Goal: Task Accomplishment & Management: Use online tool/utility

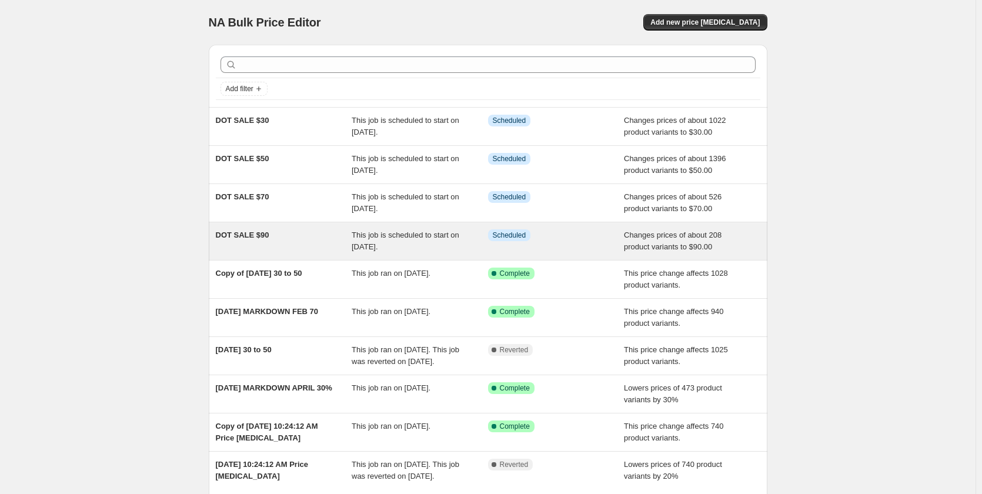
click at [256, 235] on span "DOT SALE $90" at bounding box center [243, 235] width 54 height 9
select select "no_change"
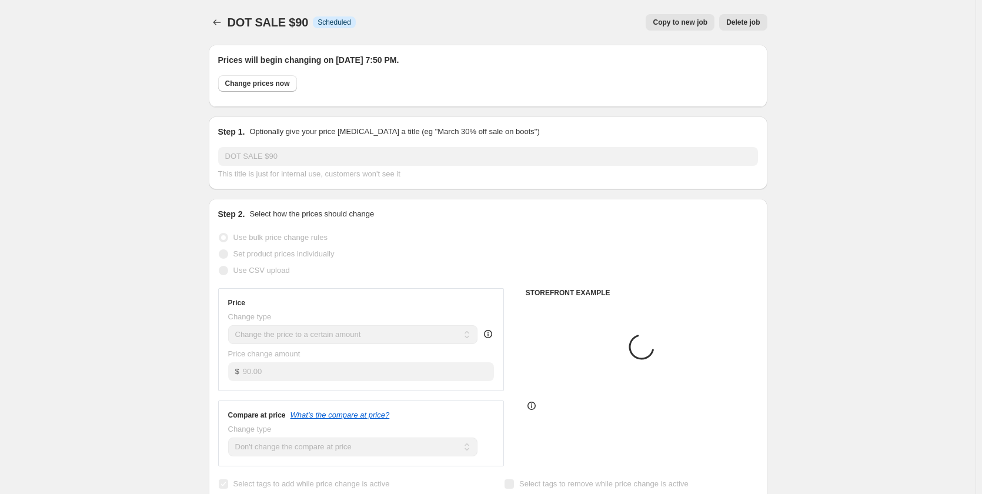
select select "collection"
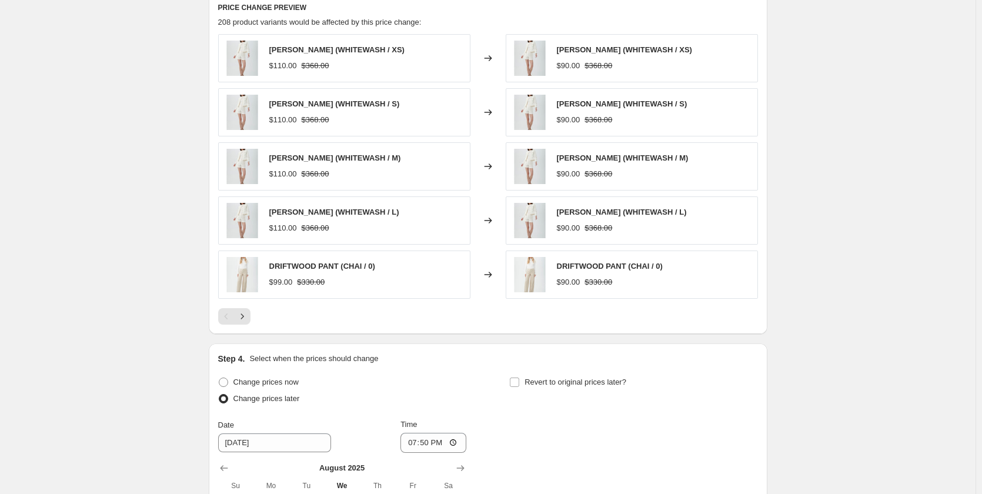
scroll to position [823, 0]
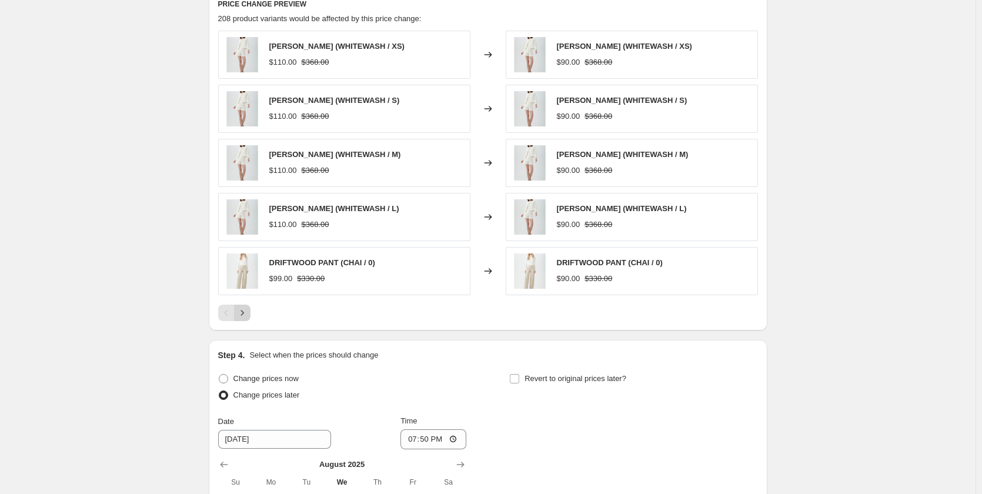
click at [251, 309] on button "Next" at bounding box center [242, 313] width 16 height 16
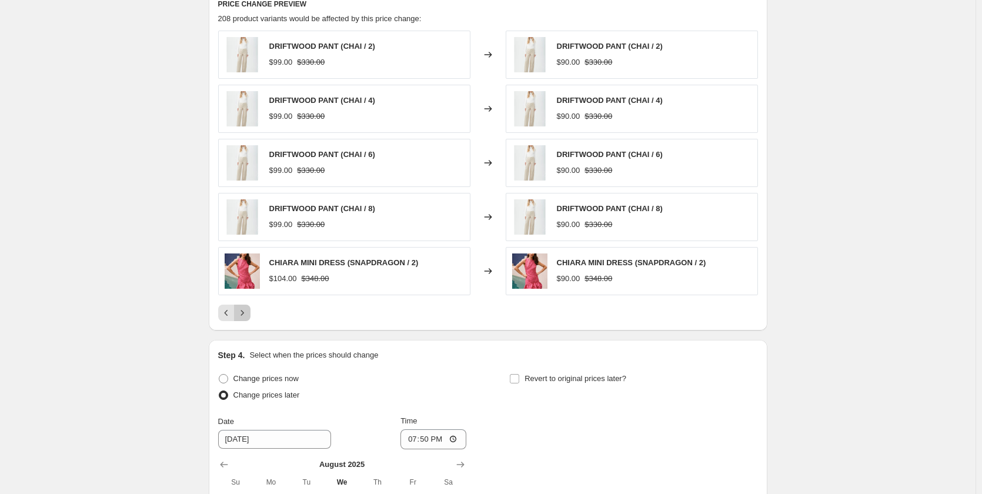
click at [251, 309] on button "Next" at bounding box center [242, 313] width 16 height 16
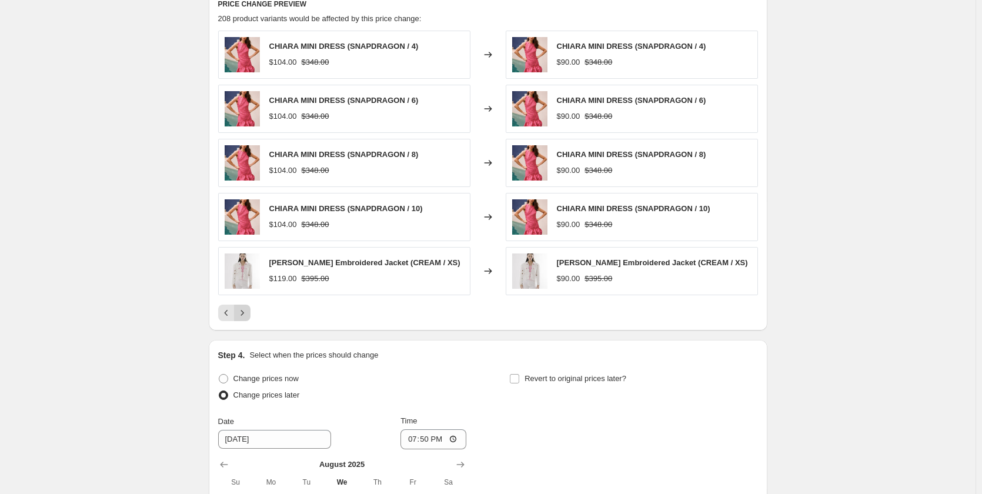
click at [251, 309] on button "Next" at bounding box center [242, 313] width 16 height 16
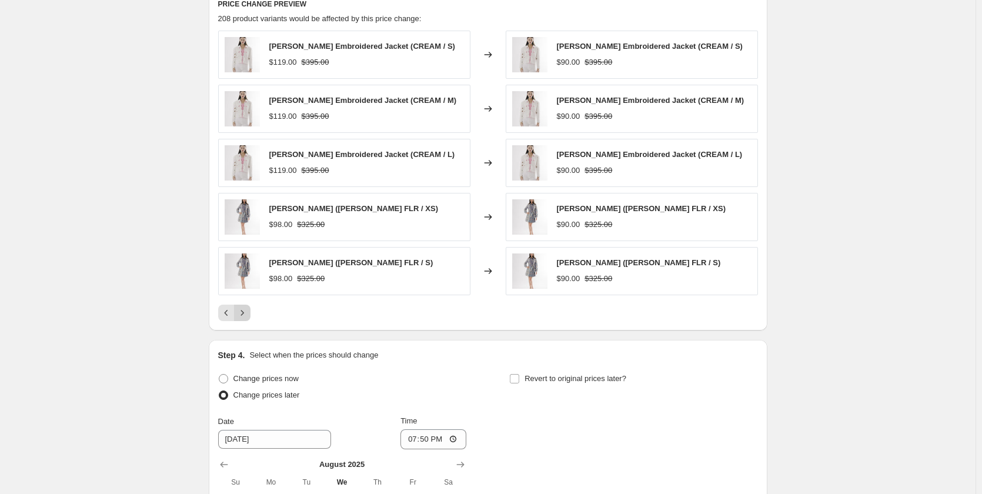
click at [251, 309] on button "Next" at bounding box center [242, 313] width 16 height 16
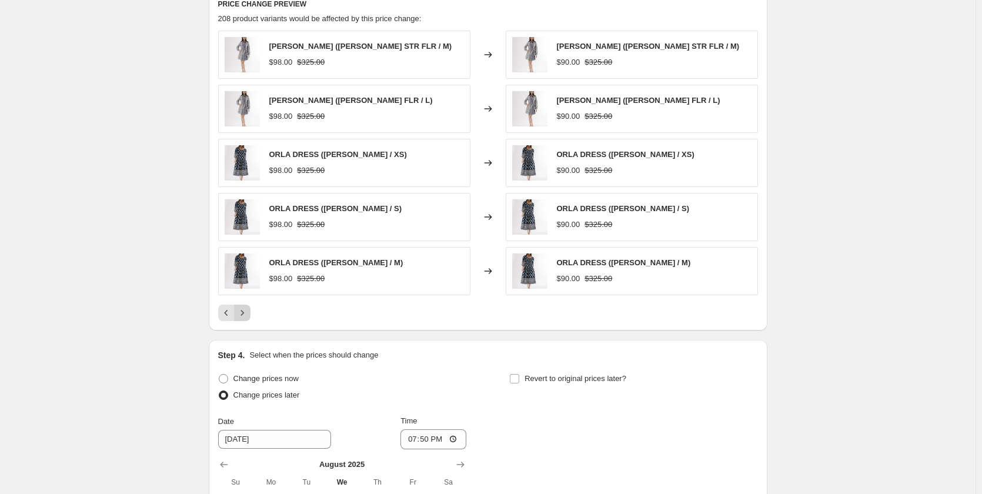
click at [251, 309] on button "Next" at bounding box center [242, 313] width 16 height 16
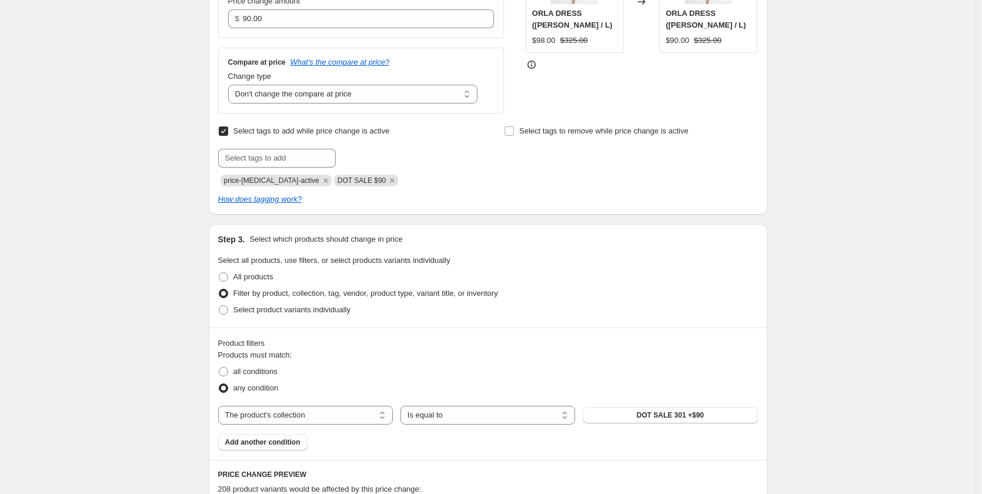
scroll to position [0, 0]
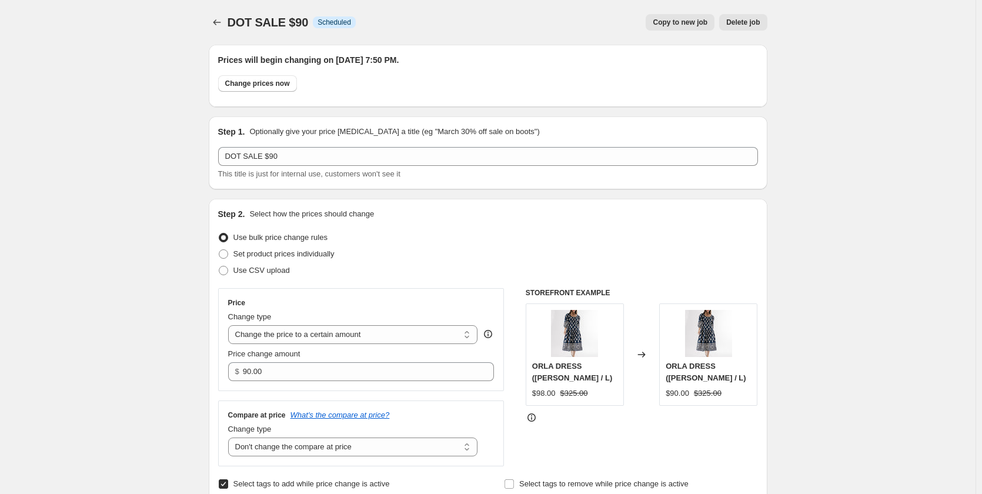
click at [217, 18] on icon "Price change jobs" at bounding box center [217, 22] width 12 height 12
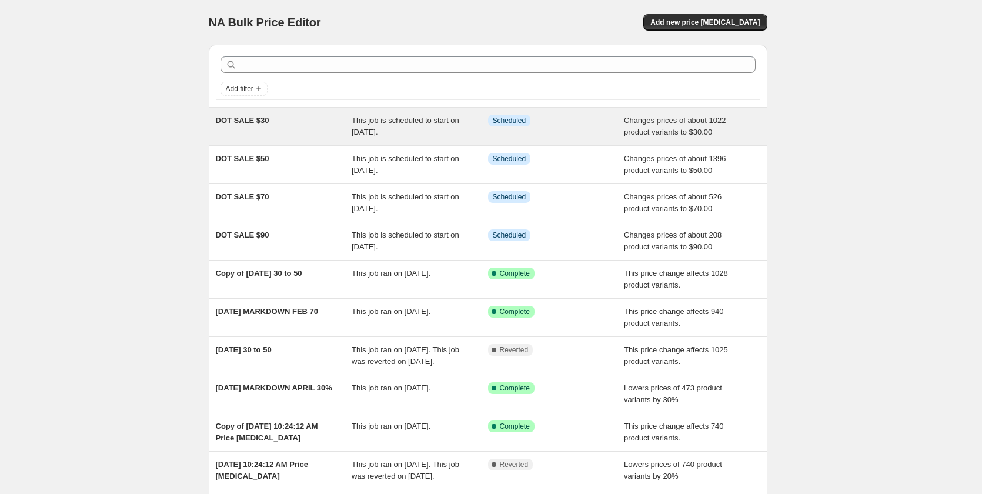
click at [258, 117] on span "DOT SALE $30" at bounding box center [243, 120] width 54 height 9
select select "no_change"
select select "collection"
click at [237, 126] on div "DOT SALE $30" at bounding box center [284, 127] width 136 height 24
select select "no_change"
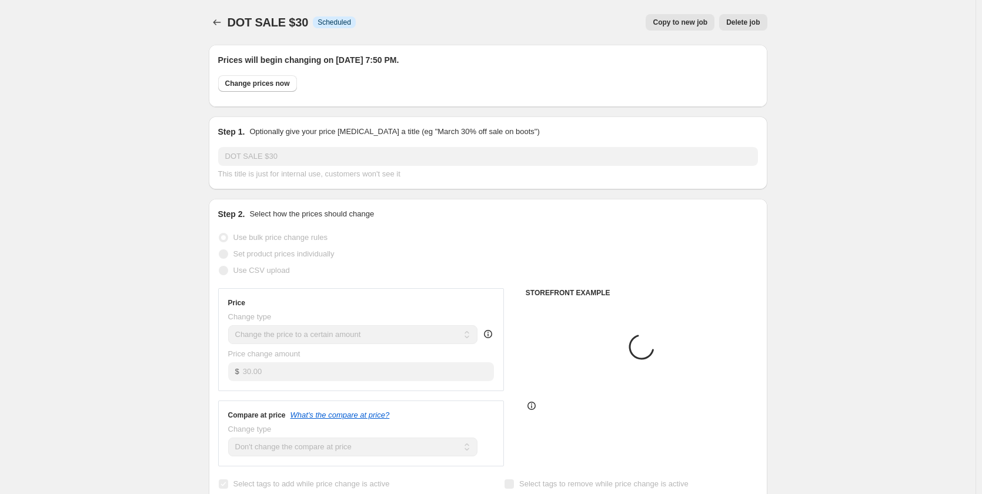
select select "collection"
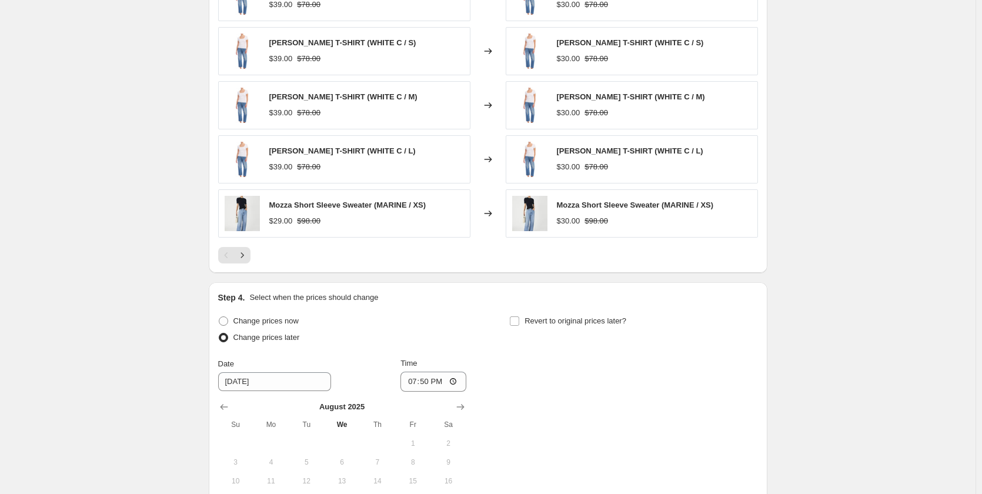
scroll to position [882, 0]
click at [245, 254] on icon "Next" at bounding box center [242, 254] width 12 height 12
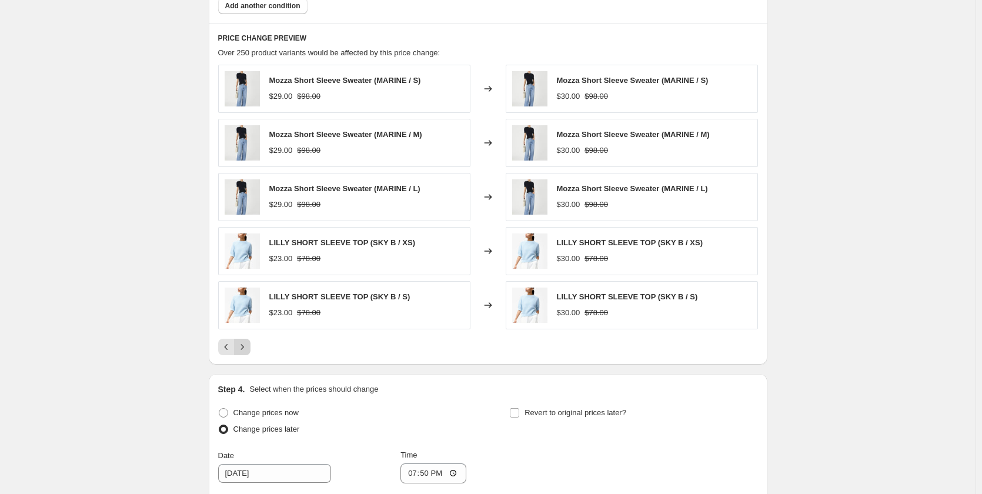
scroll to position [764, 0]
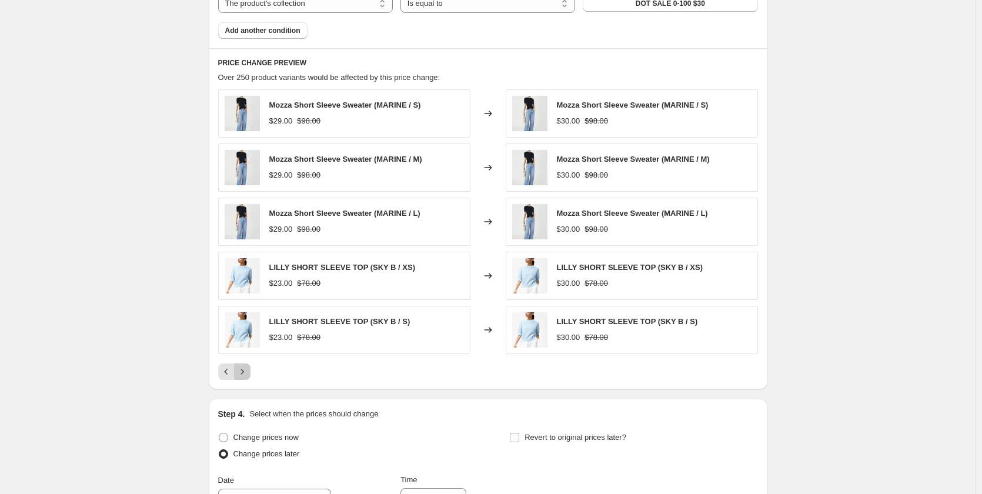
click at [248, 372] on icon "Next" at bounding box center [242, 372] width 12 height 12
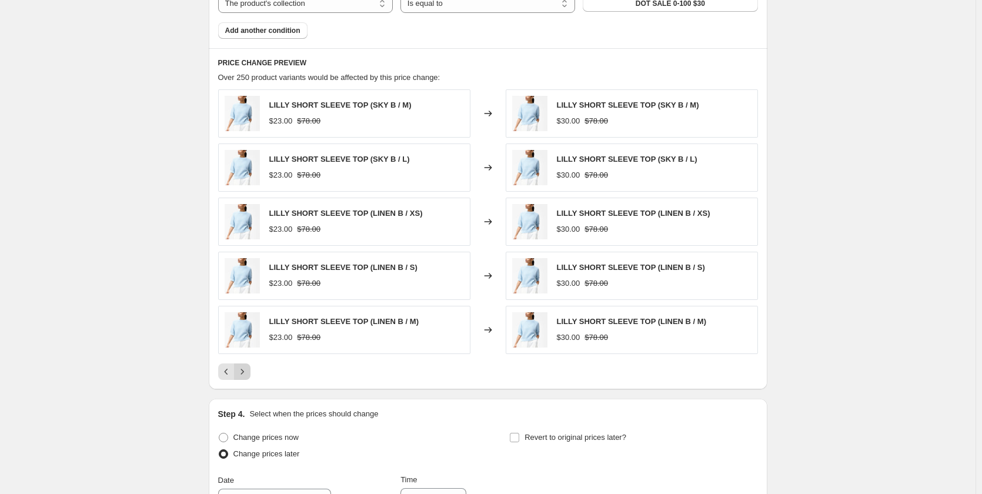
click at [248, 372] on icon "Next" at bounding box center [242, 372] width 12 height 12
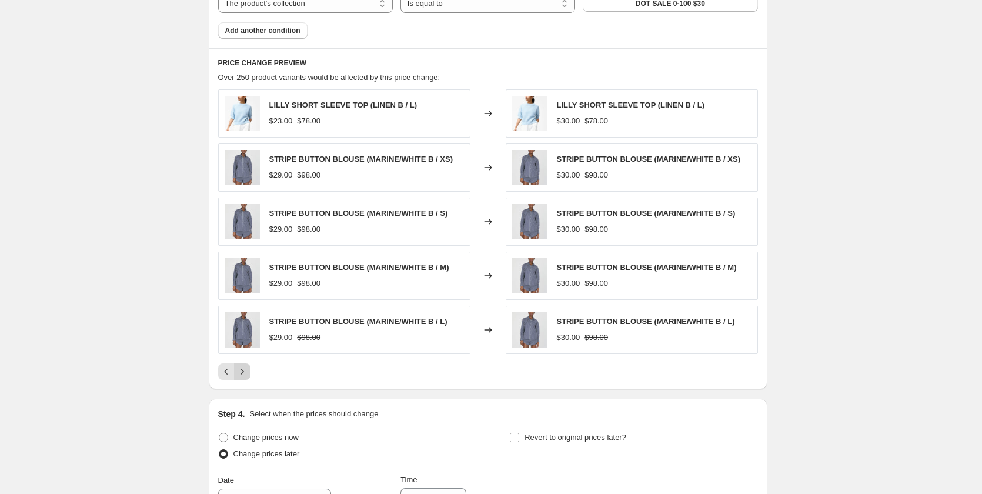
click at [248, 372] on icon "Next" at bounding box center [242, 372] width 12 height 12
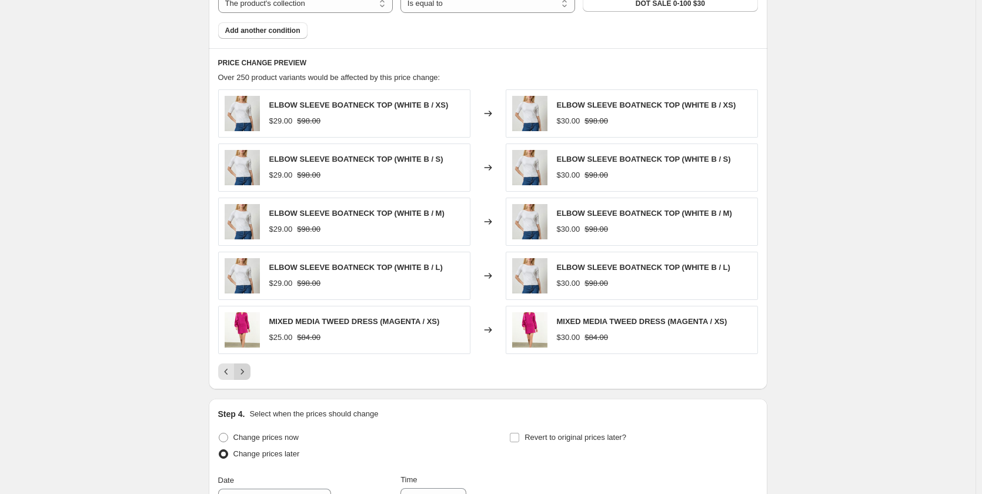
click at [248, 372] on icon "Next" at bounding box center [242, 372] width 12 height 12
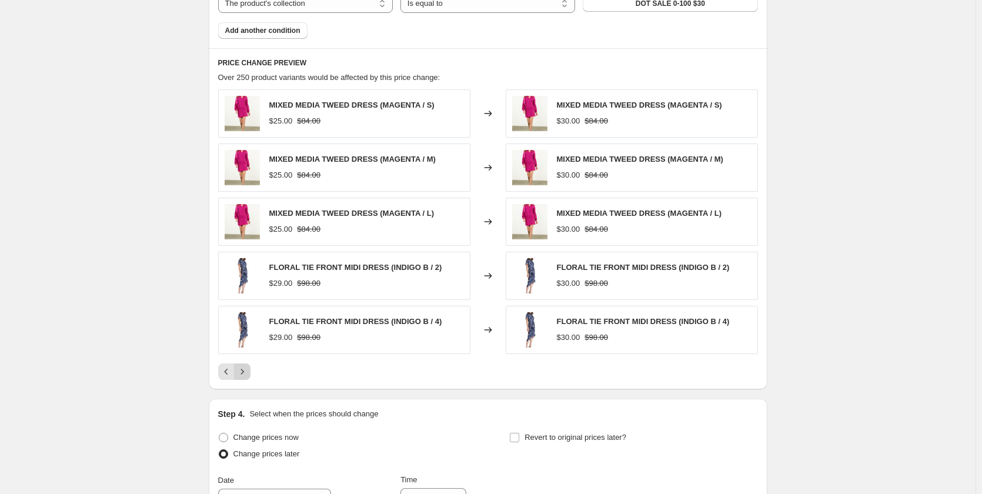
click at [248, 372] on icon "Next" at bounding box center [242, 372] width 12 height 12
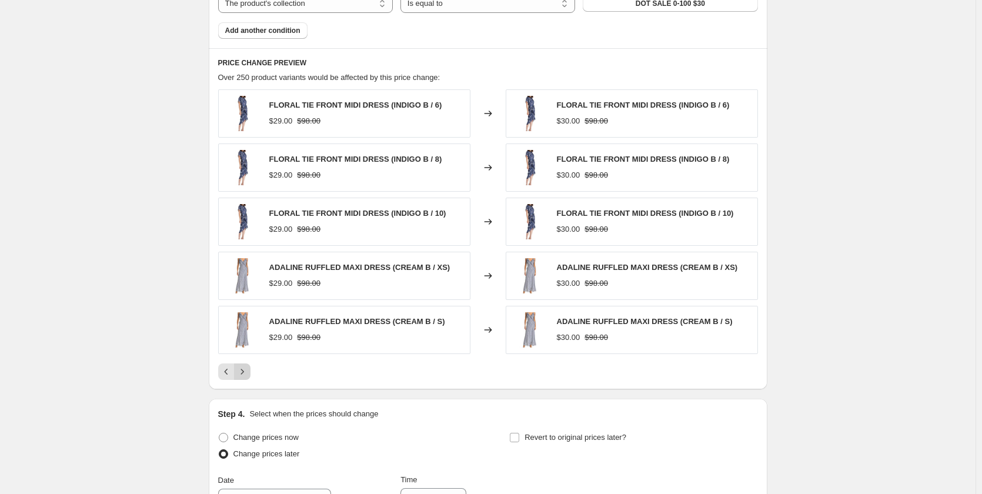
click at [248, 372] on icon "Next" at bounding box center [242, 372] width 12 height 12
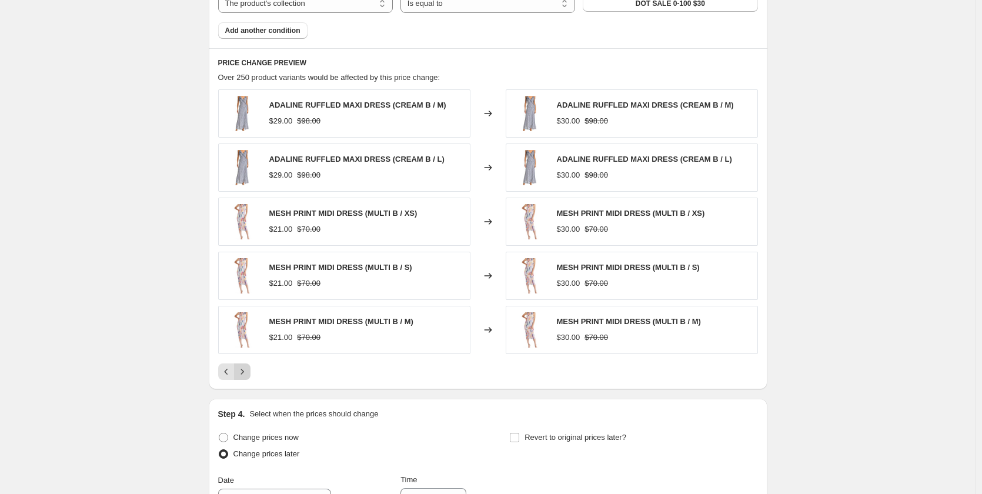
click at [248, 372] on icon "Next" at bounding box center [242, 372] width 12 height 12
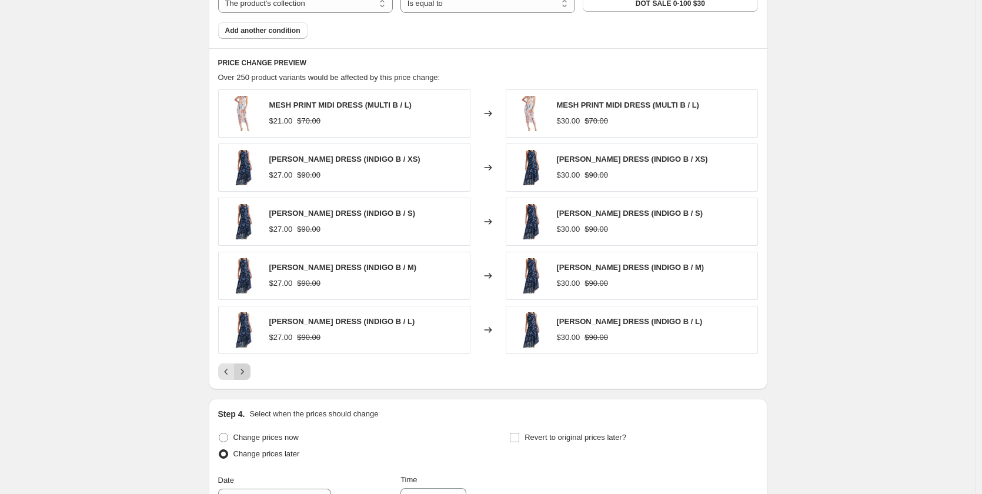
click at [248, 368] on icon "Next" at bounding box center [242, 372] width 12 height 12
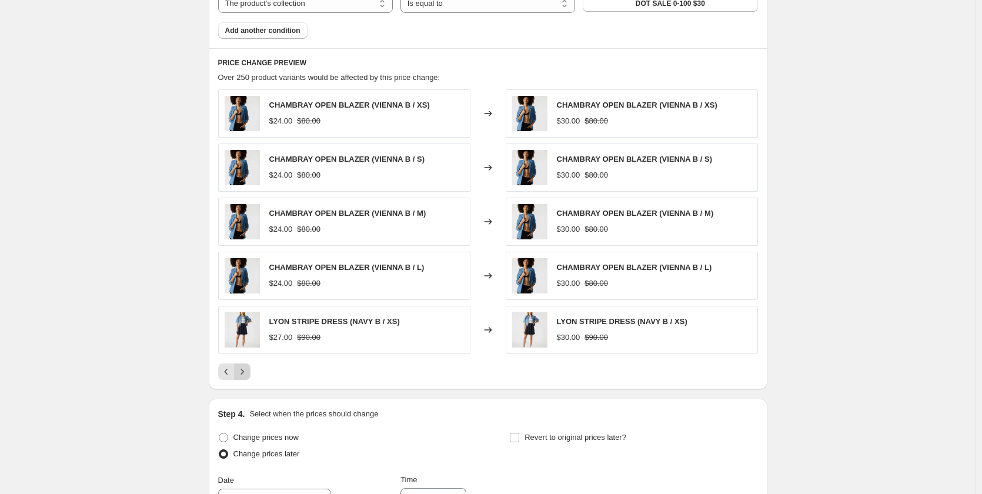
click at [248, 368] on icon "Next" at bounding box center [242, 372] width 12 height 12
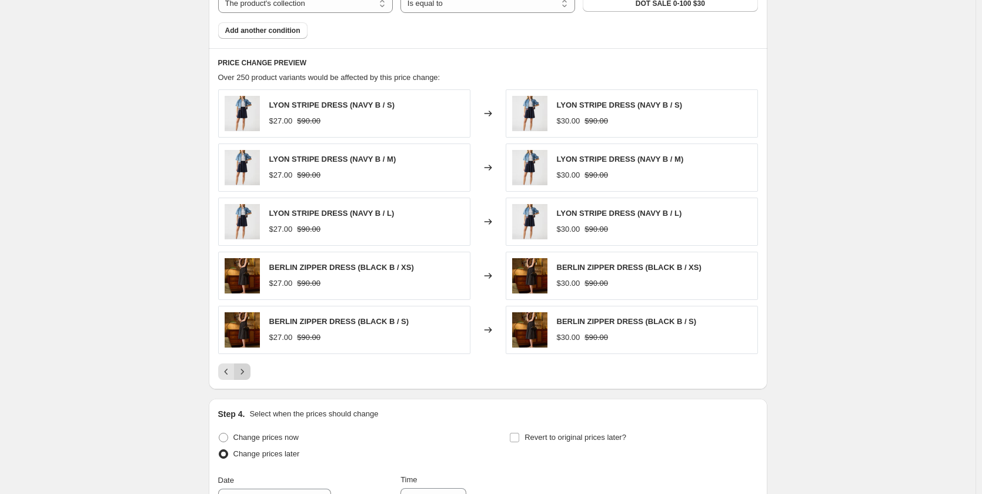
click at [248, 368] on icon "Next" at bounding box center [242, 372] width 12 height 12
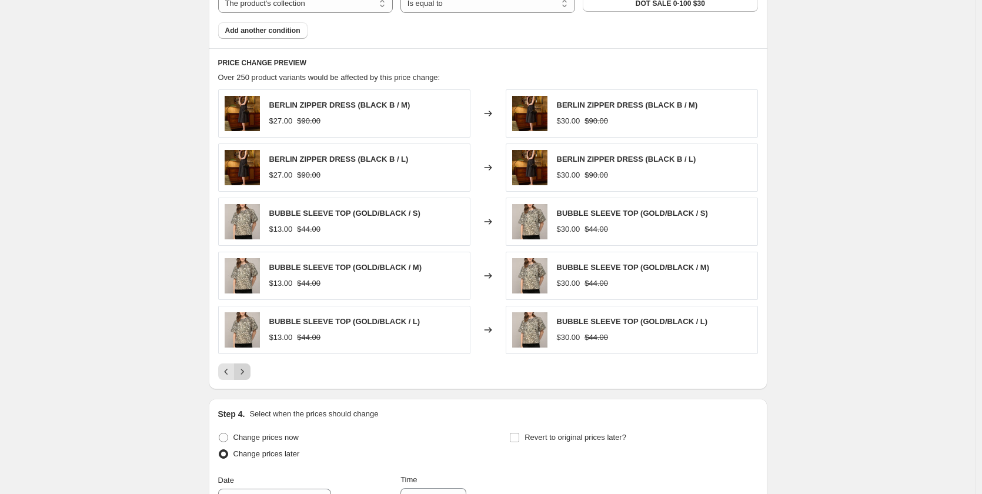
click at [248, 368] on icon "Next" at bounding box center [242, 372] width 12 height 12
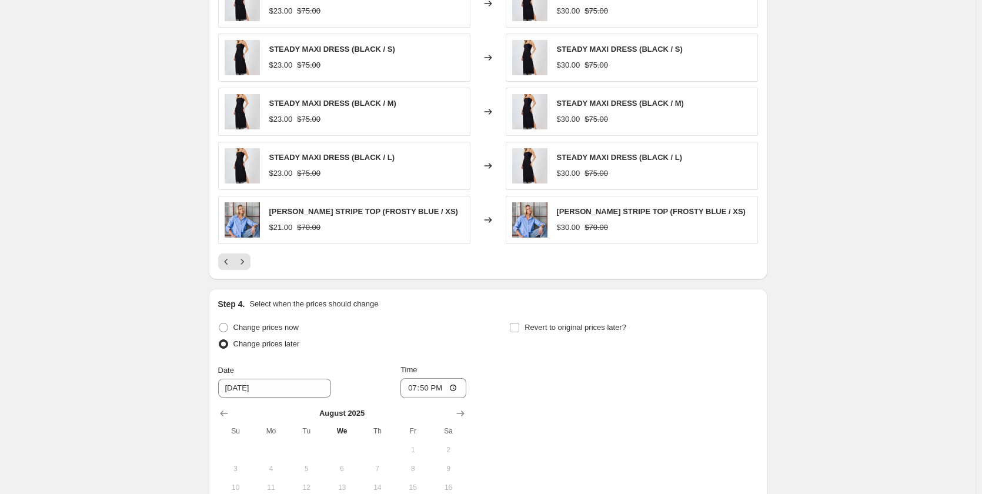
scroll to position [882, 0]
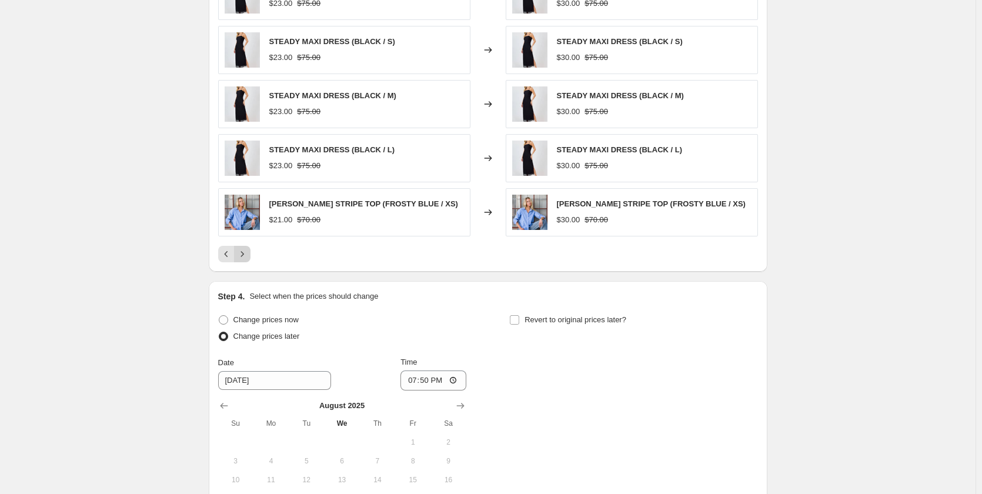
click at [244, 253] on icon "Next" at bounding box center [242, 254] width 12 height 12
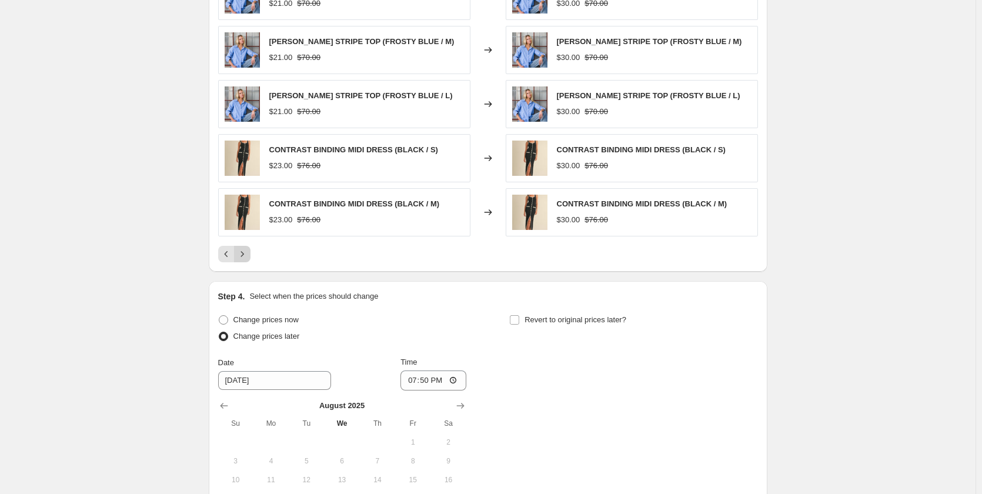
click at [246, 253] on icon "Next" at bounding box center [242, 254] width 12 height 12
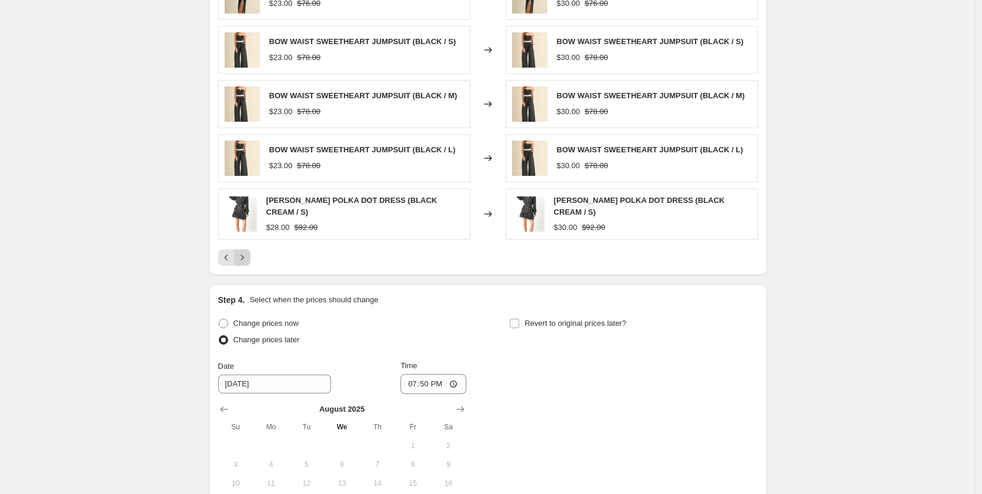
click at [248, 259] on icon "Next" at bounding box center [242, 258] width 12 height 12
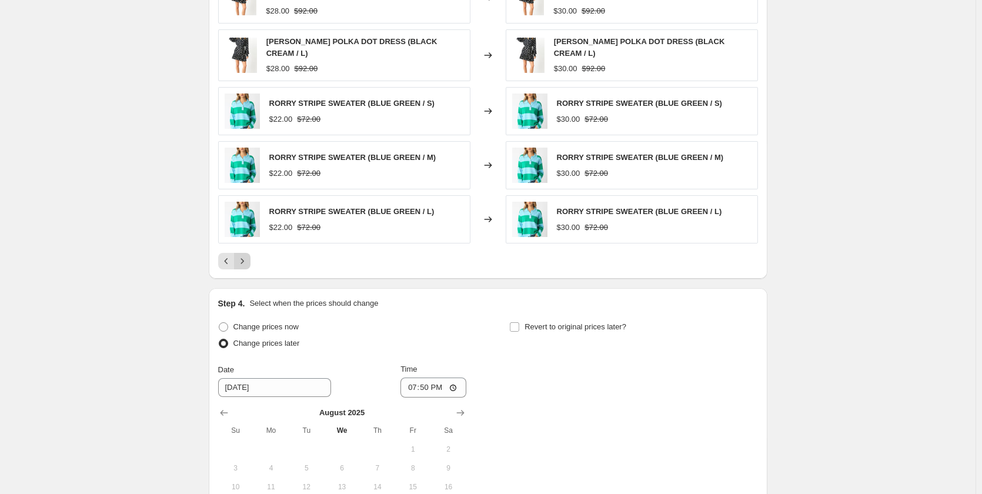
click at [248, 258] on icon "Next" at bounding box center [242, 261] width 12 height 12
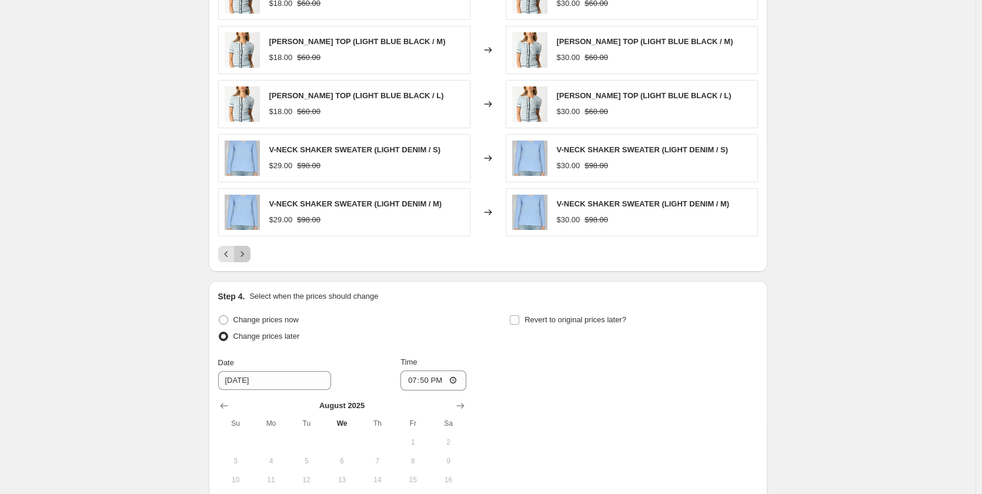
click at [248, 258] on icon "Next" at bounding box center [242, 254] width 12 height 12
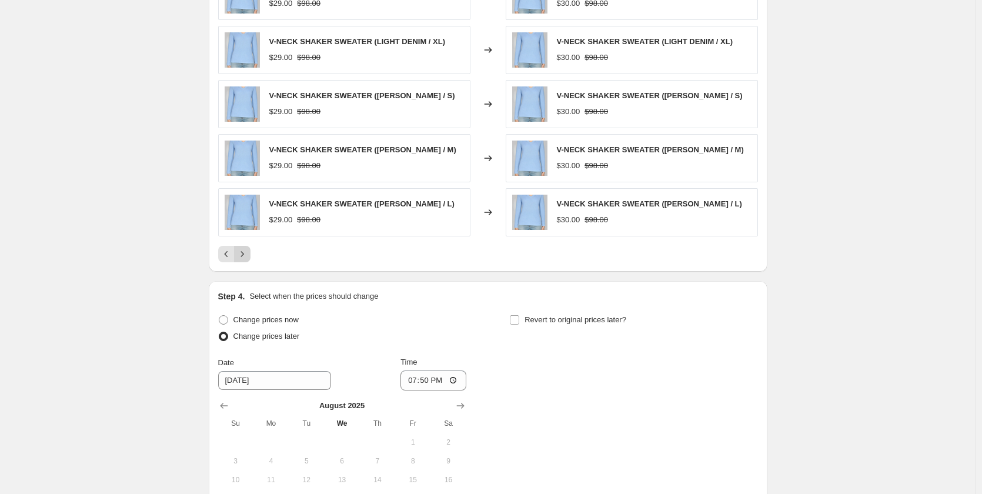
click at [248, 258] on icon "Next" at bounding box center [242, 254] width 12 height 12
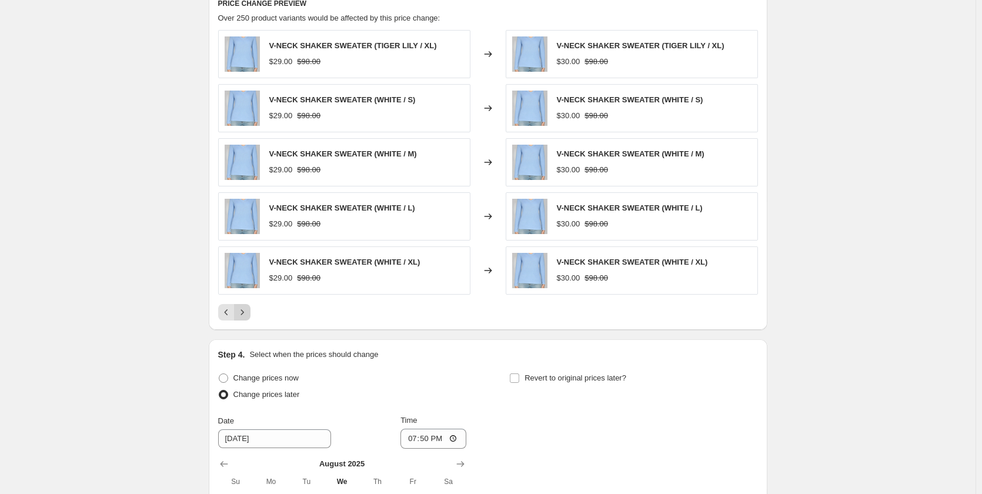
scroll to position [823, 0]
click at [244, 310] on icon "Next" at bounding box center [242, 313] width 12 height 12
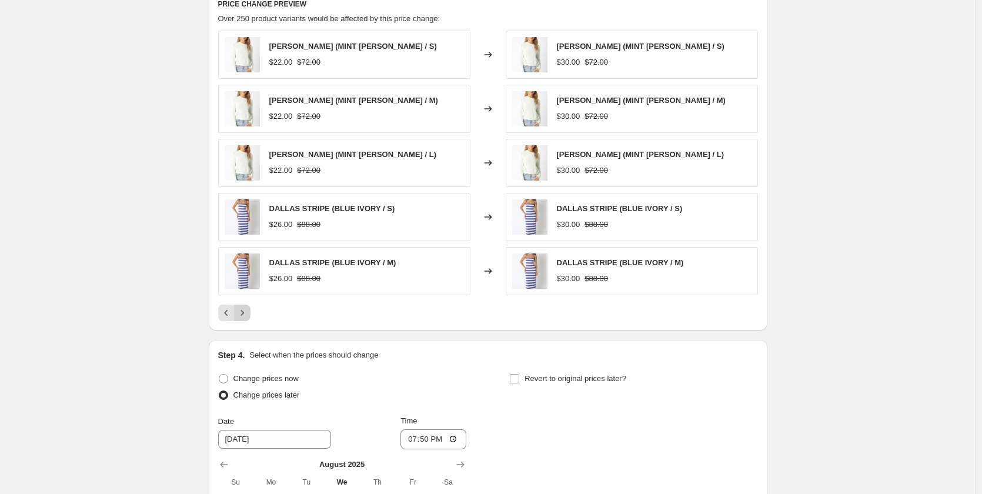
click at [244, 310] on icon "Next" at bounding box center [242, 313] width 12 height 12
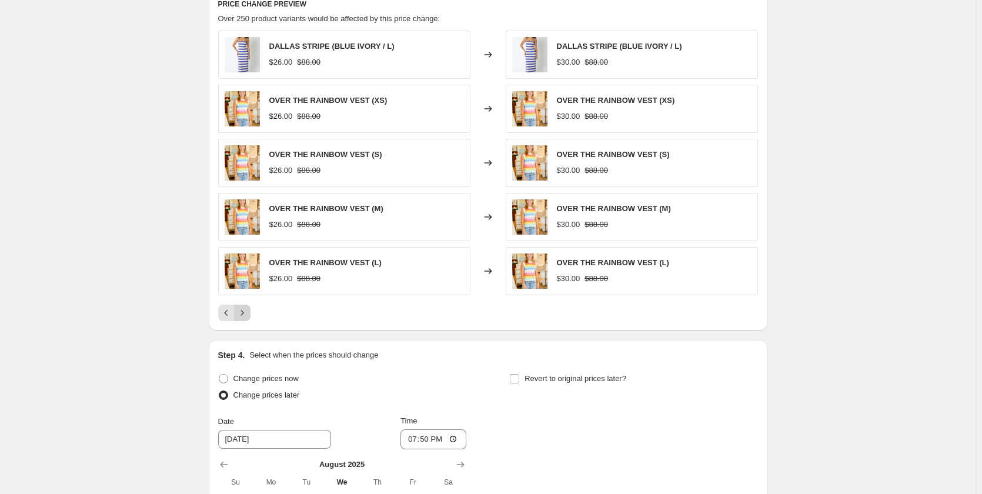
click at [244, 310] on icon "Next" at bounding box center [242, 313] width 12 height 12
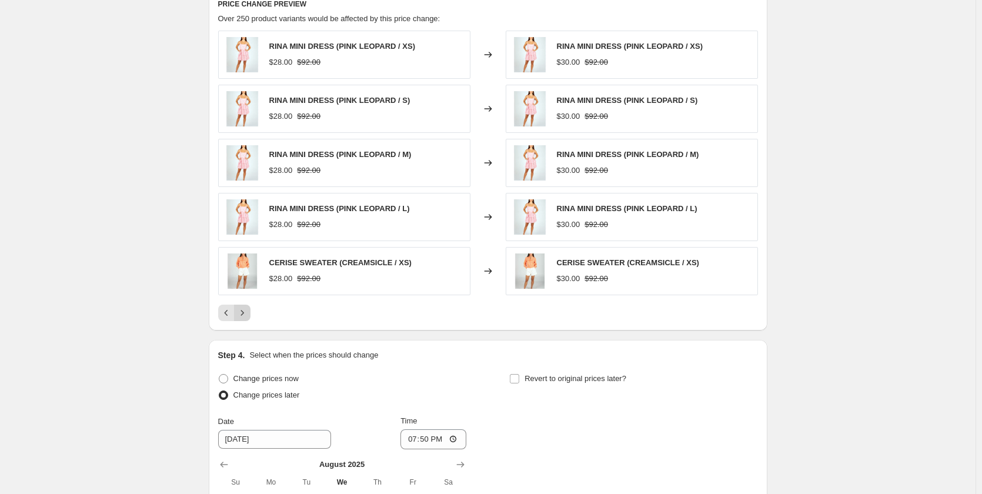
click at [244, 310] on icon "Next" at bounding box center [242, 313] width 12 height 12
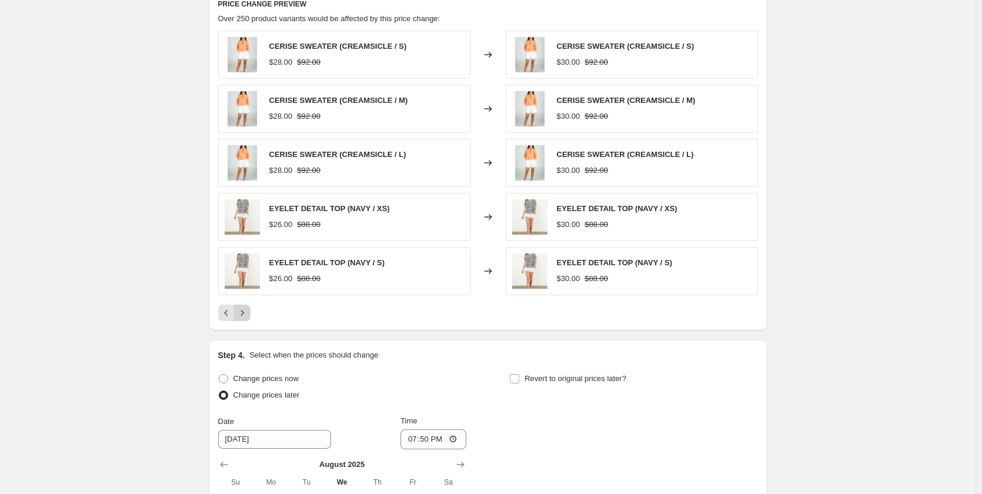
click at [244, 310] on icon "Next" at bounding box center [242, 313] width 12 height 12
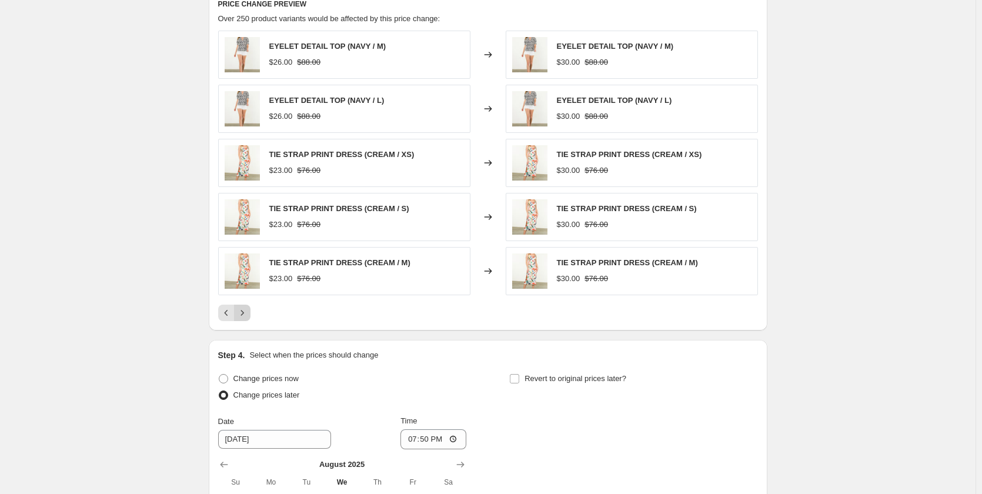
click at [244, 310] on icon "Next" at bounding box center [242, 313] width 12 height 12
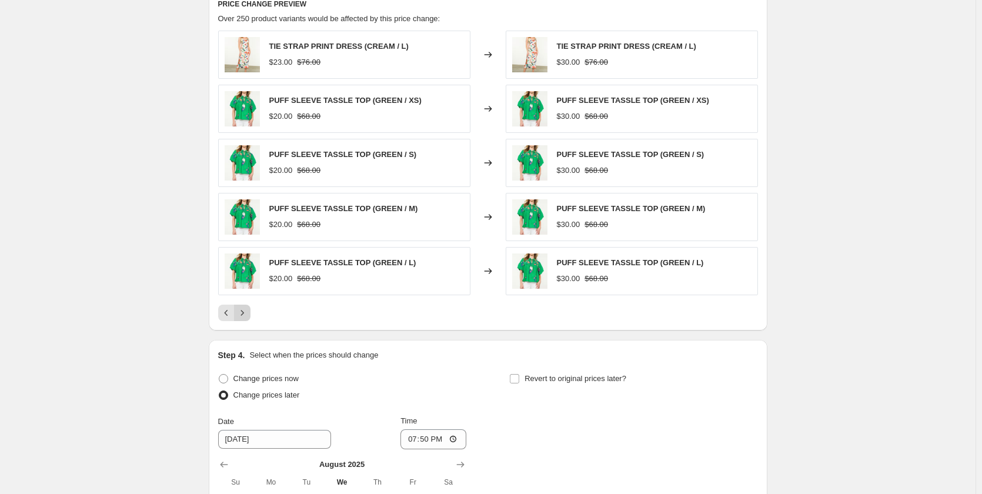
click at [244, 310] on icon "Next" at bounding box center [242, 313] width 12 height 12
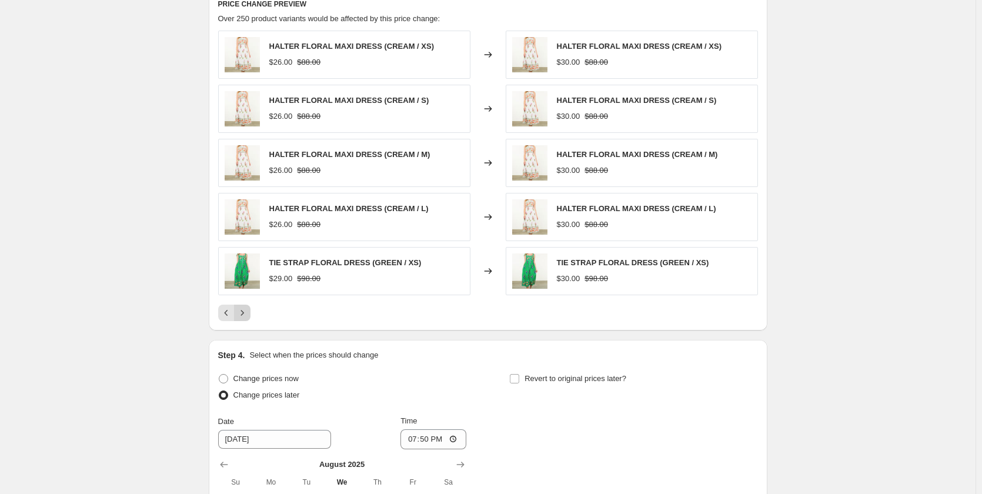
click at [244, 310] on icon "Next" at bounding box center [242, 313] width 12 height 12
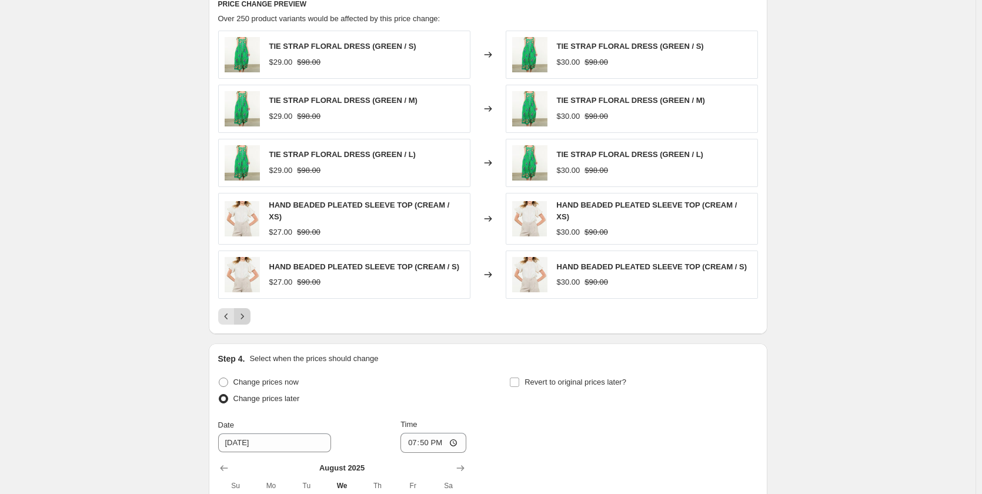
click at [244, 310] on icon "Next" at bounding box center [242, 316] width 12 height 12
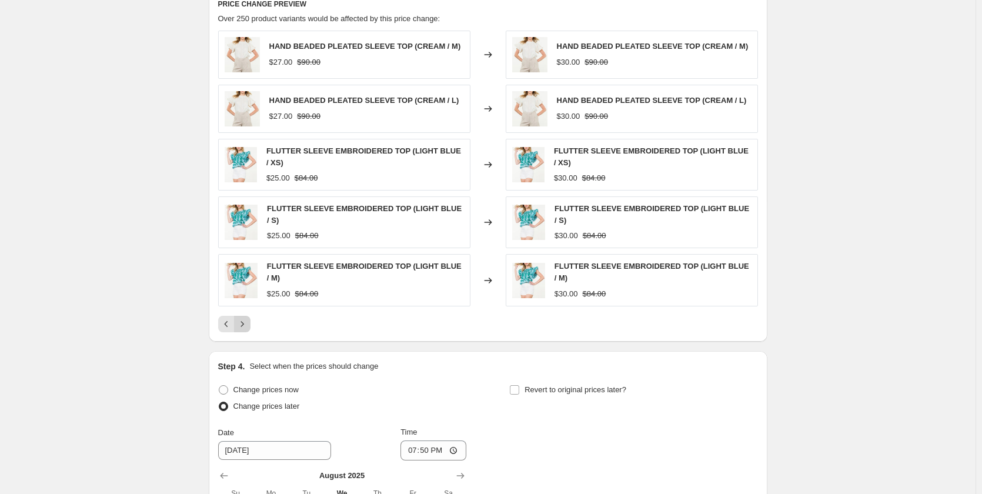
click at [244, 310] on div "HAND BEADED PLEATED SLEEVE TOP (CREAM / M) $27.00 $90.00 Changed to HAND BEADED…" at bounding box center [488, 182] width 540 height 302
click at [244, 325] on icon "Next" at bounding box center [242, 324] width 12 height 12
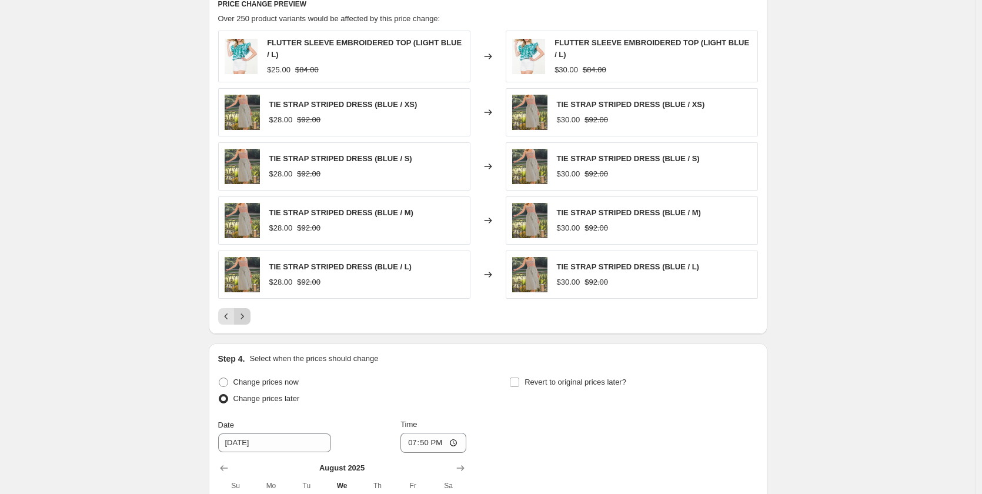
click at [246, 319] on icon "Next" at bounding box center [242, 316] width 12 height 12
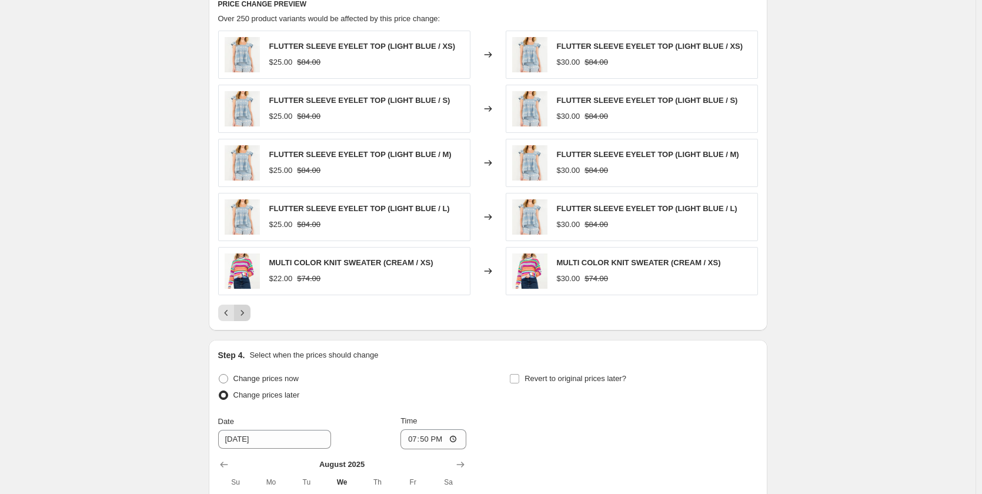
click at [246, 319] on icon "Next" at bounding box center [242, 313] width 12 height 12
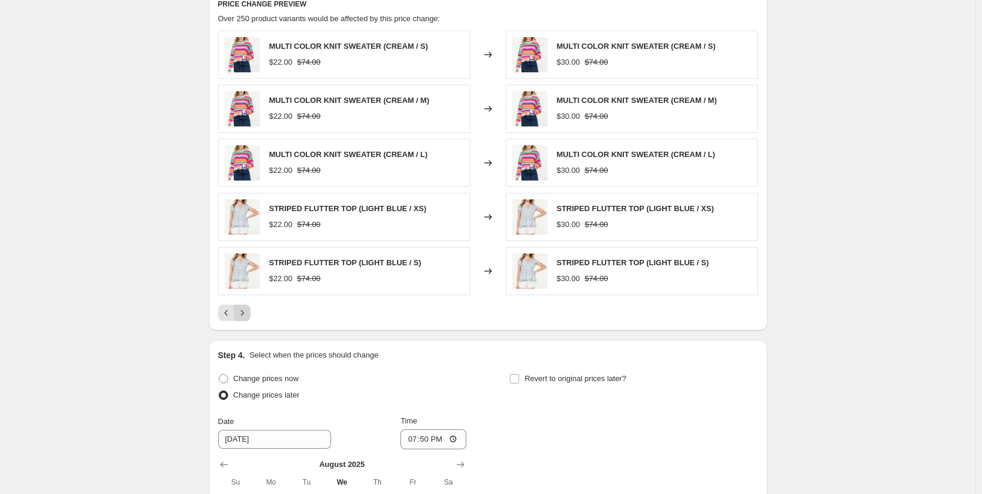
click at [246, 319] on icon "Next" at bounding box center [242, 313] width 12 height 12
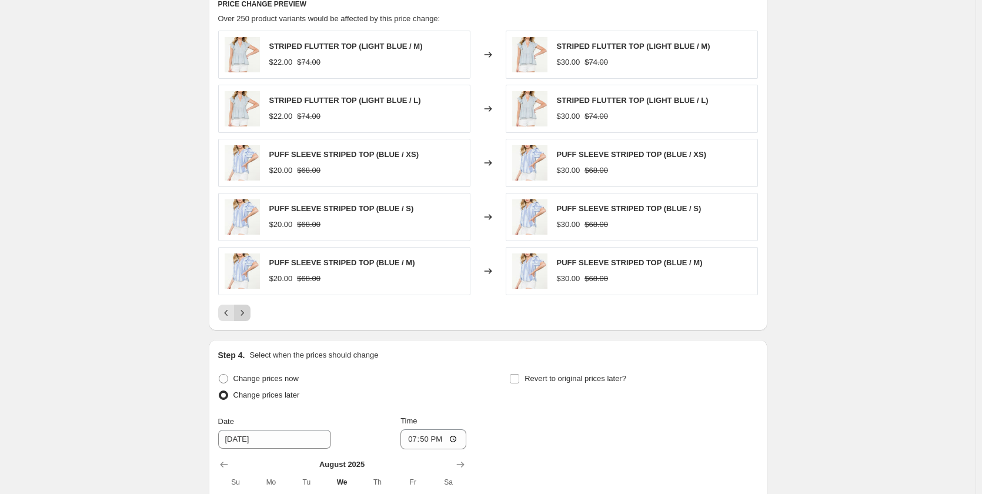
click at [246, 319] on icon "Next" at bounding box center [242, 313] width 12 height 12
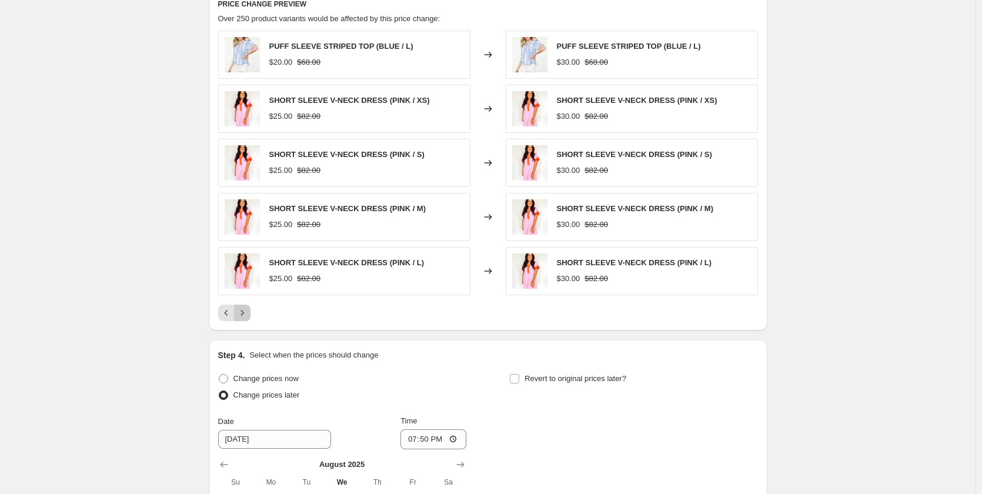
click at [246, 319] on icon "Next" at bounding box center [242, 313] width 12 height 12
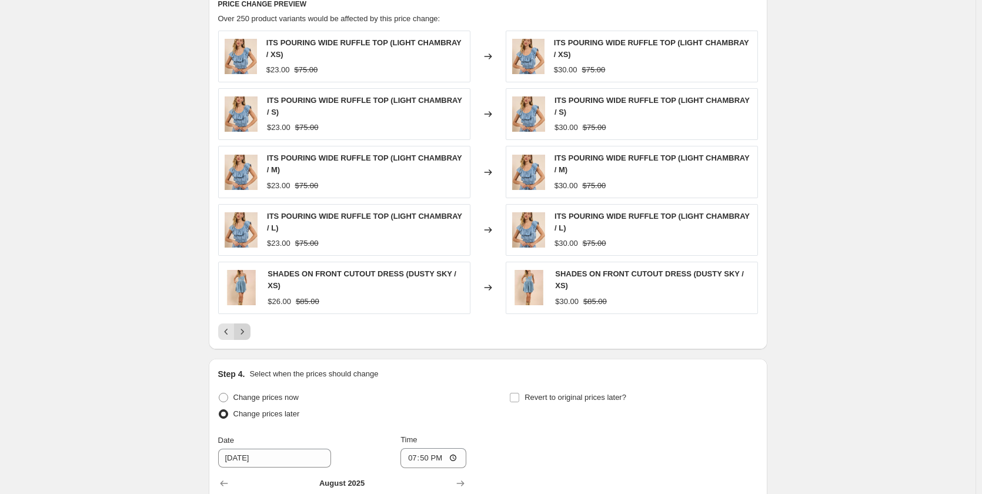
click at [248, 330] on icon "Next" at bounding box center [242, 332] width 12 height 12
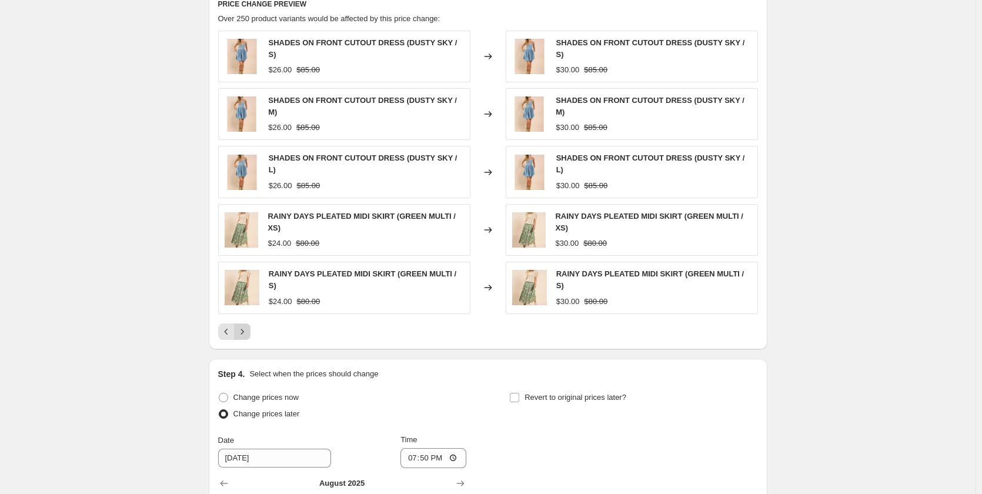
click at [251, 330] on div "PRICE CHANGE PREVIEW Over 250 product variants would be affected by this price …" at bounding box center [488, 168] width 559 height 359
click at [246, 326] on icon "Next" at bounding box center [242, 332] width 12 height 12
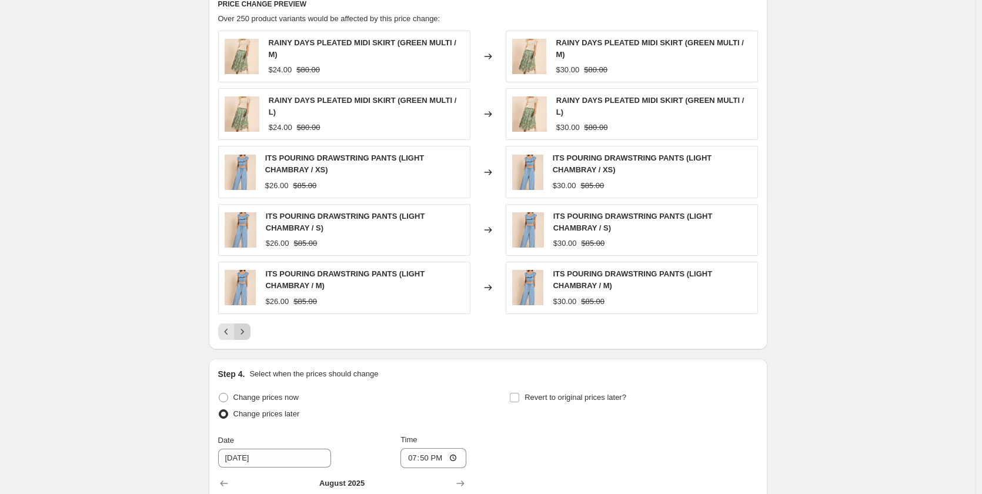
click at [246, 326] on icon "Next" at bounding box center [242, 332] width 12 height 12
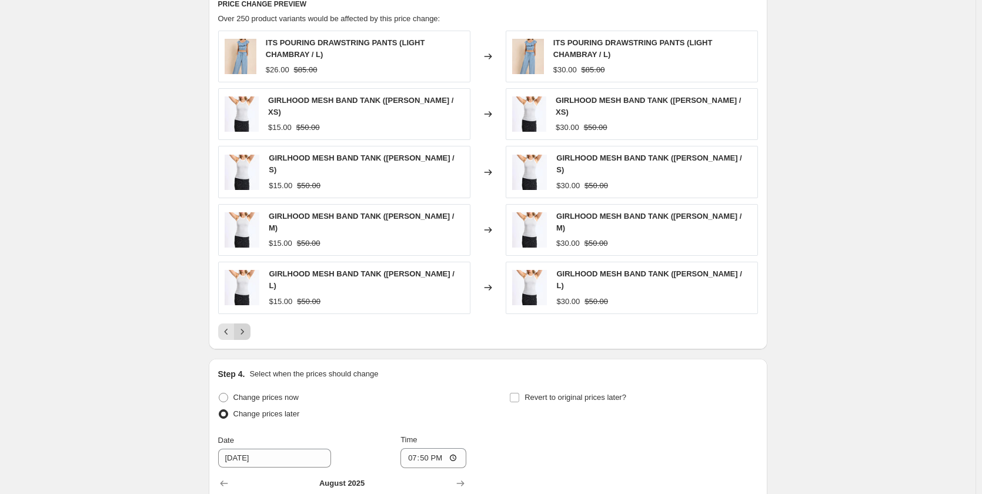
click at [246, 326] on icon "Next" at bounding box center [242, 332] width 12 height 12
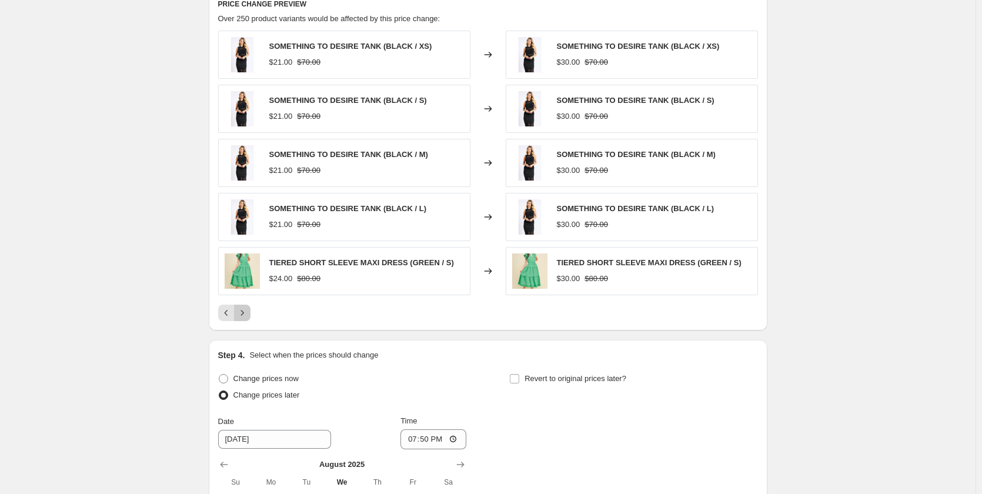
click at [246, 320] on button "Next" at bounding box center [242, 313] width 16 height 16
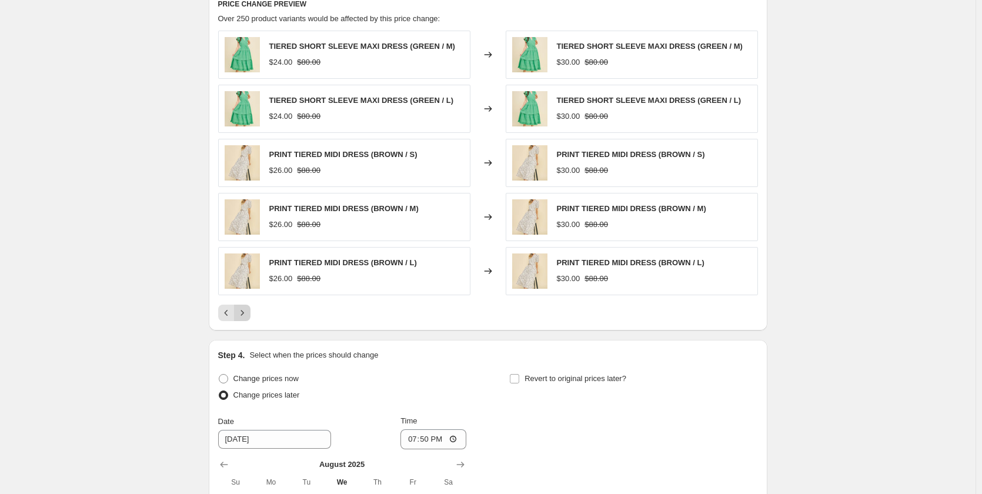
click at [246, 320] on button "Next" at bounding box center [242, 313] width 16 height 16
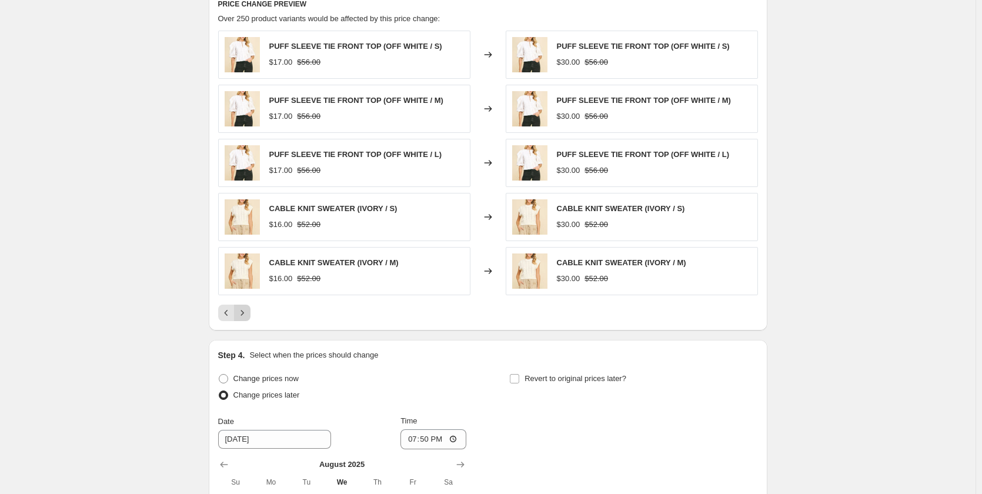
click at [243, 315] on icon "Next" at bounding box center [242, 312] width 3 height 5
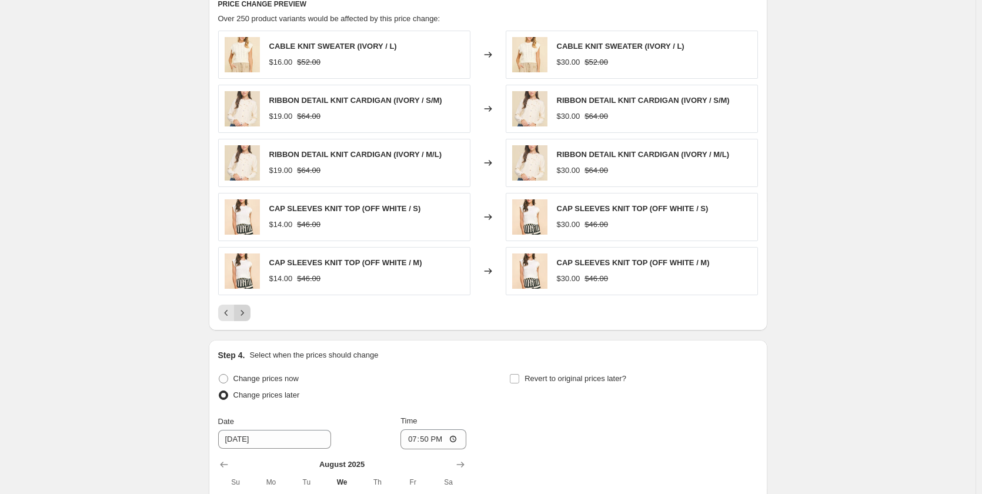
click at [243, 315] on icon "Next" at bounding box center [242, 312] width 3 height 5
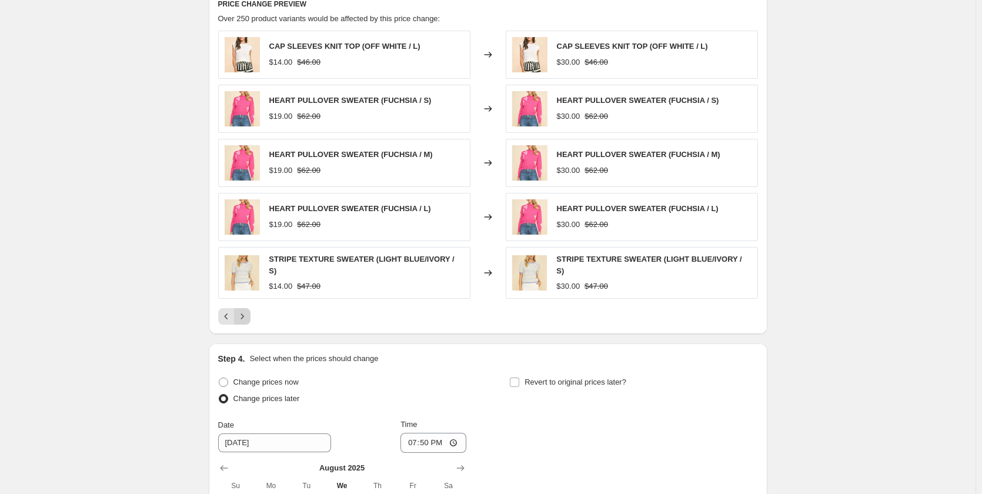
click at [243, 315] on icon "Next" at bounding box center [242, 315] width 3 height 5
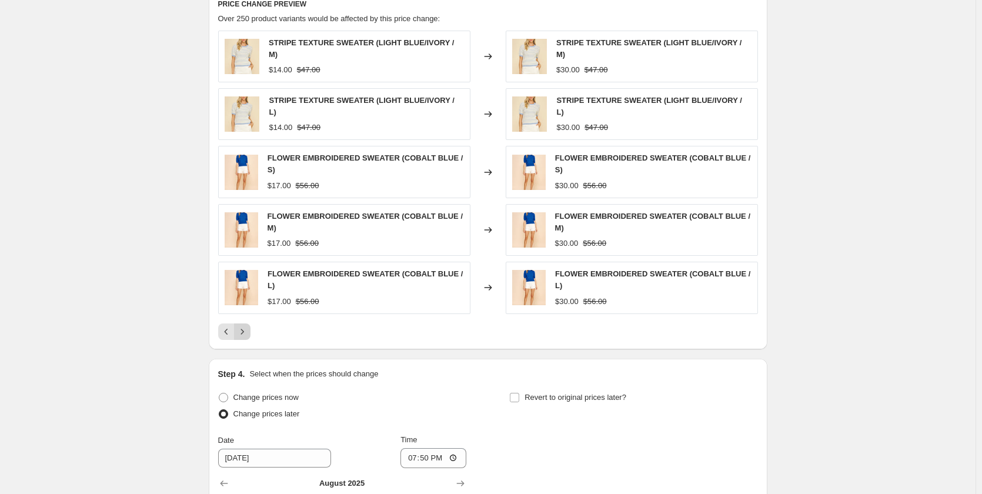
click at [243, 329] on icon "Next" at bounding box center [242, 331] width 3 height 5
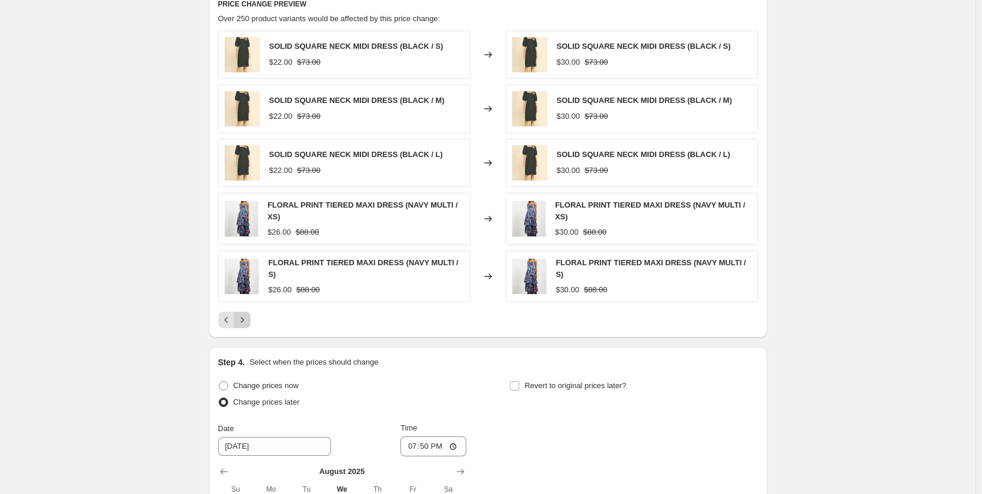
click at [245, 315] on icon "Next" at bounding box center [242, 320] width 12 height 12
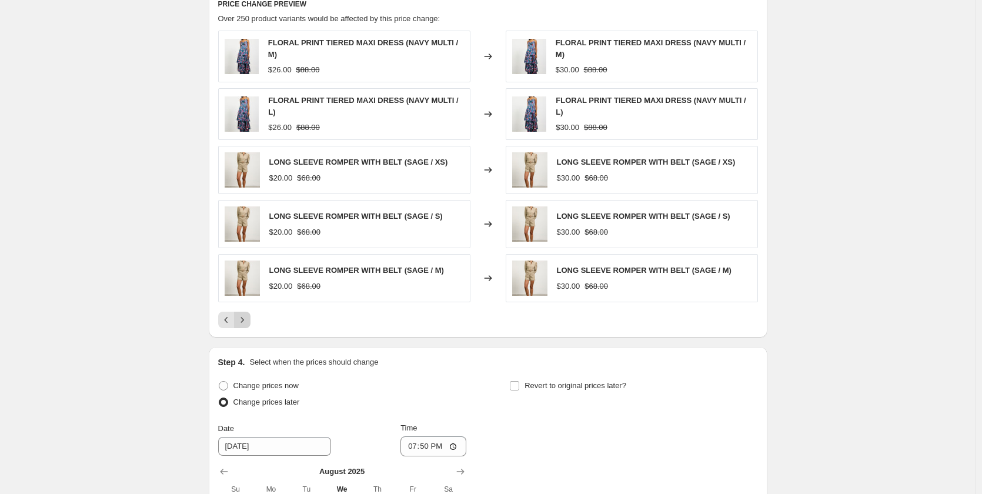
click at [245, 315] on icon "Next" at bounding box center [242, 320] width 12 height 12
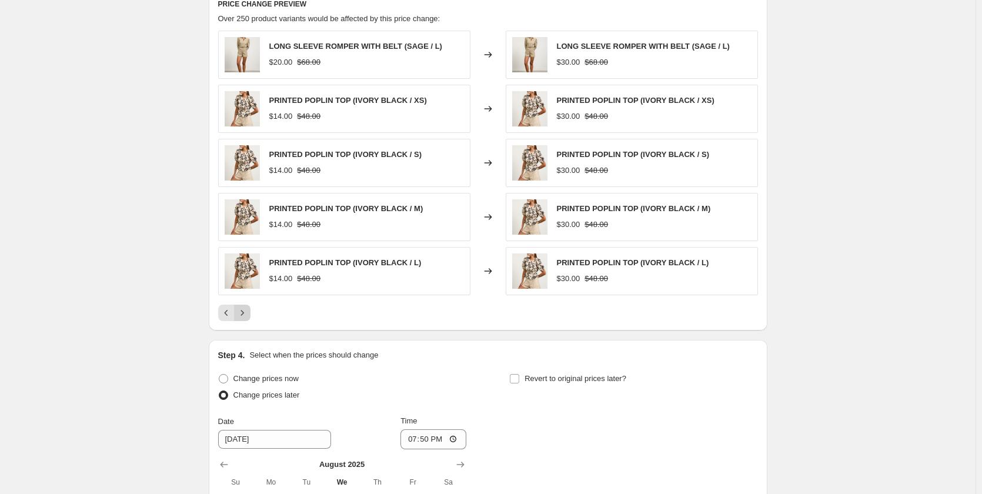
click at [243, 315] on icon "Next" at bounding box center [242, 312] width 3 height 5
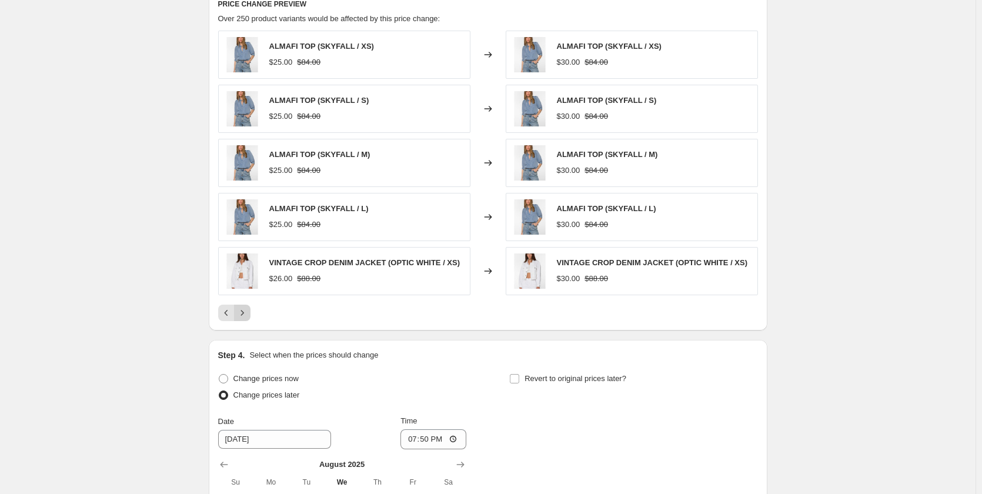
click at [243, 315] on icon "Next" at bounding box center [242, 312] width 3 height 5
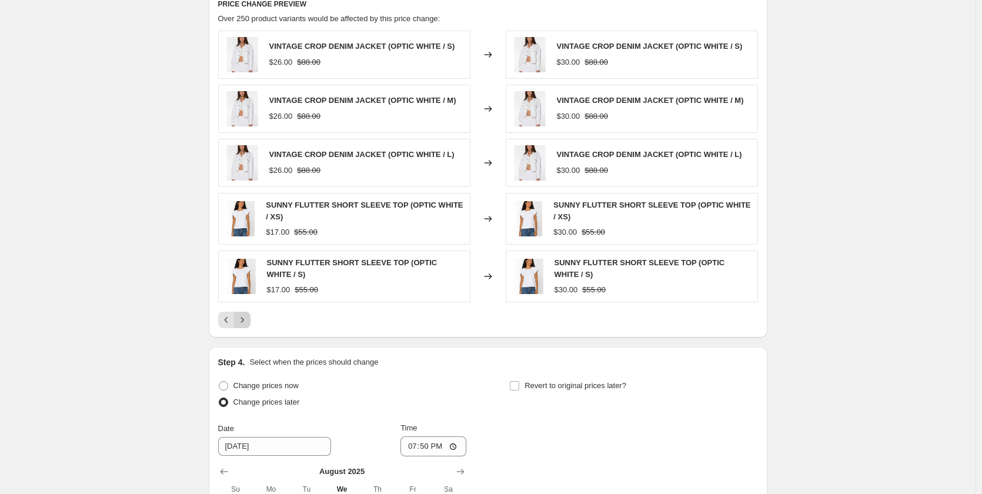
click at [245, 315] on button "Next" at bounding box center [242, 320] width 16 height 16
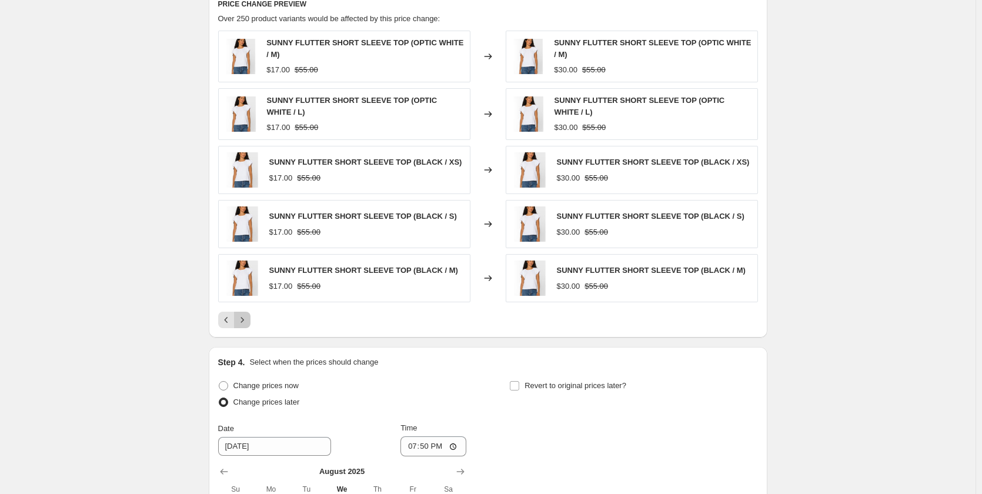
click at [245, 315] on button "Next" at bounding box center [242, 320] width 16 height 16
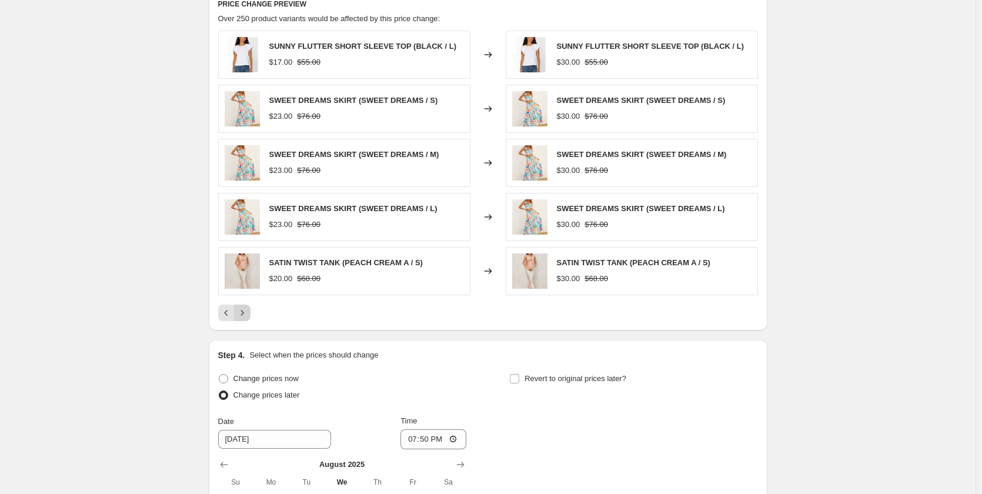
click at [243, 315] on icon "Next" at bounding box center [242, 312] width 3 height 5
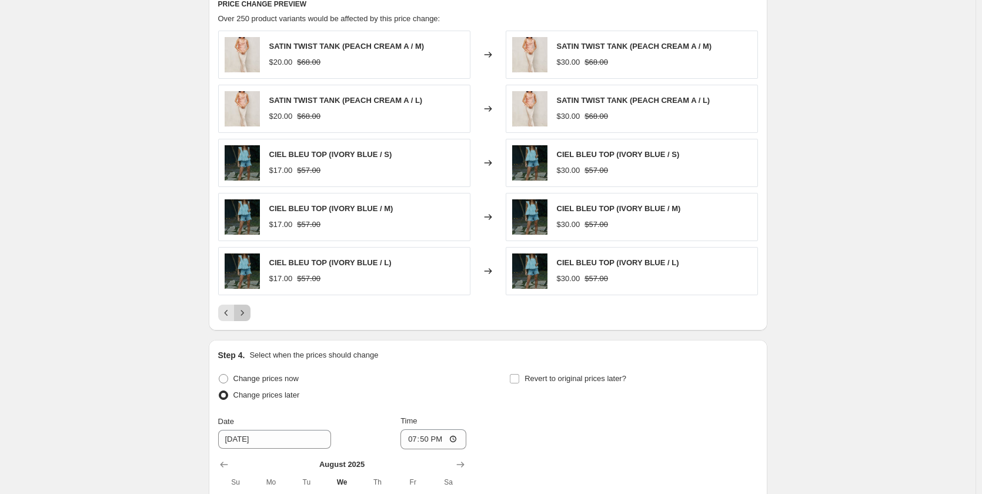
click at [243, 315] on icon "Next" at bounding box center [242, 312] width 3 height 5
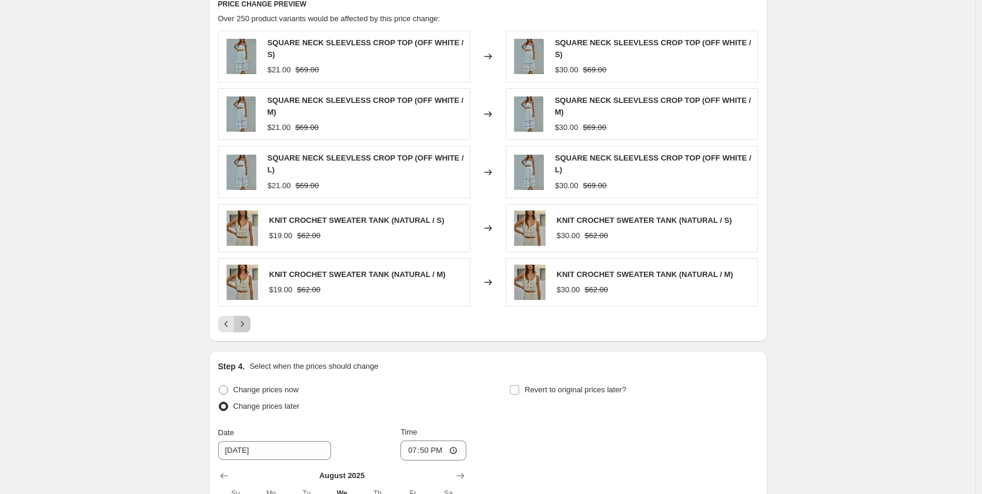
click at [243, 321] on icon "Next" at bounding box center [242, 323] width 3 height 5
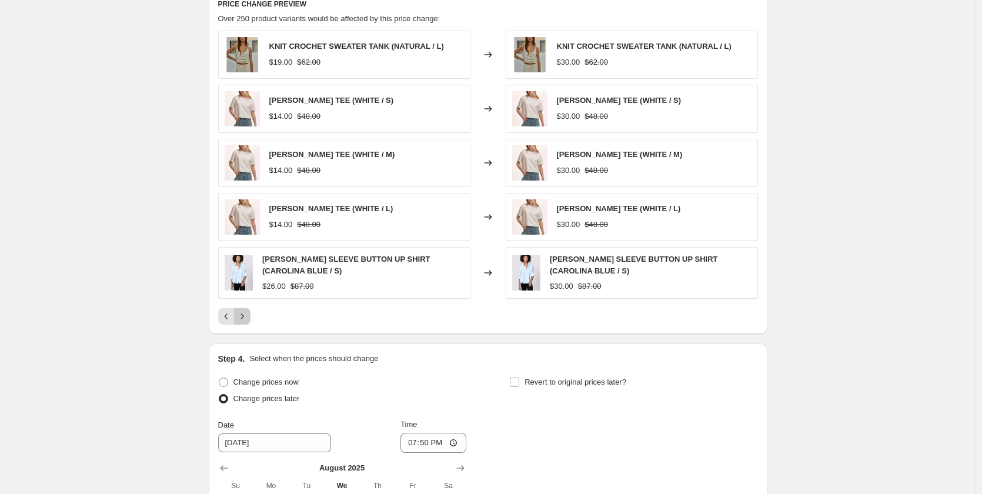
click at [247, 311] on icon "Next" at bounding box center [242, 316] width 12 height 12
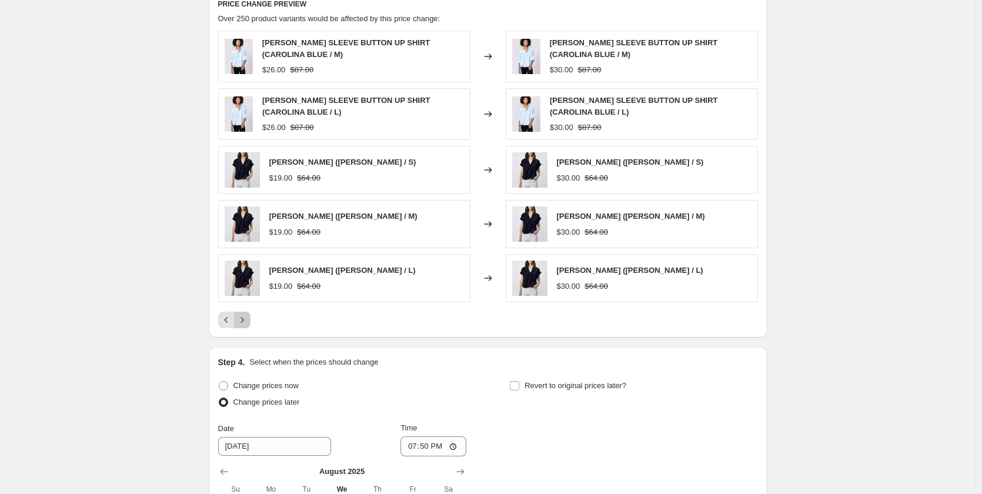
click at [247, 312] on button "Next" at bounding box center [242, 320] width 16 height 16
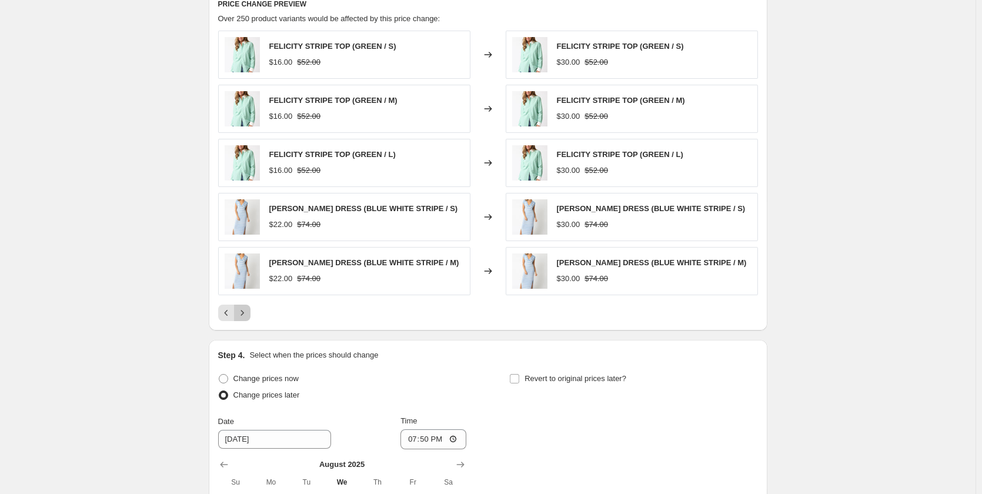
click at [246, 317] on icon "Next" at bounding box center [242, 313] width 12 height 12
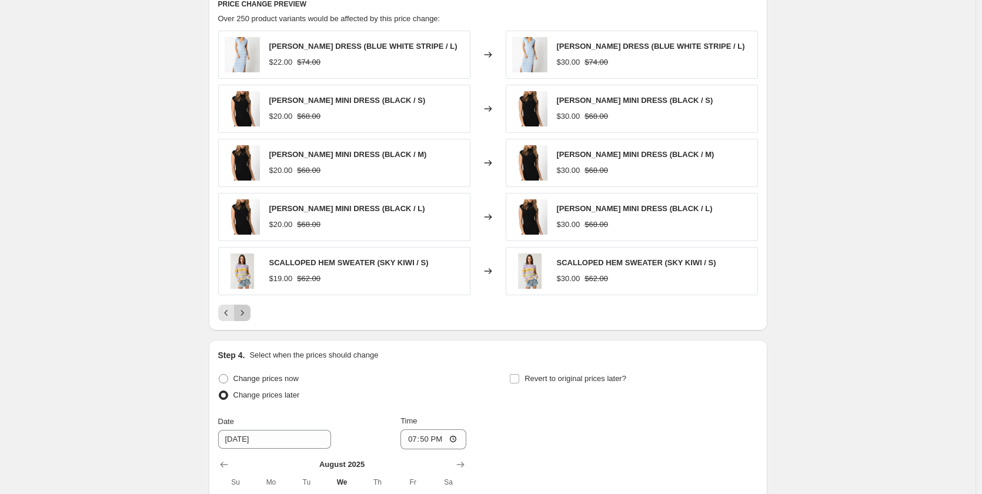
click at [245, 320] on button "Next" at bounding box center [242, 313] width 16 height 16
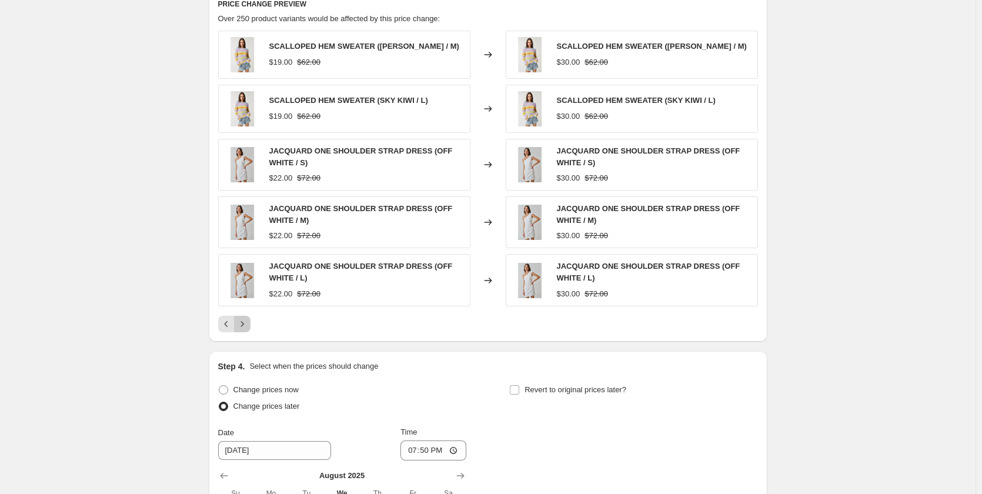
click at [246, 320] on icon "Next" at bounding box center [242, 324] width 12 height 12
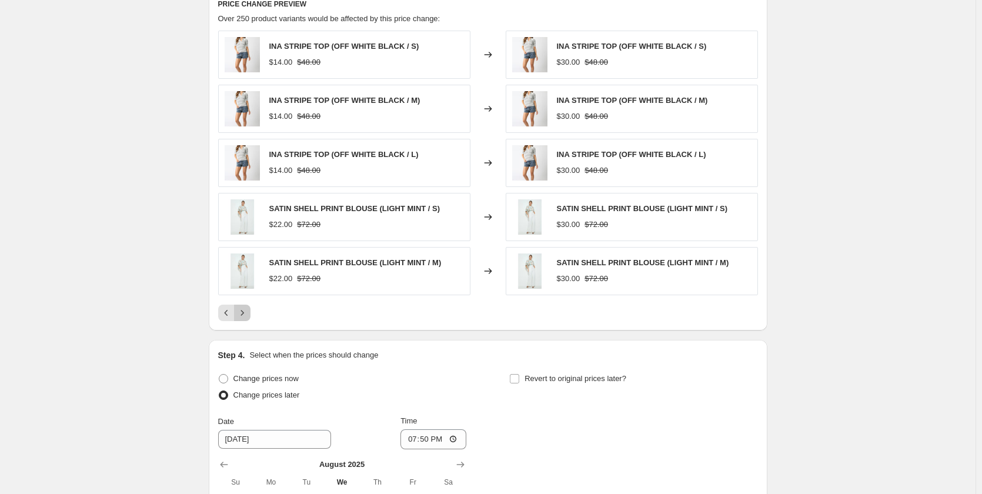
click at [246, 320] on button "Next" at bounding box center [242, 313] width 16 height 16
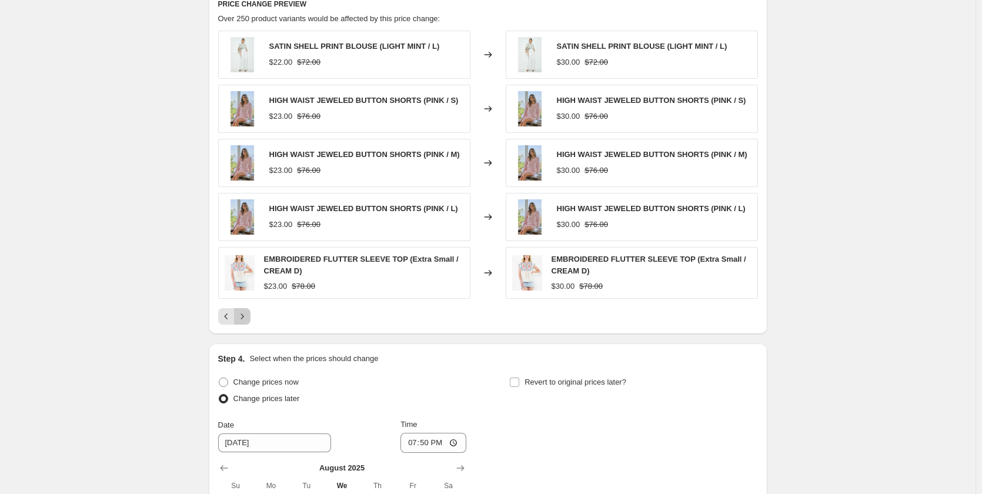
click at [246, 320] on icon "Next" at bounding box center [242, 316] width 12 height 12
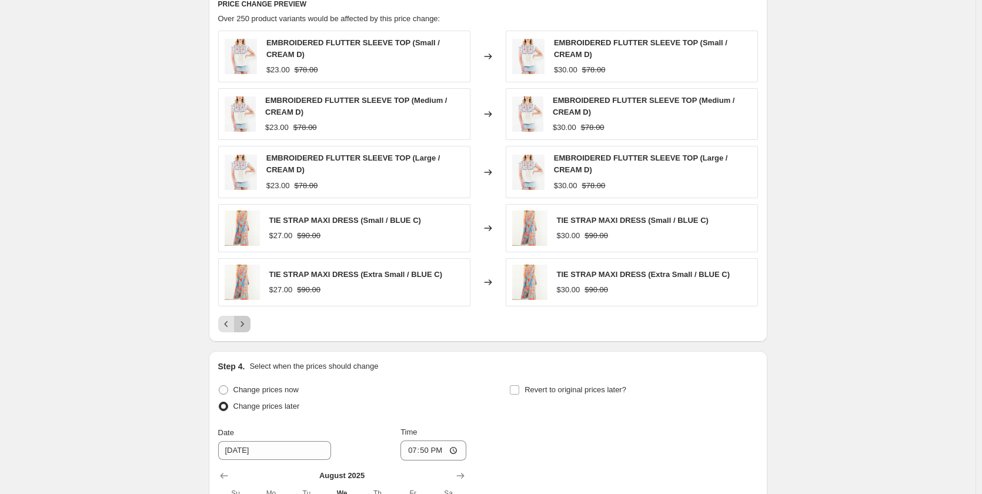
click at [246, 320] on icon "Next" at bounding box center [242, 324] width 12 height 12
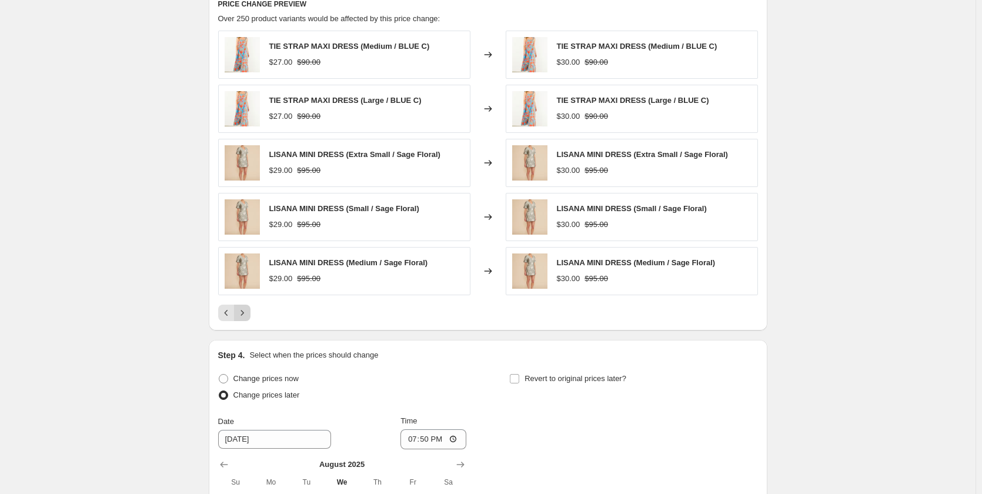
click at [248, 320] on button "Next" at bounding box center [242, 313] width 16 height 16
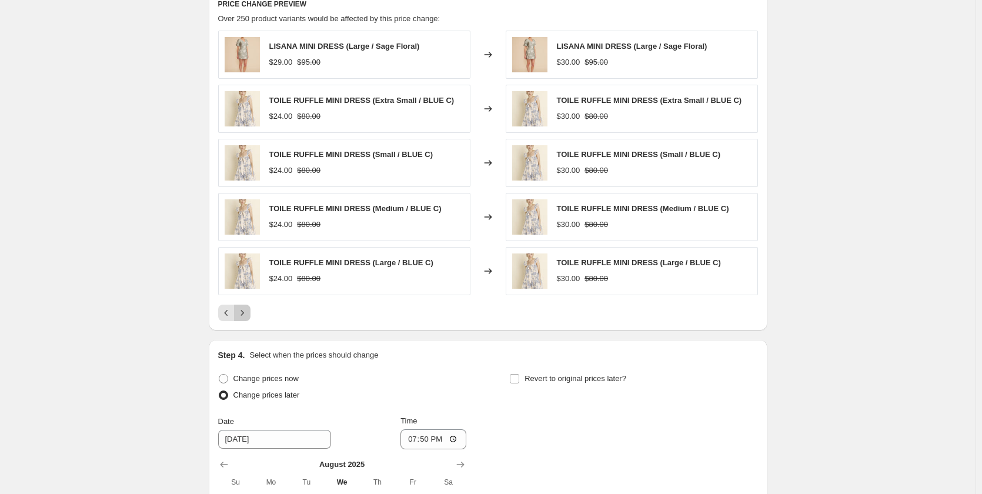
click at [248, 317] on icon "Next" at bounding box center [242, 313] width 12 height 12
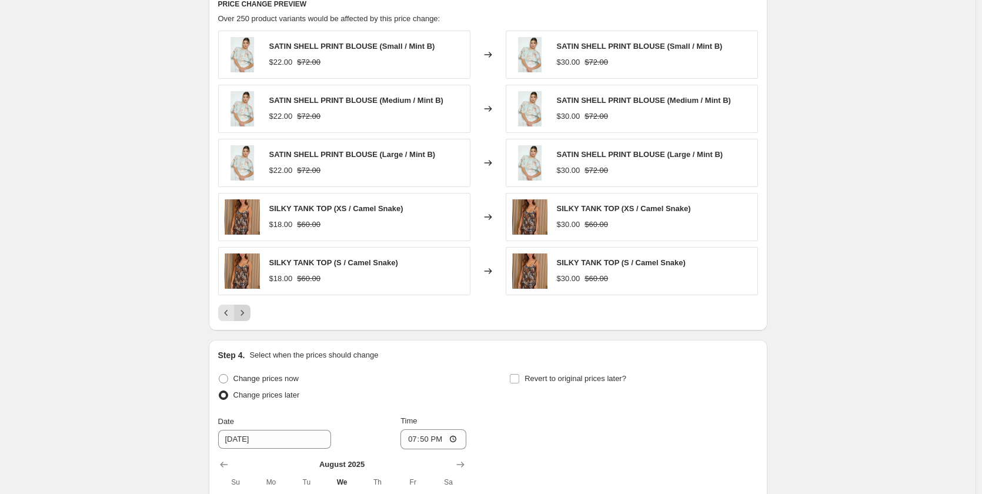
click at [248, 317] on icon "Next" at bounding box center [242, 313] width 12 height 12
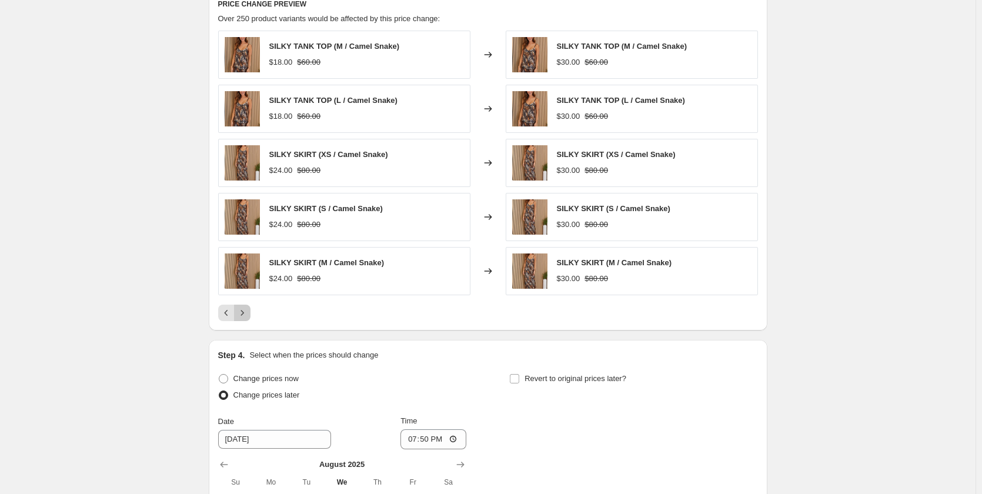
click at [248, 317] on icon "Next" at bounding box center [242, 313] width 12 height 12
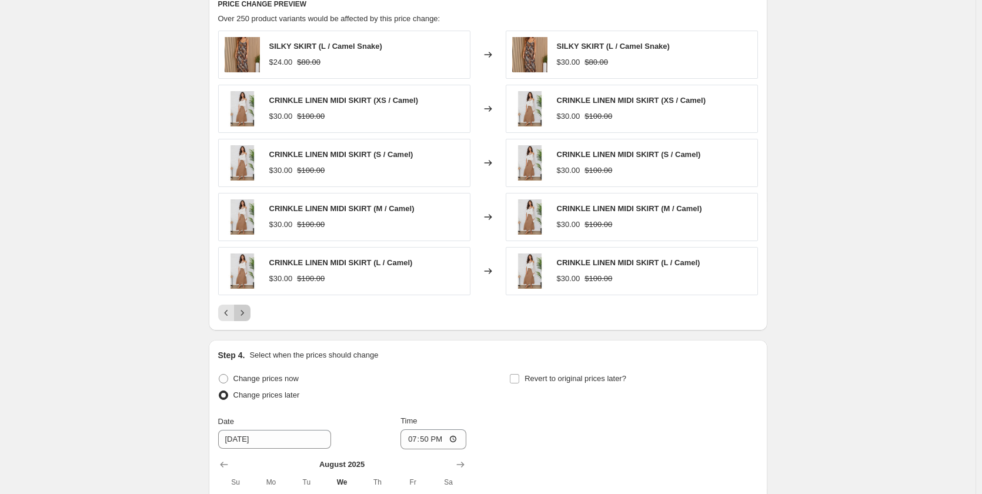
click at [248, 317] on icon "Next" at bounding box center [242, 313] width 12 height 12
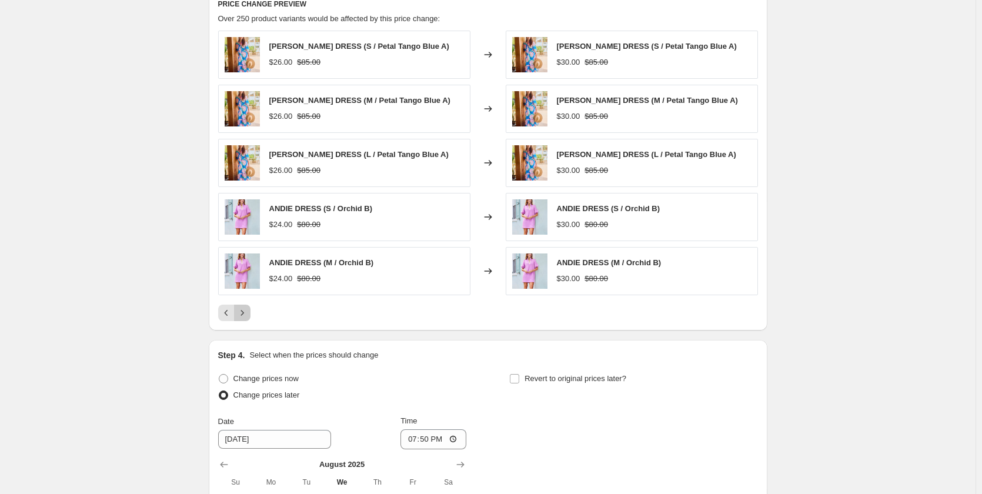
click at [248, 317] on icon "Next" at bounding box center [242, 313] width 12 height 12
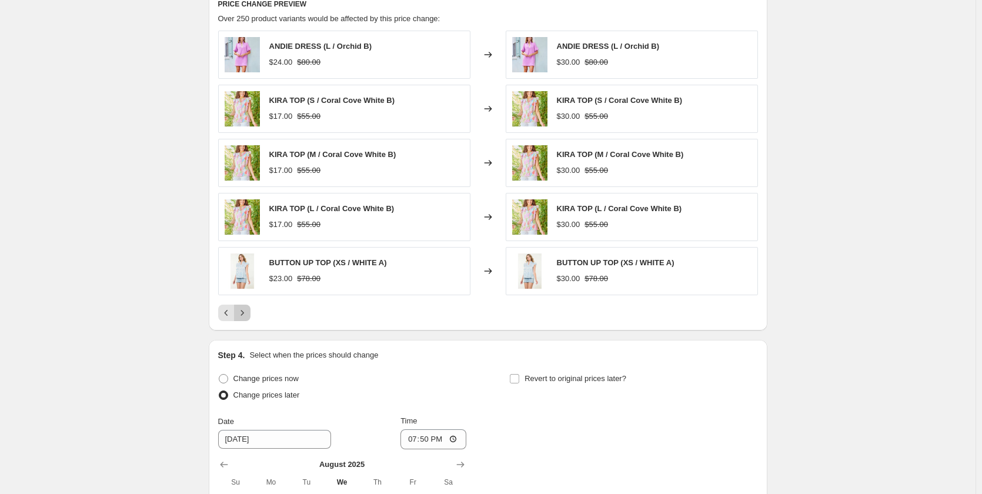
click at [248, 317] on icon "Next" at bounding box center [242, 313] width 12 height 12
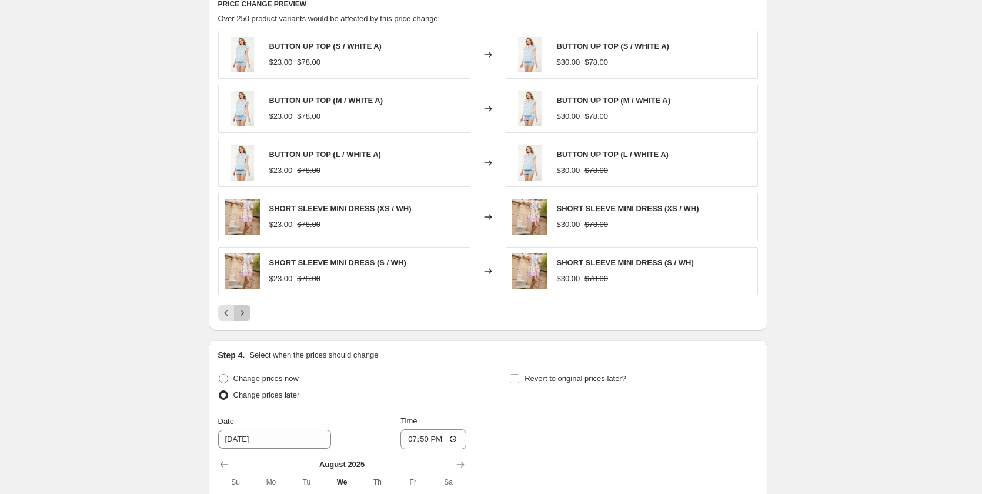
click at [248, 317] on icon "Next" at bounding box center [242, 313] width 12 height 12
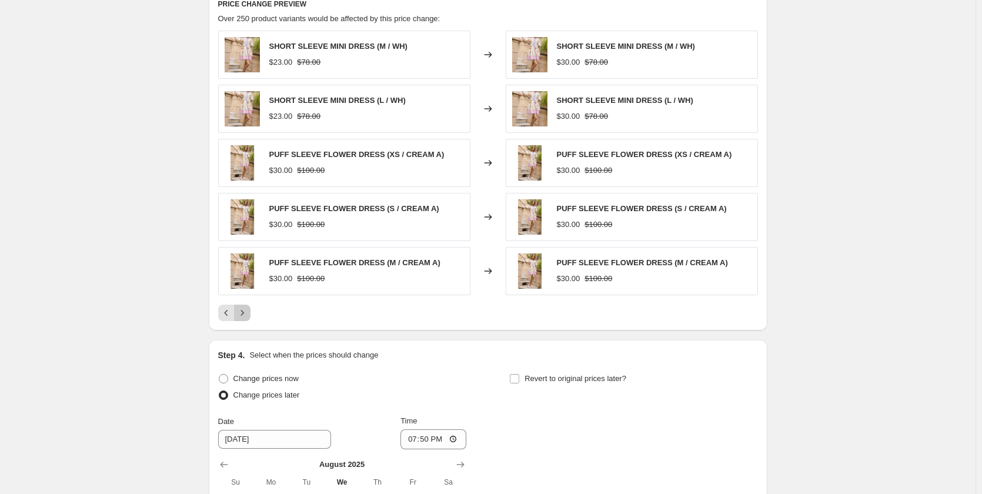
click at [248, 317] on icon "Next" at bounding box center [242, 313] width 12 height 12
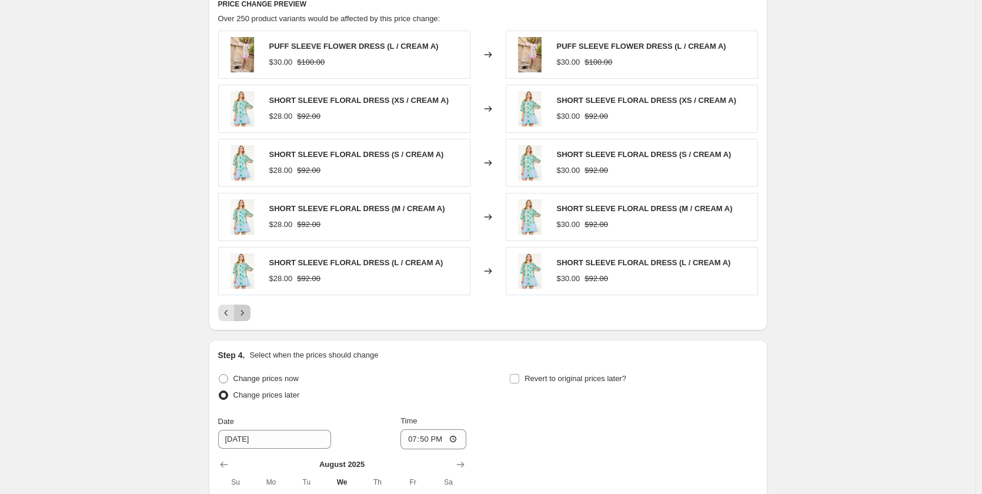
click at [248, 317] on icon "Next" at bounding box center [242, 313] width 12 height 12
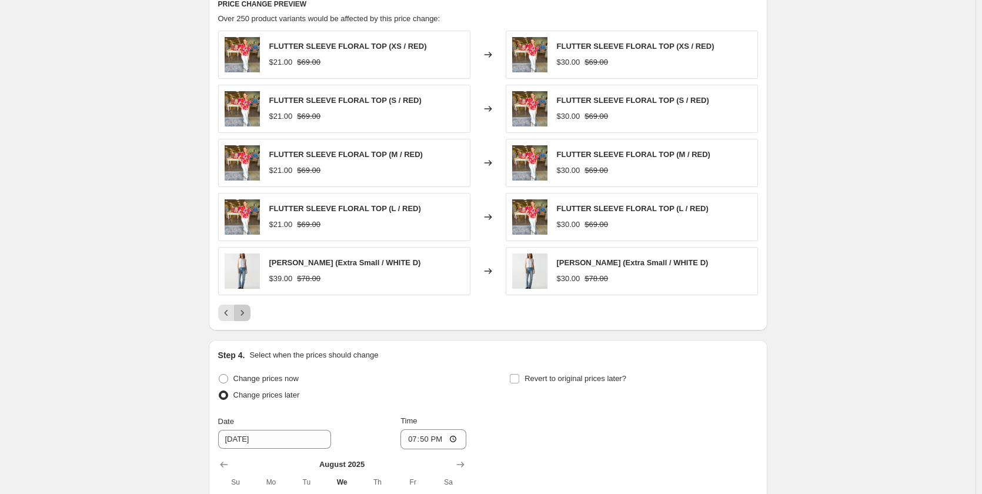
click at [248, 317] on icon "Next" at bounding box center [242, 313] width 12 height 12
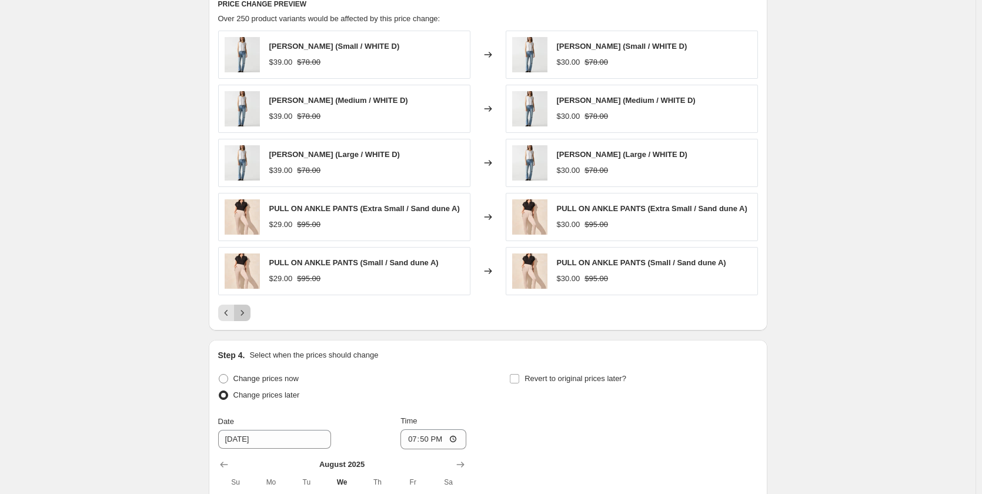
click at [248, 317] on icon "Next" at bounding box center [242, 313] width 12 height 12
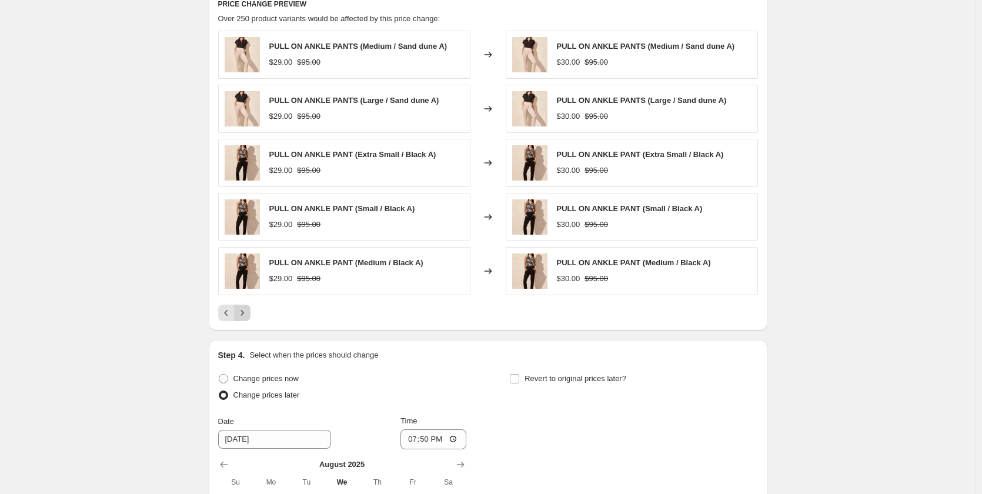
click at [248, 317] on icon "Next" at bounding box center [242, 313] width 12 height 12
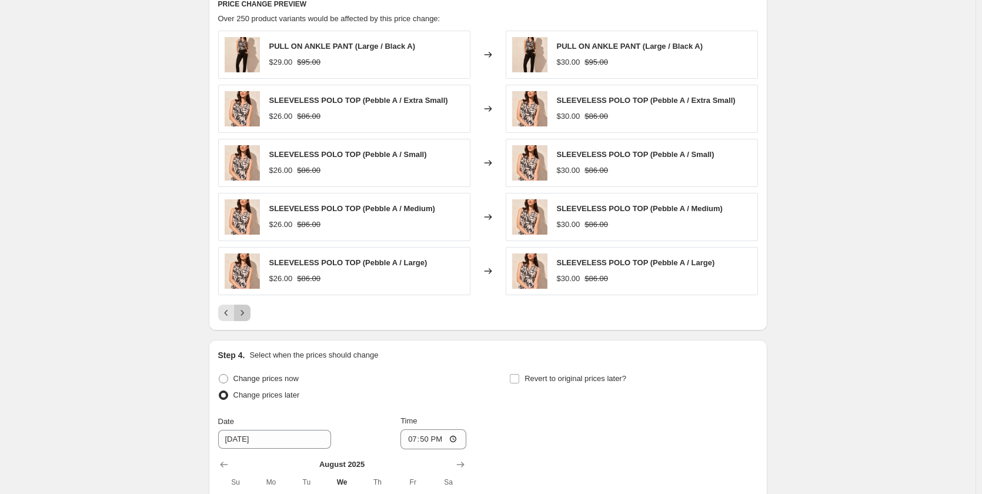
click at [248, 317] on icon "Next" at bounding box center [242, 313] width 12 height 12
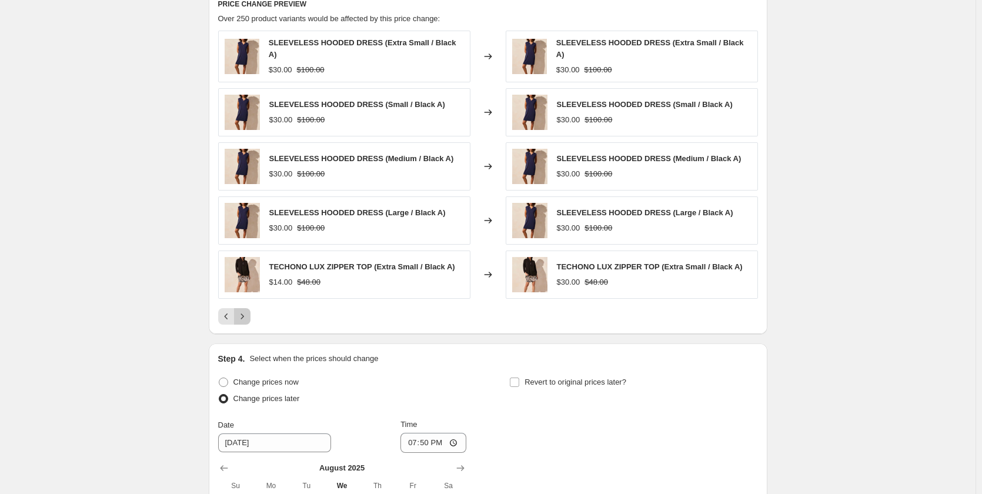
click at [248, 317] on icon "Next" at bounding box center [242, 316] width 12 height 12
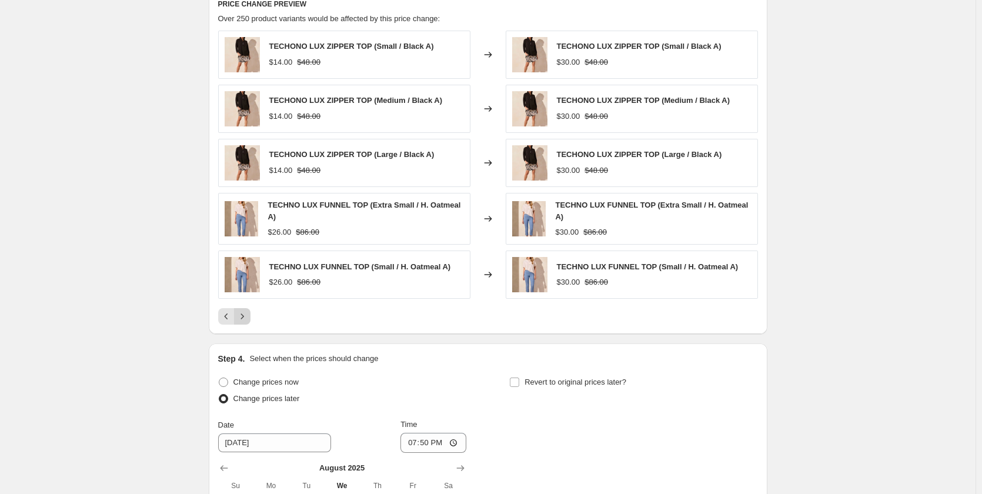
click at [248, 317] on icon "Next" at bounding box center [242, 316] width 12 height 12
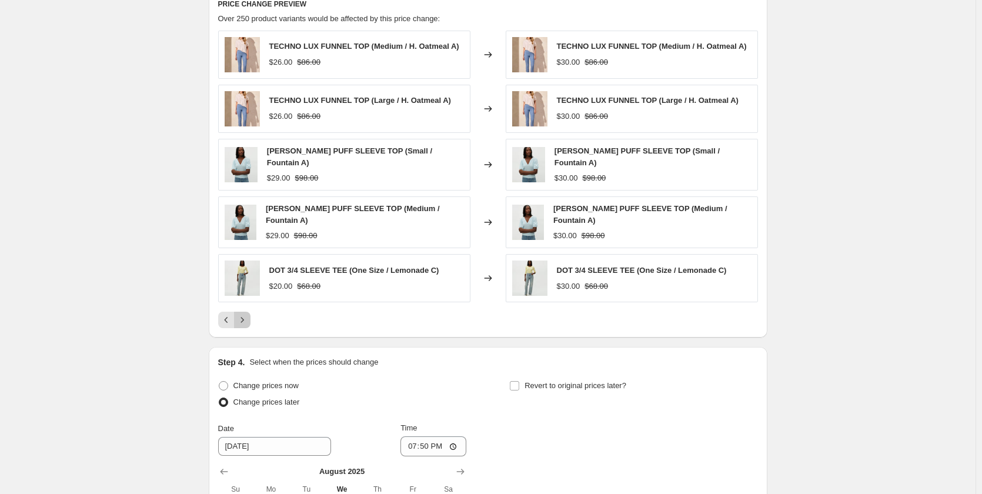
click at [248, 317] on icon "Next" at bounding box center [242, 320] width 12 height 12
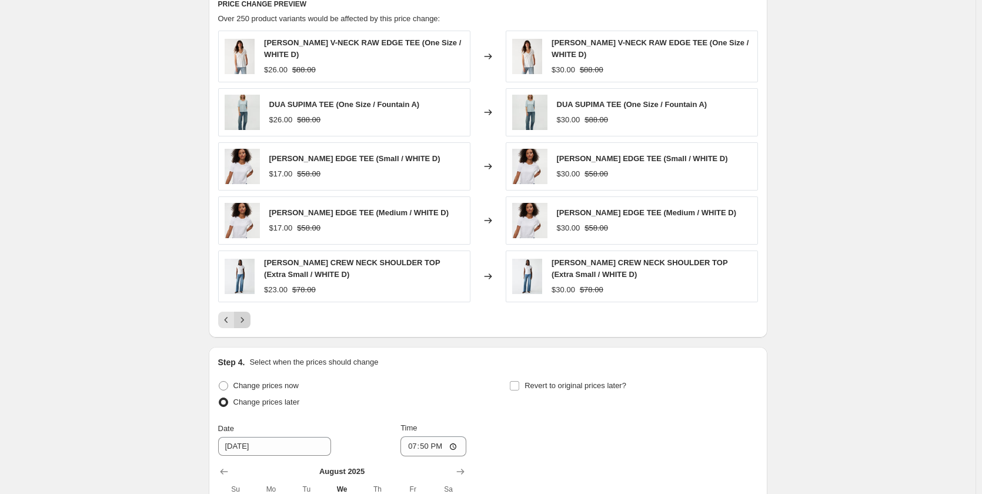
click at [248, 317] on icon "Next" at bounding box center [242, 320] width 12 height 12
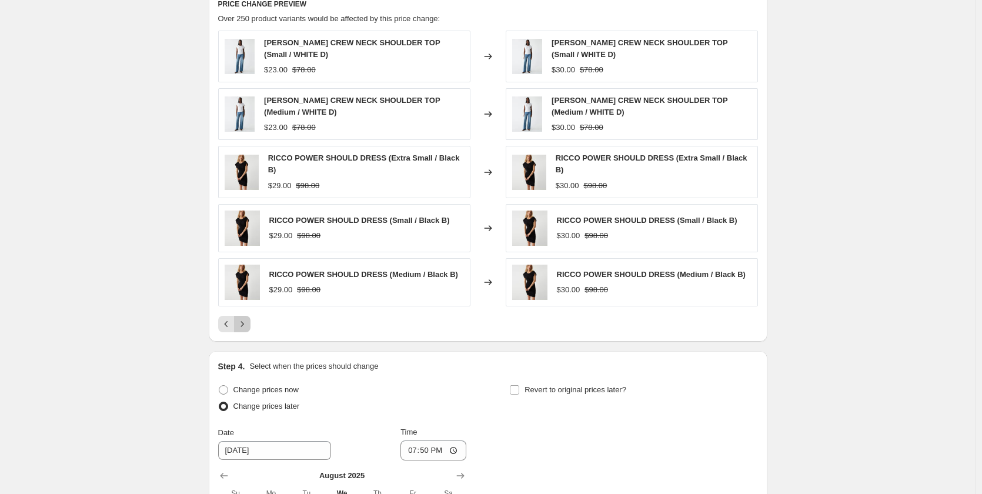
click at [248, 318] on icon "Next" at bounding box center [242, 324] width 12 height 12
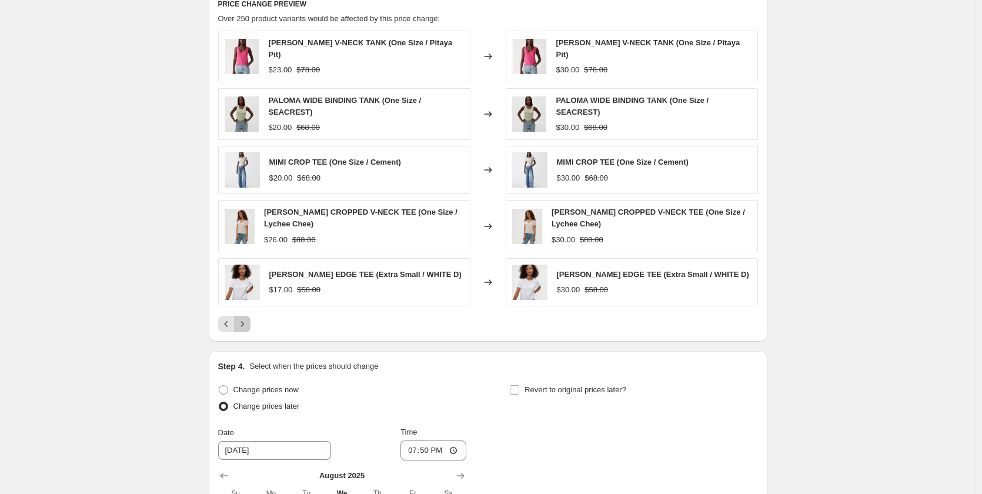
click at [248, 318] on icon "Next" at bounding box center [242, 324] width 12 height 12
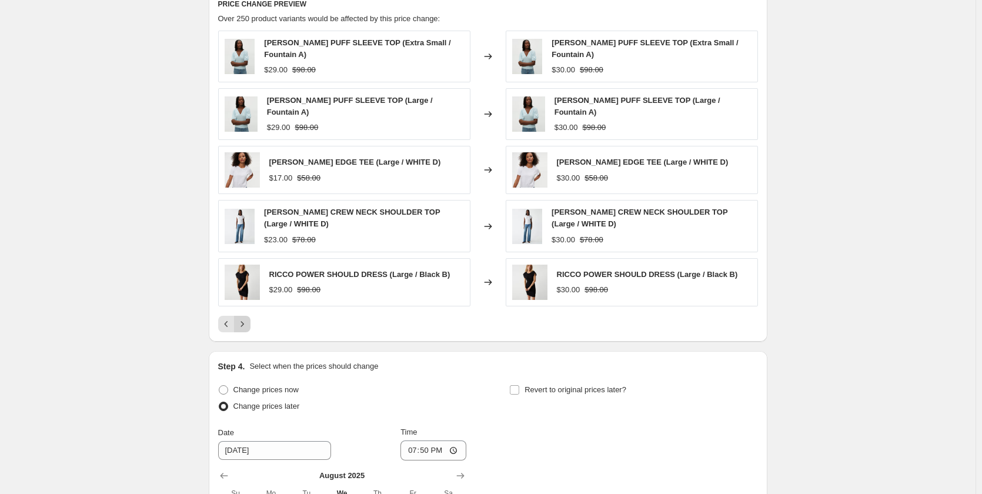
click at [248, 318] on icon "Next" at bounding box center [242, 324] width 12 height 12
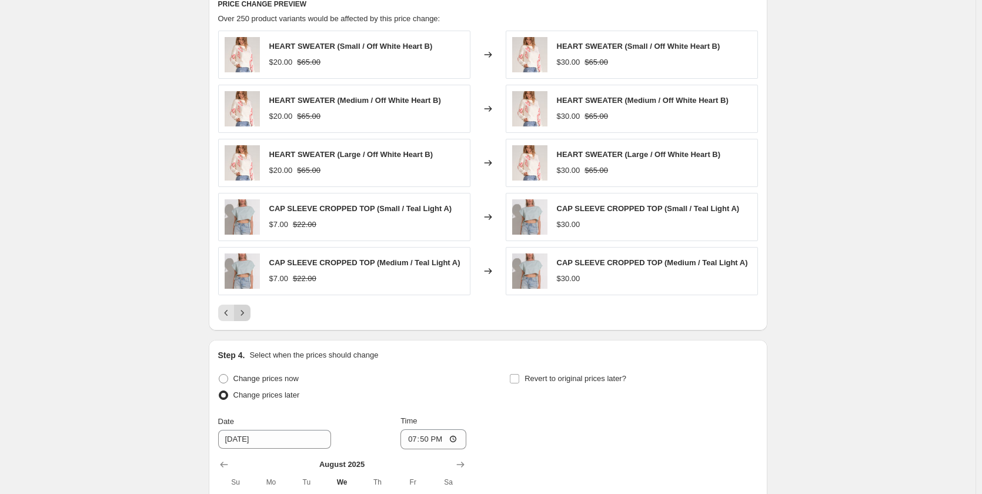
click at [248, 317] on icon "Next" at bounding box center [242, 313] width 12 height 12
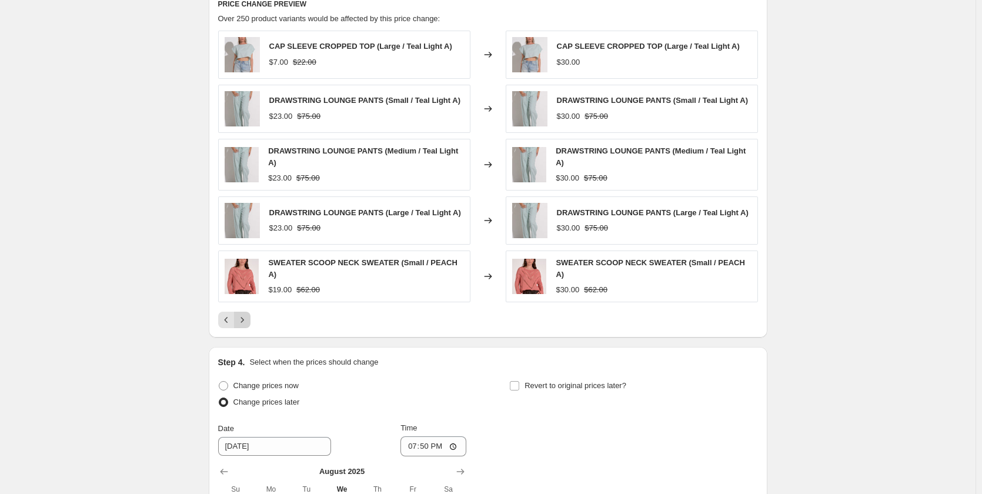
click at [248, 317] on icon "Next" at bounding box center [242, 320] width 12 height 12
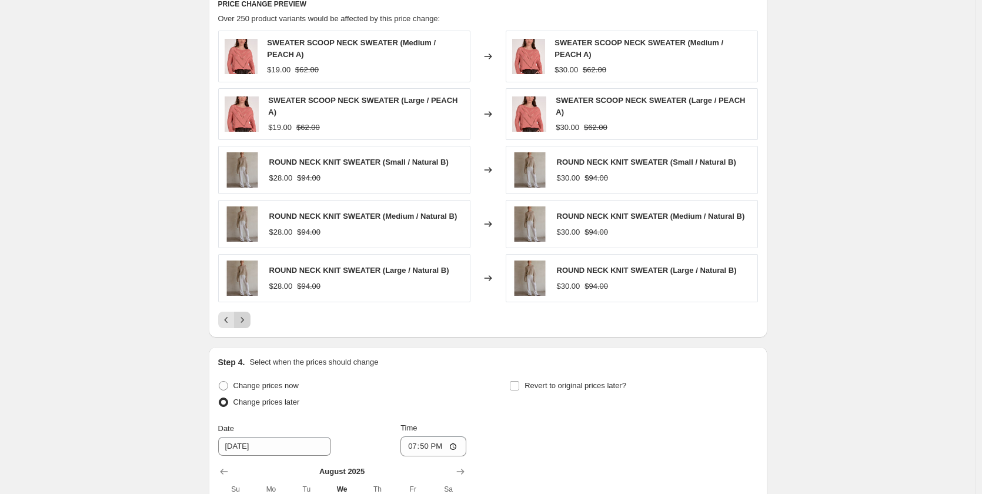
click at [248, 317] on icon "Next" at bounding box center [242, 320] width 12 height 12
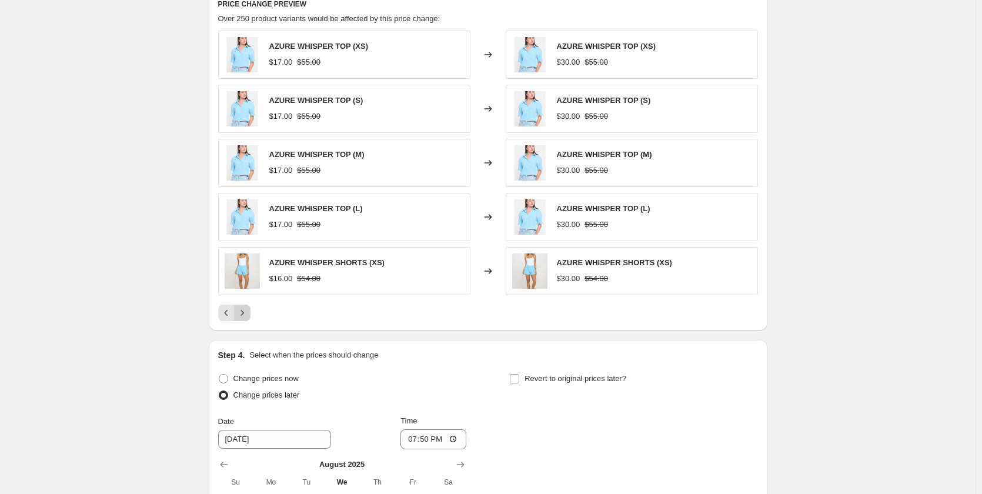
click at [243, 312] on icon "Next" at bounding box center [242, 313] width 12 height 12
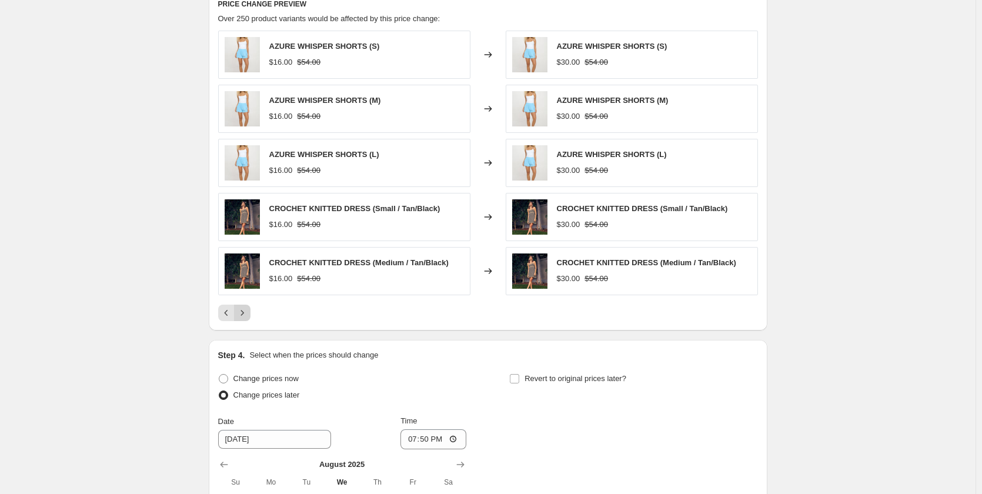
click at [246, 319] on icon "Next" at bounding box center [242, 313] width 12 height 12
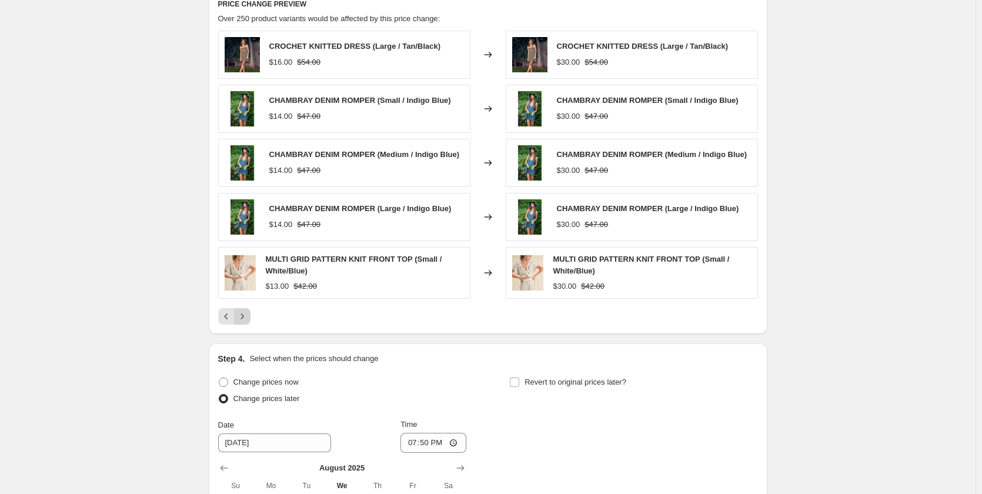
click at [242, 318] on icon "Next" at bounding box center [242, 316] width 12 height 12
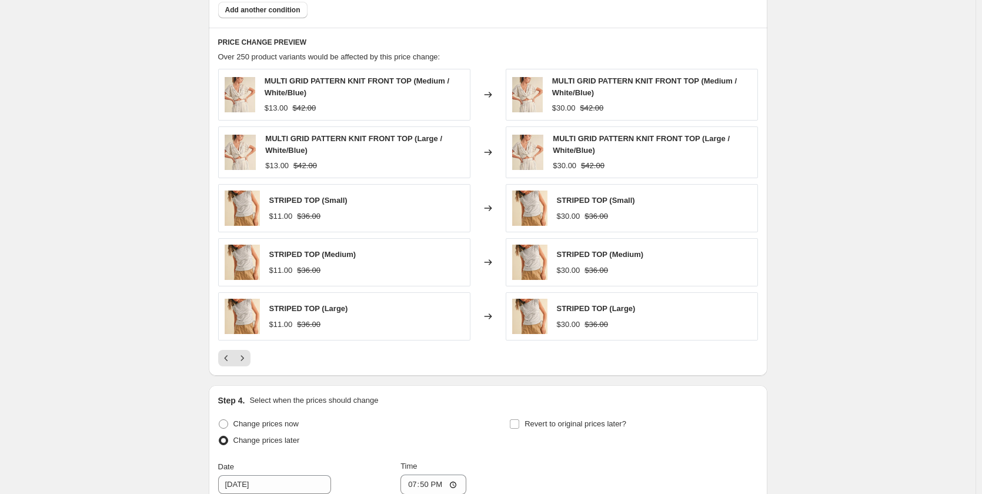
scroll to position [764, 0]
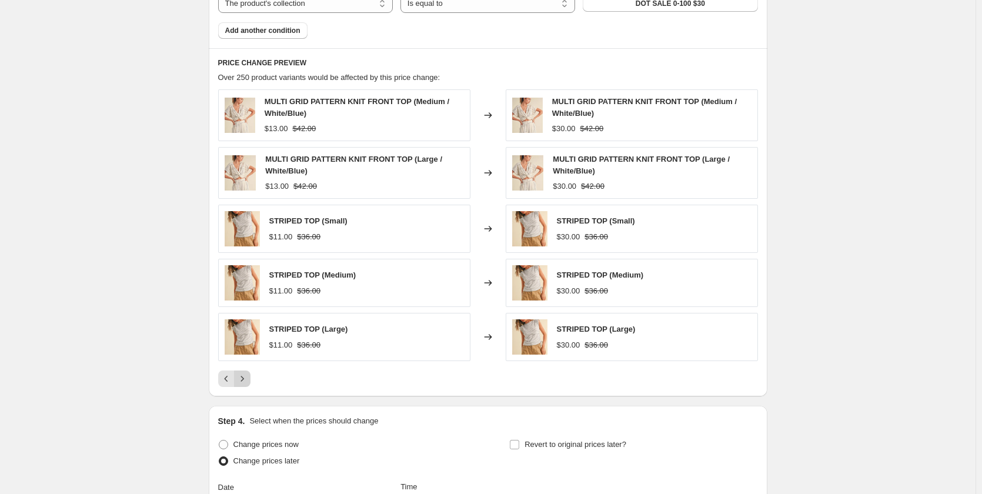
click at [248, 380] on icon "Next" at bounding box center [242, 379] width 12 height 12
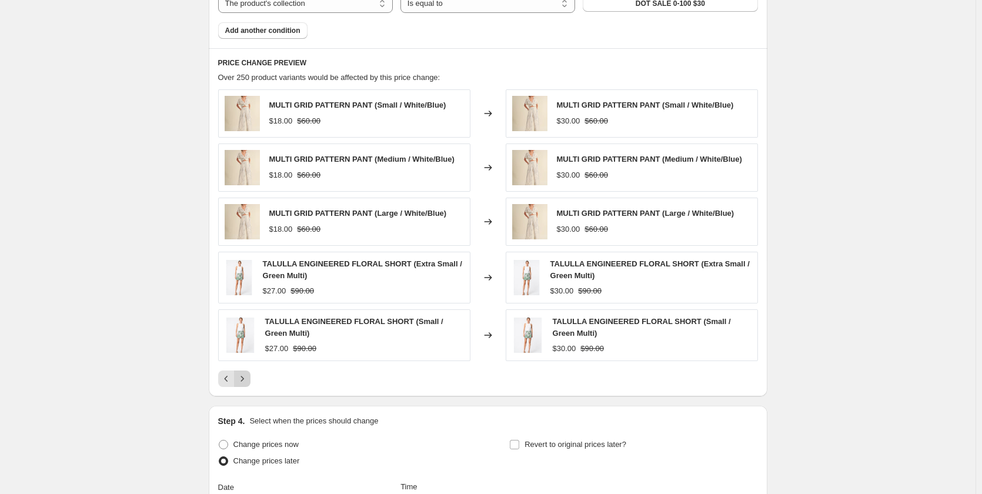
click at [248, 380] on icon "Next" at bounding box center [242, 379] width 12 height 12
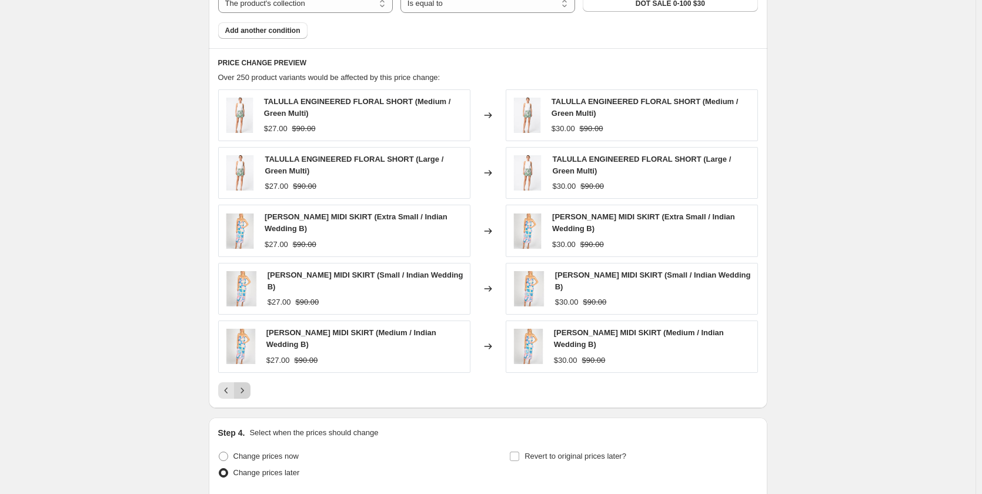
click at [248, 385] on icon "Next" at bounding box center [242, 391] width 12 height 12
click at [250, 382] on button "Next" at bounding box center [242, 390] width 16 height 16
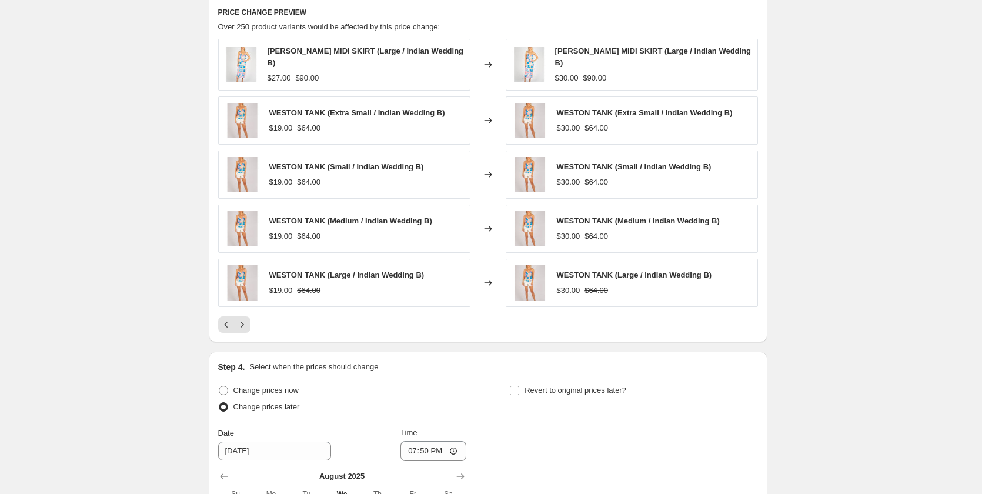
scroll to position [882, 0]
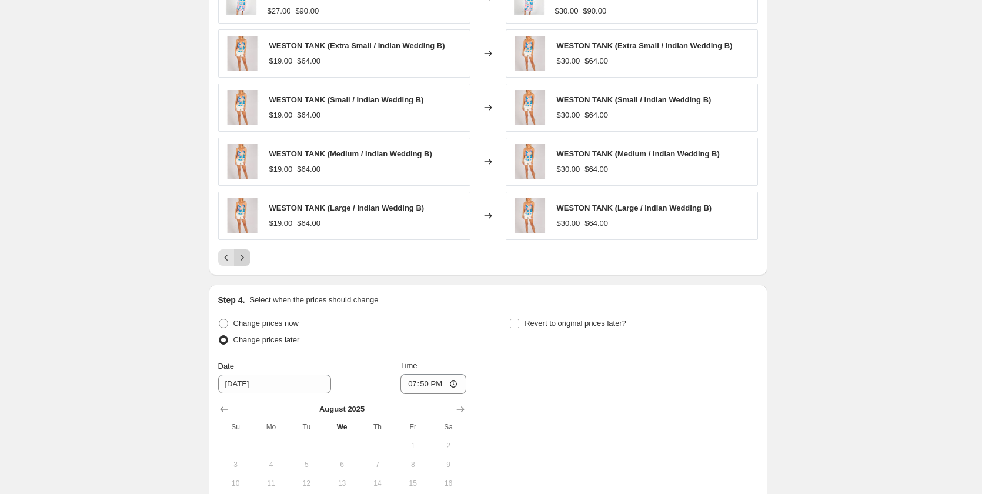
click at [246, 252] on icon "Next" at bounding box center [242, 258] width 12 height 12
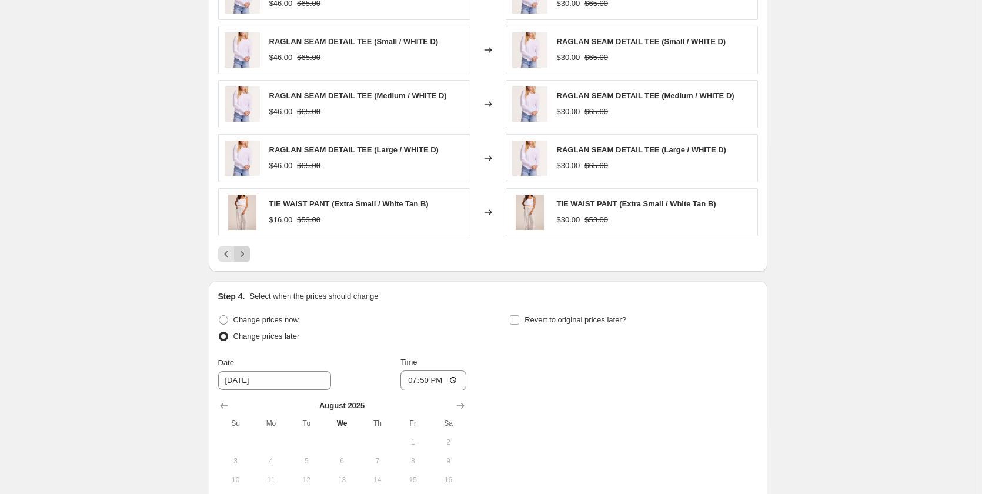
click at [248, 254] on icon "Next" at bounding box center [242, 254] width 12 height 12
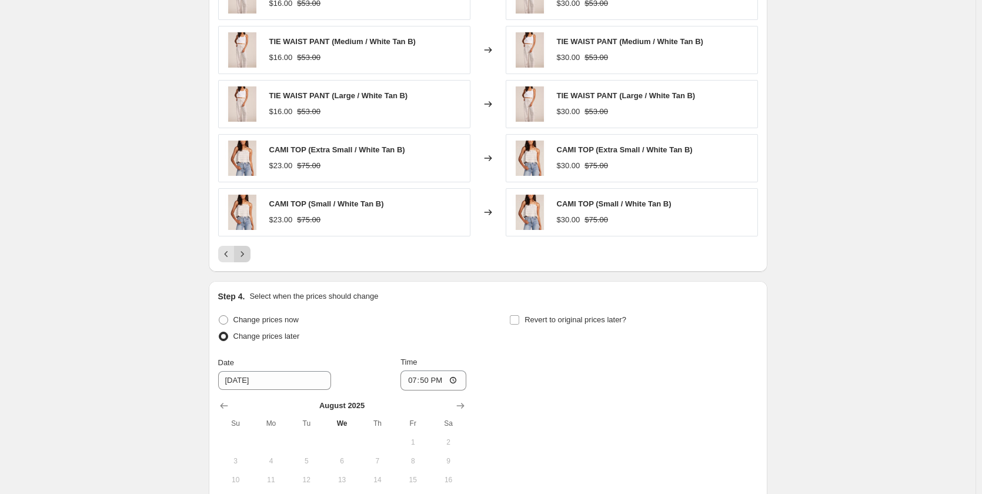
click at [248, 254] on icon "Next" at bounding box center [242, 254] width 12 height 12
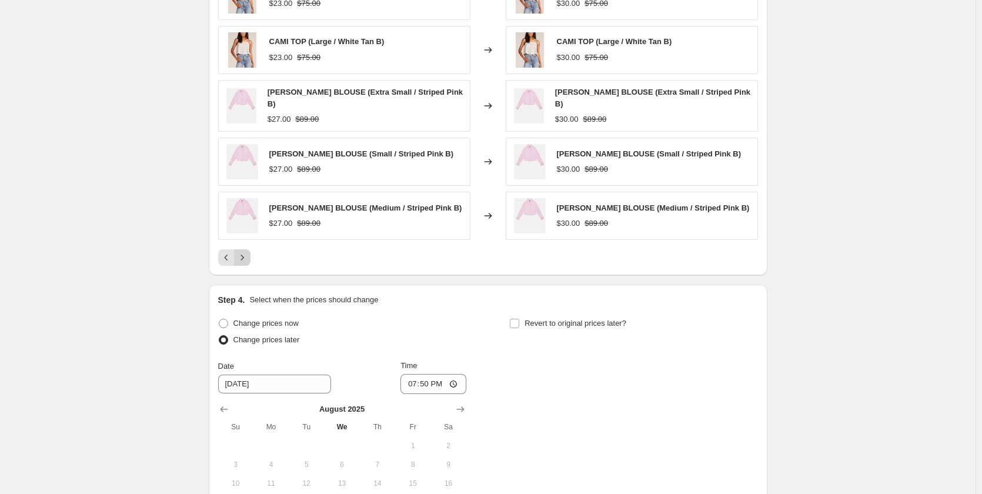
click at [248, 252] on icon "Next" at bounding box center [242, 258] width 12 height 12
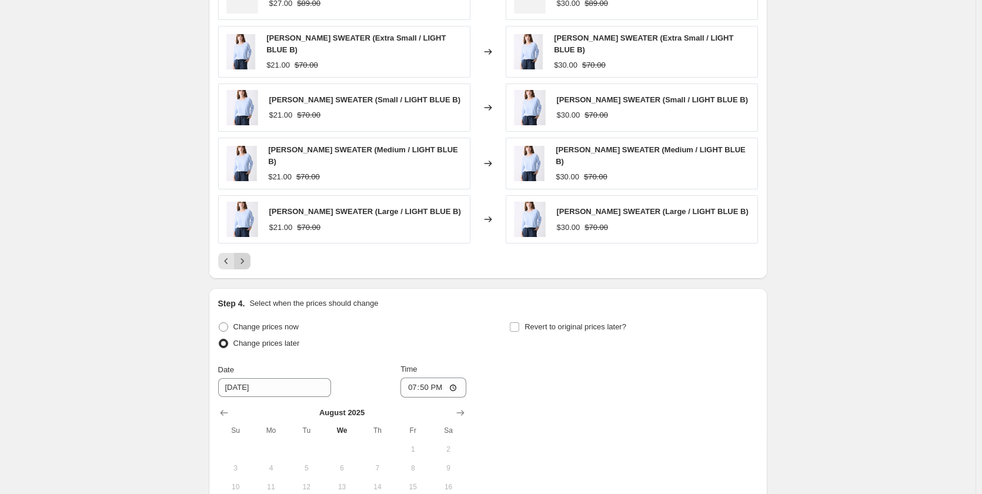
click at [248, 258] on icon "Next" at bounding box center [242, 261] width 12 height 12
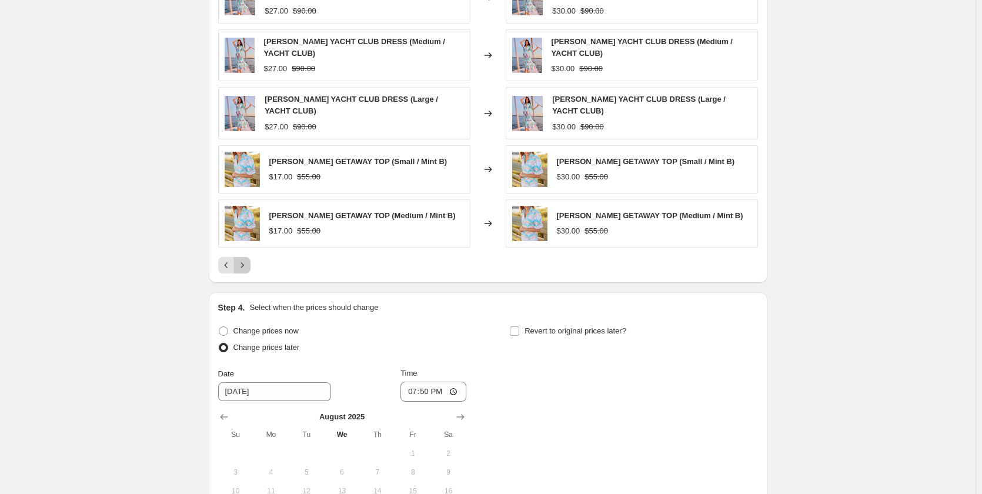
click at [251, 257] on button "Next" at bounding box center [242, 265] width 16 height 16
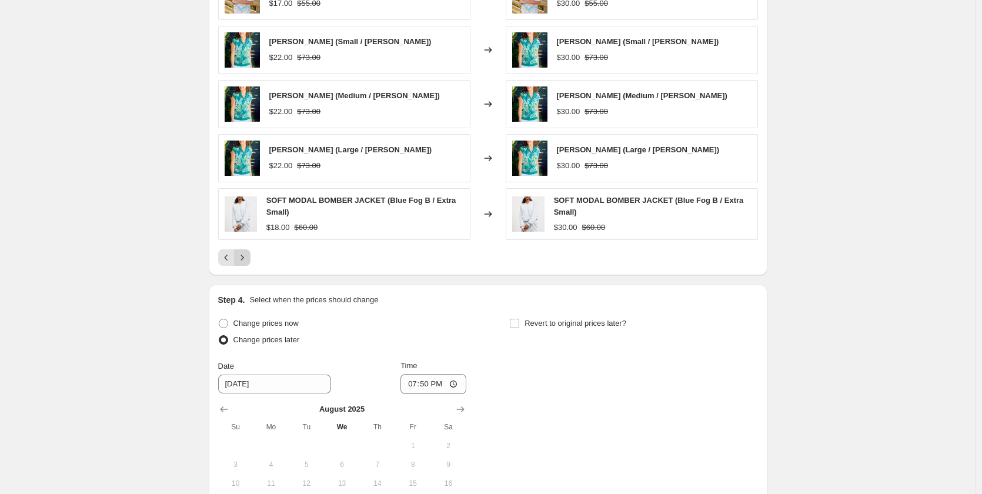
click at [251, 257] on button "Next" at bounding box center [242, 257] width 16 height 16
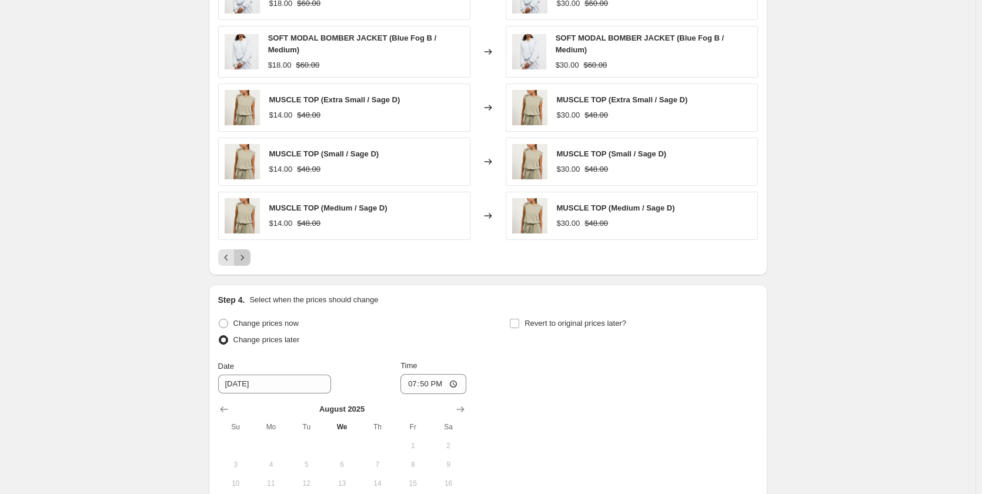
click at [251, 256] on button "Next" at bounding box center [242, 257] width 16 height 16
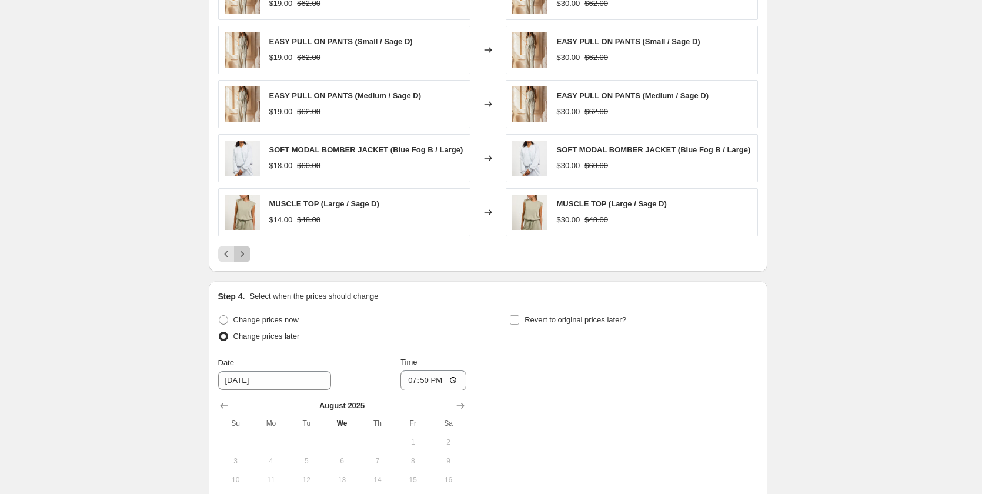
click at [251, 256] on button "Next" at bounding box center [242, 254] width 16 height 16
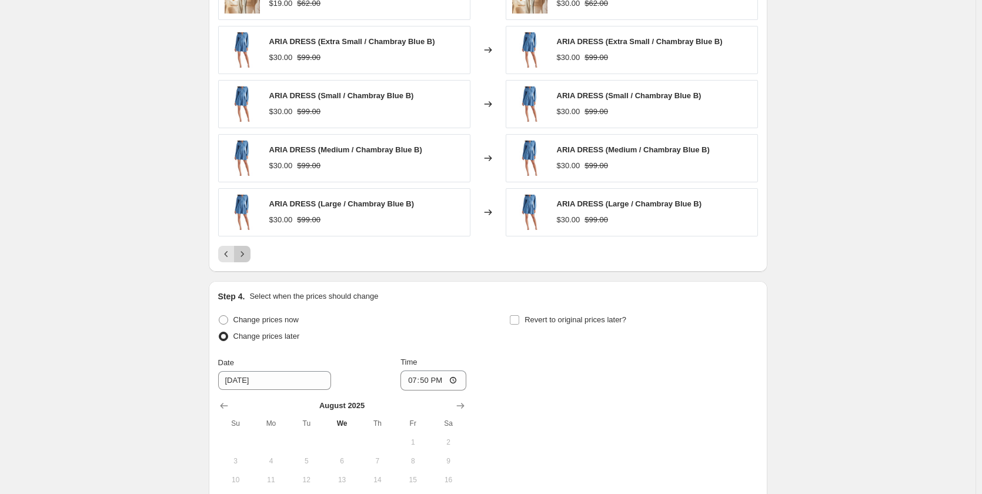
click at [251, 256] on button "Next" at bounding box center [242, 254] width 16 height 16
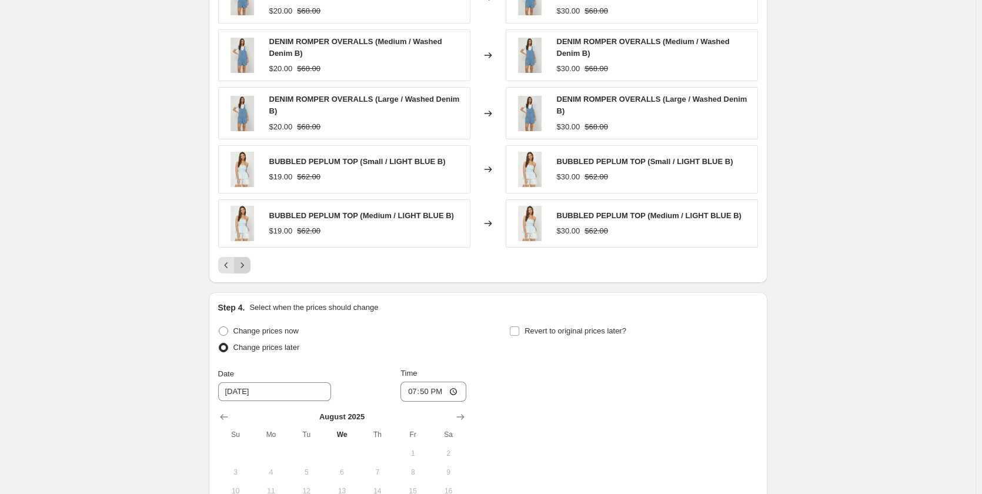
click at [252, 256] on div "DENIM ROMPER OVERALLS (Small / Washed Denim B) $20.00 $68.00 Changed to DENIM R…" at bounding box center [488, 123] width 540 height 302
click at [251, 259] on button "Next" at bounding box center [242, 265] width 16 height 16
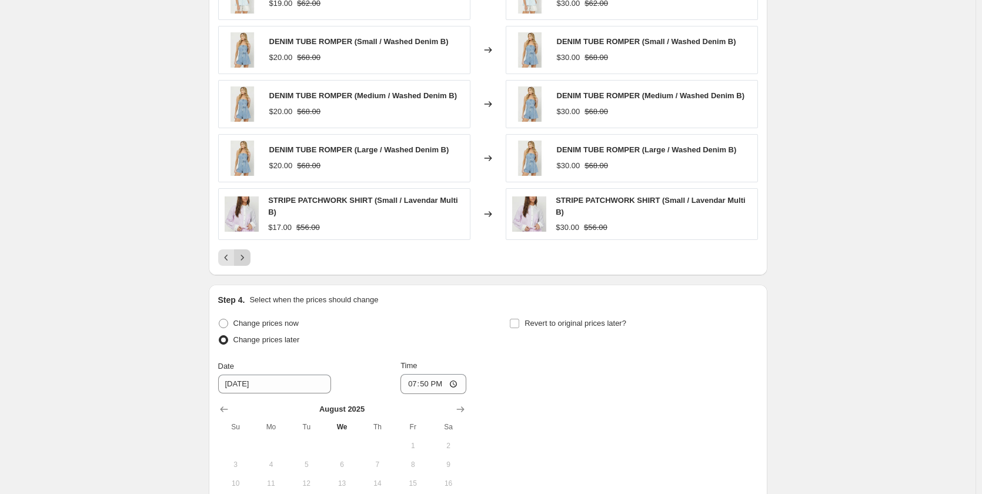
click at [250, 249] on button "Next" at bounding box center [242, 257] width 16 height 16
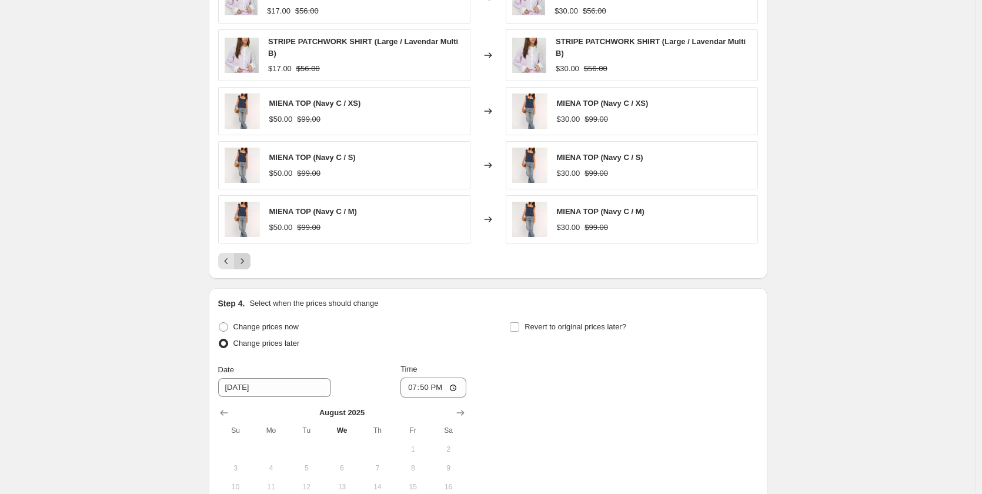
click at [245, 263] on icon "Next" at bounding box center [242, 261] width 12 height 12
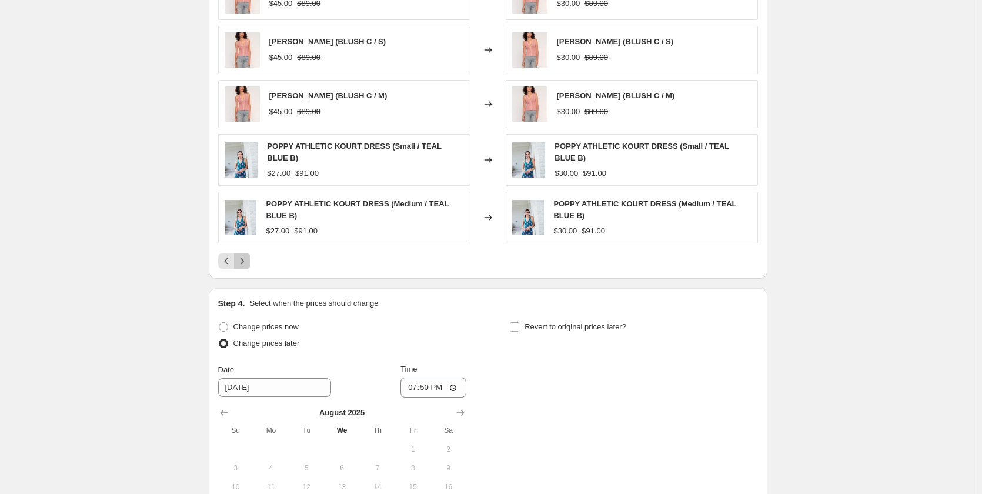
click at [245, 263] on icon "Next" at bounding box center [242, 261] width 12 height 12
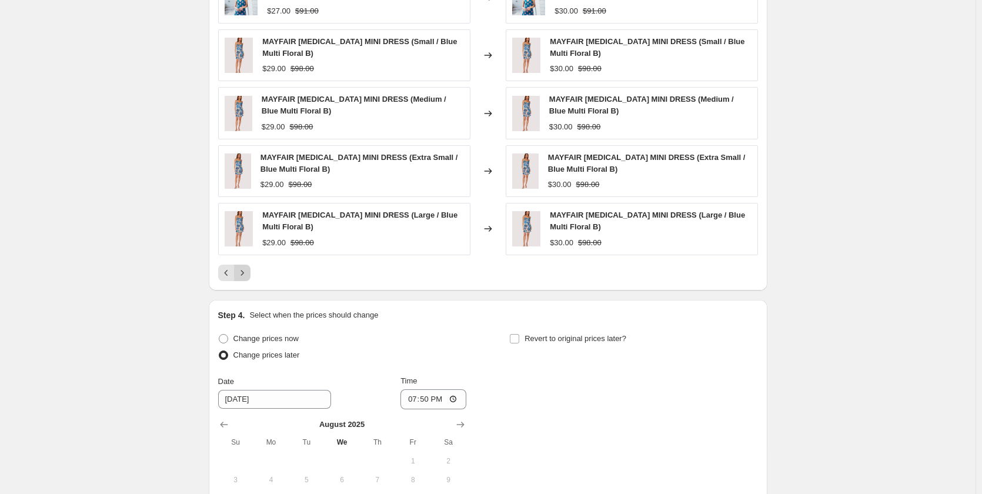
click at [245, 263] on div "POPPY ATHLETIC KOURT DRESS (Large / TEAL BLUE B) $27.00 $91.00 Changed to POPPY…" at bounding box center [488, 126] width 540 height 309
click at [245, 272] on icon "Next" at bounding box center [242, 273] width 12 height 12
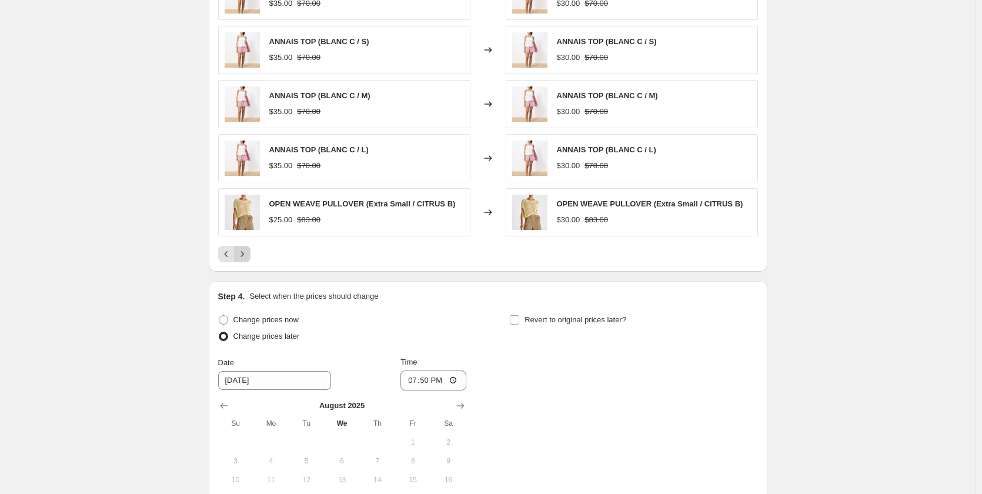
click at [245, 271] on div "PRICE CHANGE PREVIEW Over 250 product variants would be affected by this price …" at bounding box center [488, 101] width 559 height 340
click at [243, 255] on icon "Next" at bounding box center [242, 253] width 3 height 5
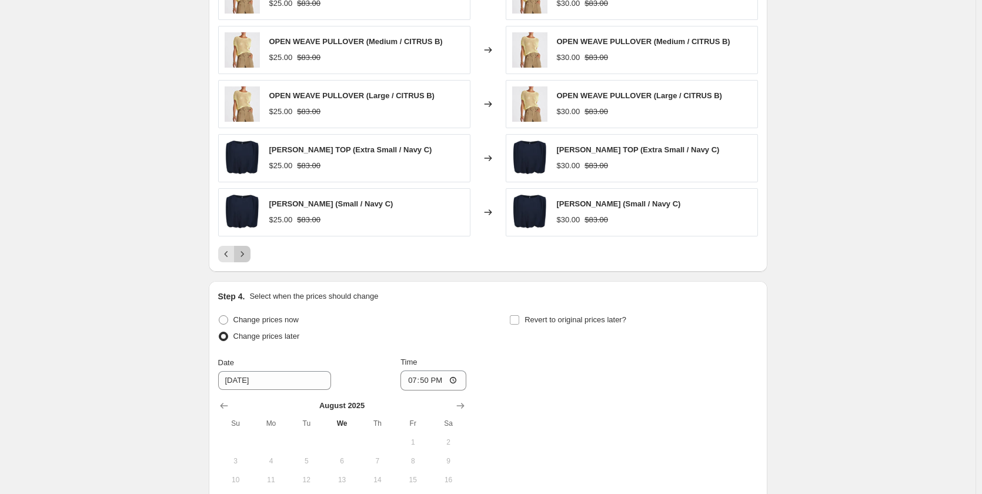
click at [243, 255] on icon "Next" at bounding box center [242, 253] width 3 height 5
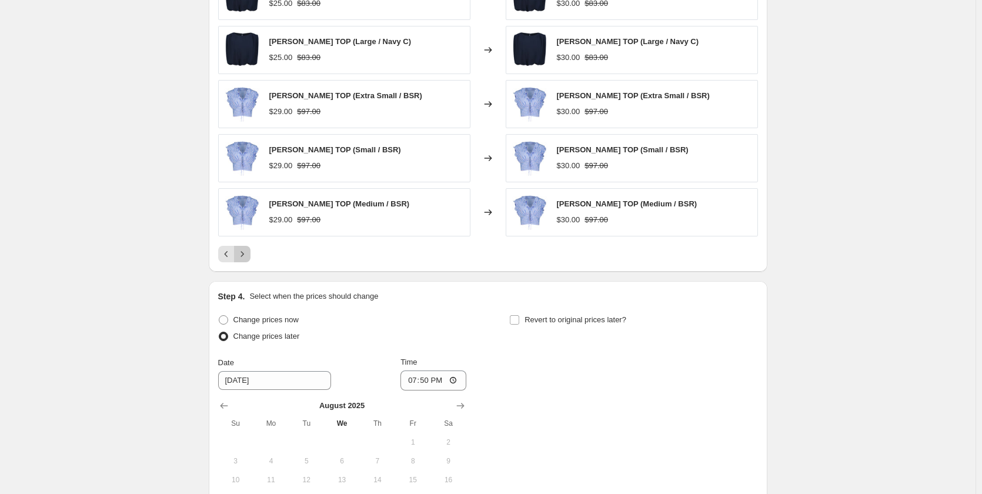
click at [243, 255] on icon "Next" at bounding box center [242, 253] width 3 height 5
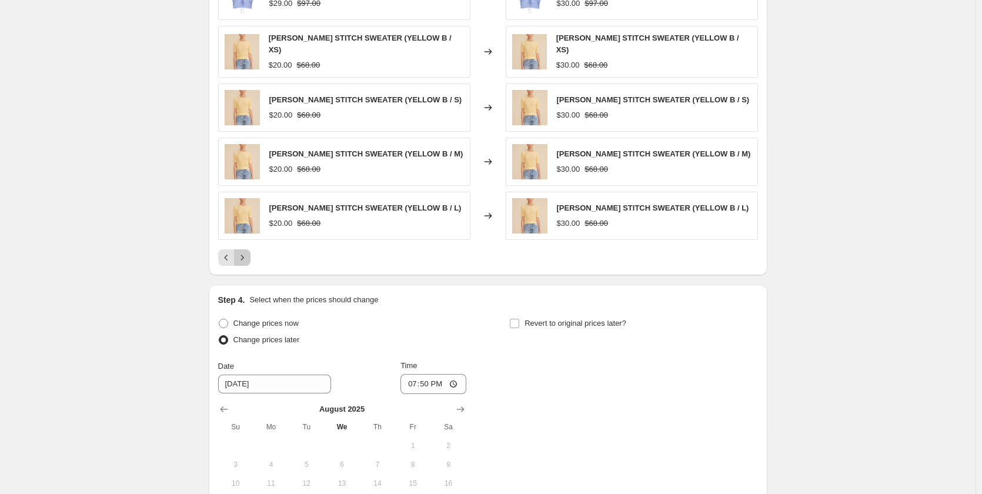
click at [243, 255] on icon "Next" at bounding box center [242, 257] width 3 height 5
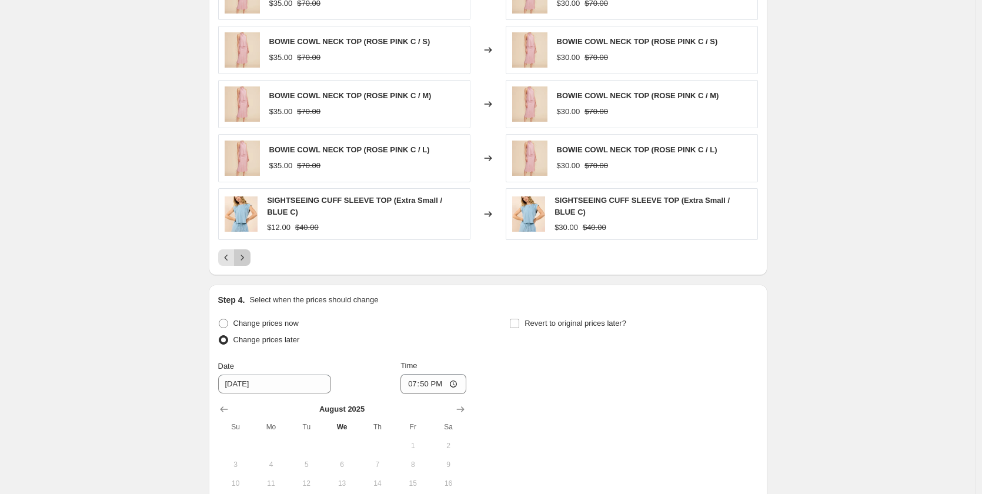
click at [243, 255] on icon "Next" at bounding box center [242, 257] width 3 height 5
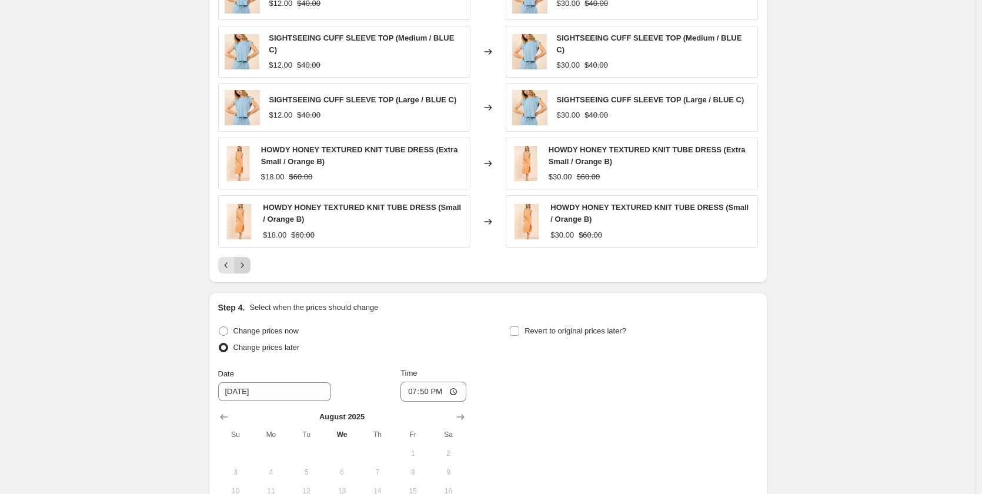
click at [246, 257] on button "Next" at bounding box center [242, 265] width 16 height 16
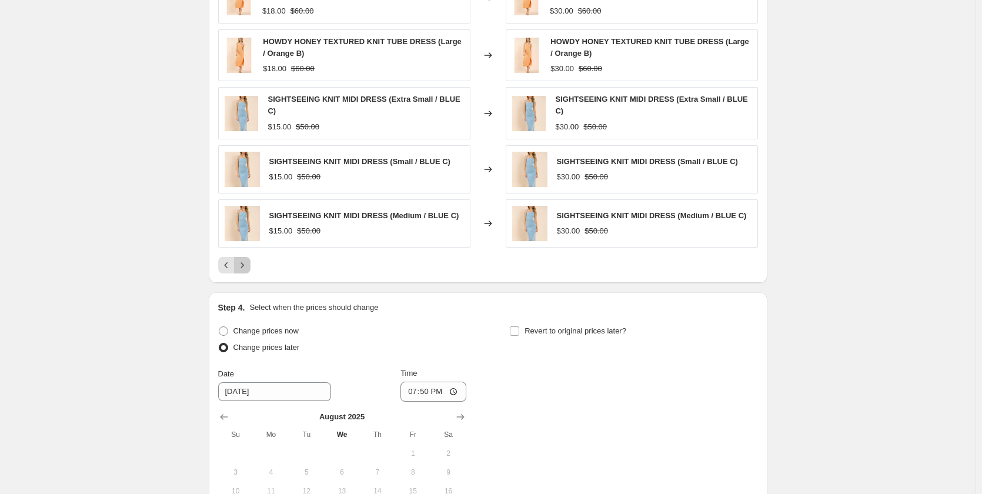
click at [246, 259] on button "Next" at bounding box center [242, 265] width 16 height 16
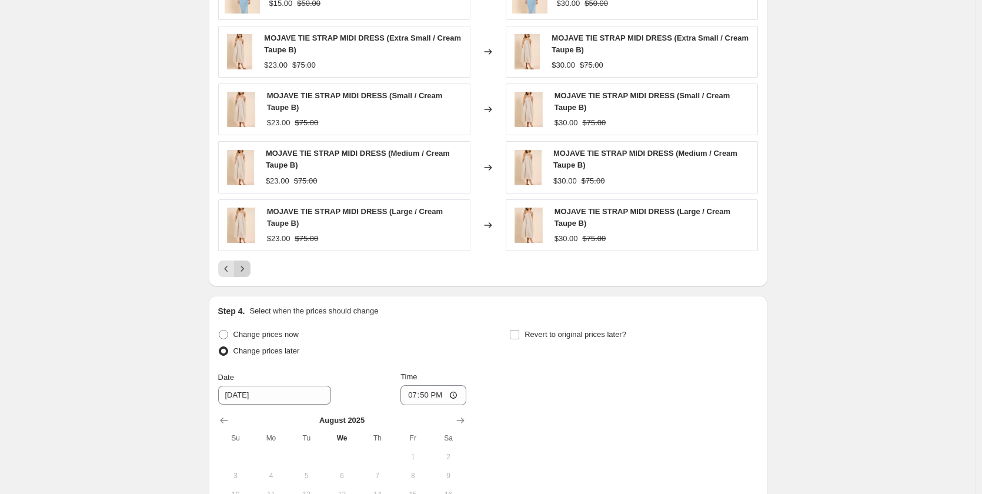
click at [246, 259] on div "SIGHTSEEING KNIT MIDI DRESS (Large / BLUE C) $15.00 $50.00 Changed to SIGHTSEEI…" at bounding box center [488, 125] width 540 height 306
click at [246, 261] on div "SIGHTSEEING KNIT MIDI DRESS (Large / BLUE C) $15.00 $50.00 Changed to SIGHTSEEI…" at bounding box center [488, 125] width 540 height 306
click at [246, 265] on icon "Next" at bounding box center [242, 269] width 12 height 12
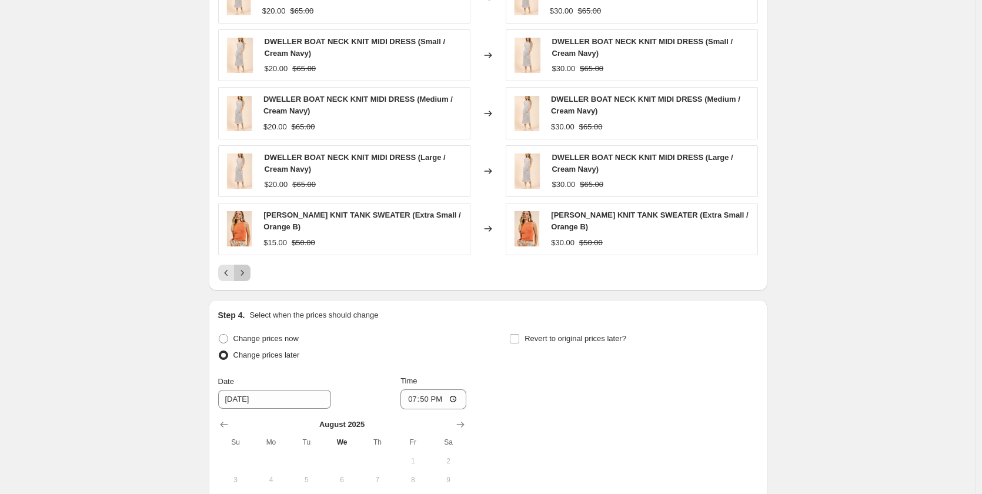
click at [246, 267] on icon "Next" at bounding box center [242, 273] width 12 height 12
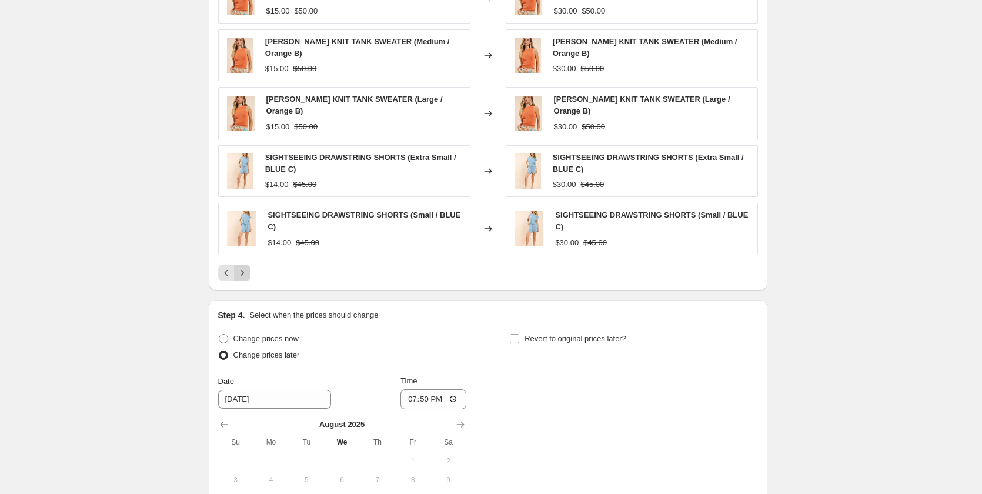
click at [246, 265] on button "Next" at bounding box center [242, 273] width 16 height 16
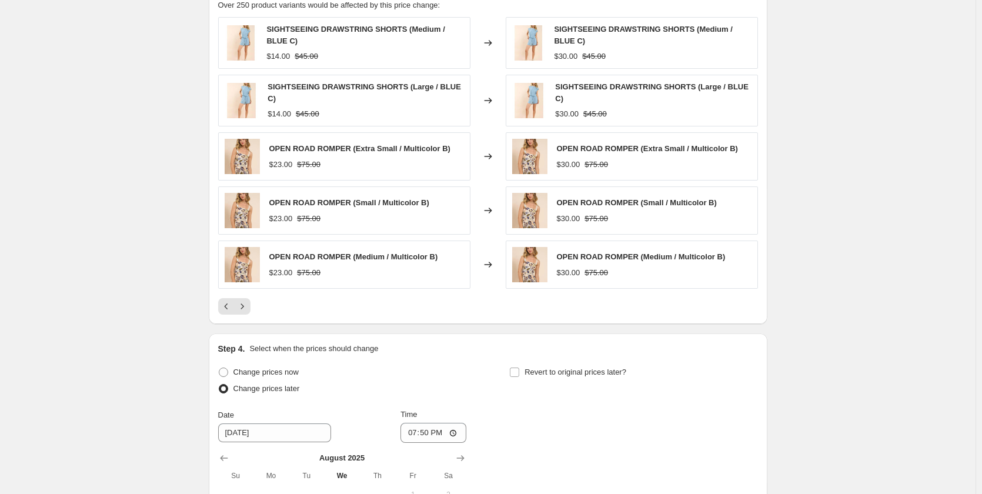
scroll to position [823, 0]
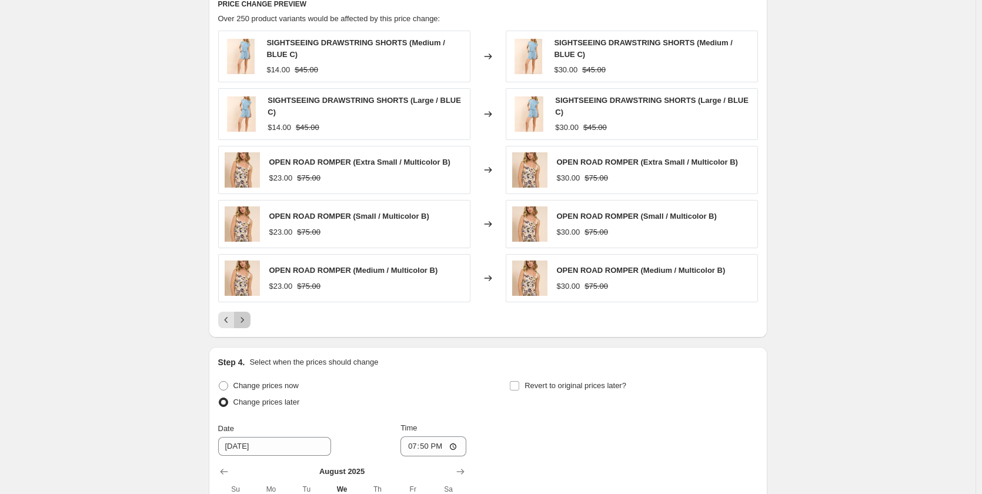
click at [248, 314] on icon "Next" at bounding box center [242, 320] width 12 height 12
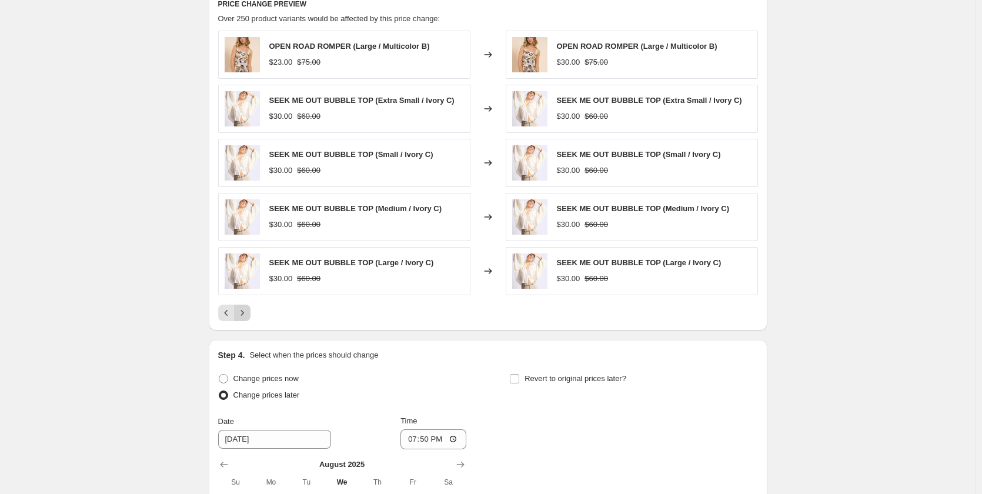
click at [248, 313] on icon "Next" at bounding box center [242, 313] width 12 height 12
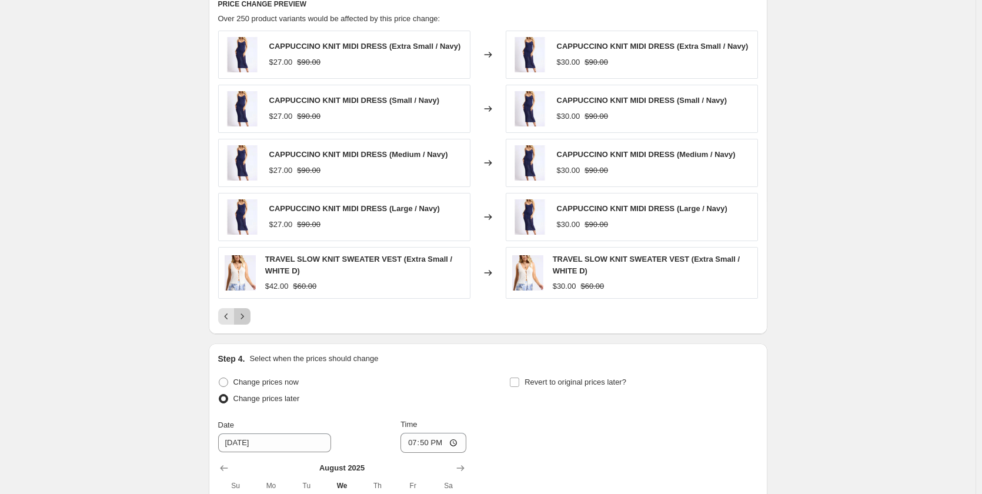
click at [248, 313] on icon "Next" at bounding box center [242, 316] width 12 height 12
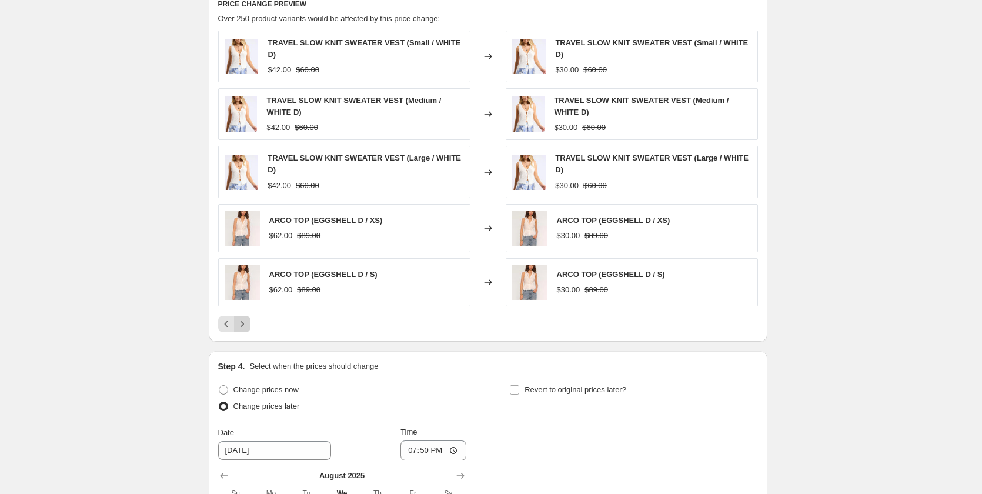
click at [250, 313] on div "TRAVEL SLOW KNIT SWEATER VEST (Small / WHITE D) $42.00 $60.00 Changed to TRAVEL…" at bounding box center [488, 182] width 540 height 302
click at [247, 320] on icon "Next" at bounding box center [242, 324] width 12 height 12
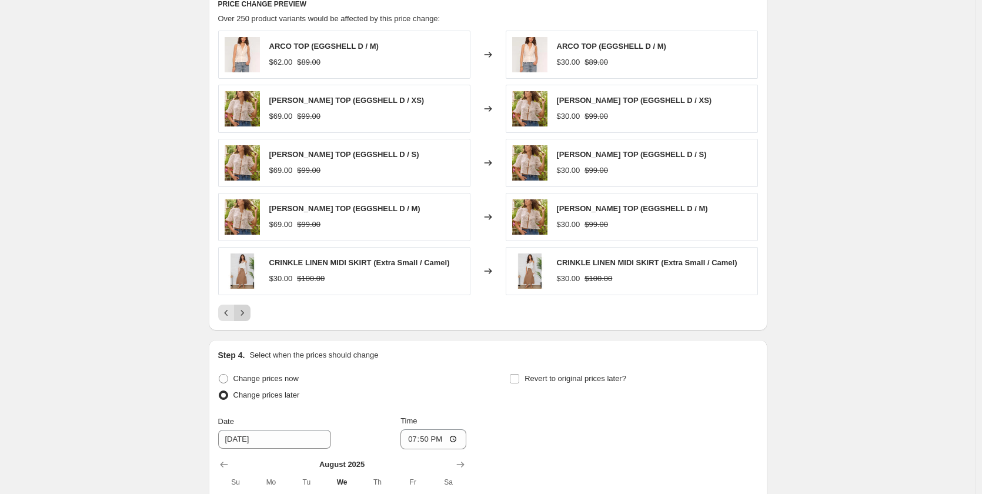
click at [247, 320] on button "Next" at bounding box center [242, 313] width 16 height 16
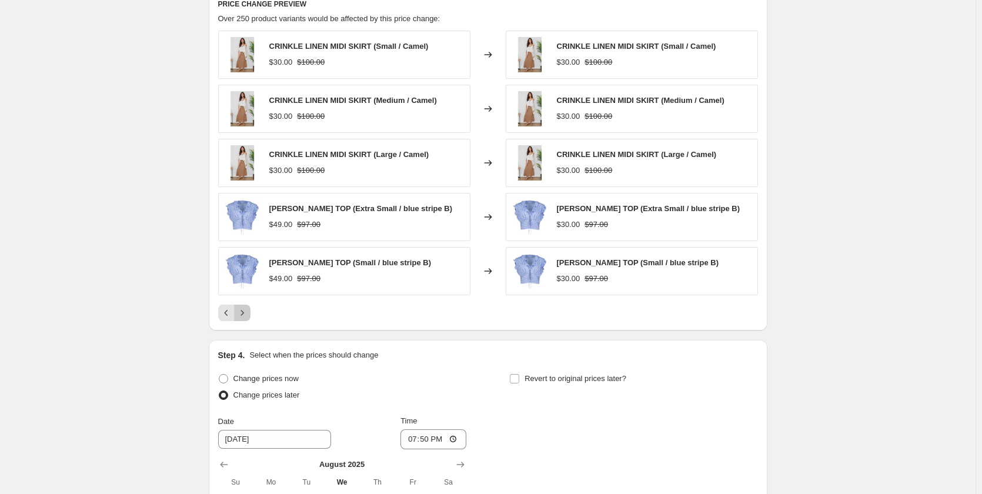
click at [246, 316] on icon "Next" at bounding box center [242, 313] width 12 height 12
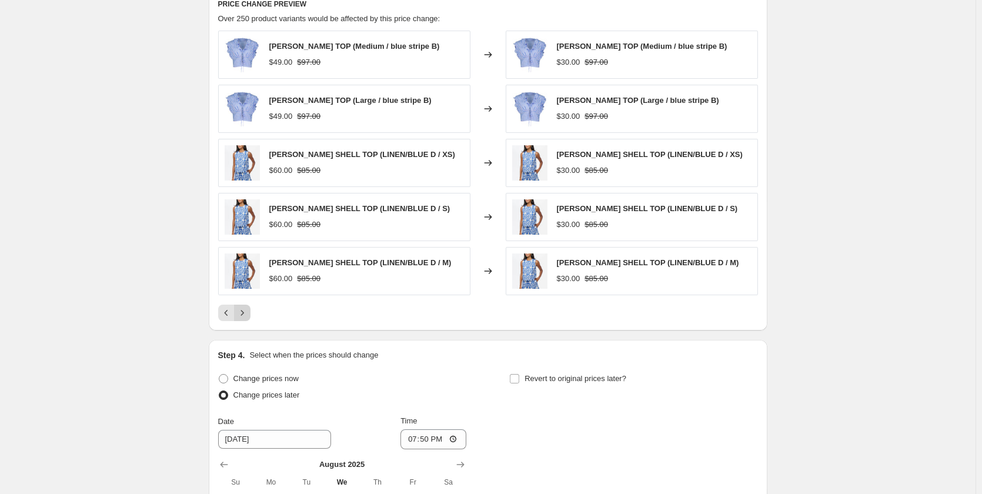
click at [246, 316] on icon "Next" at bounding box center [242, 313] width 12 height 12
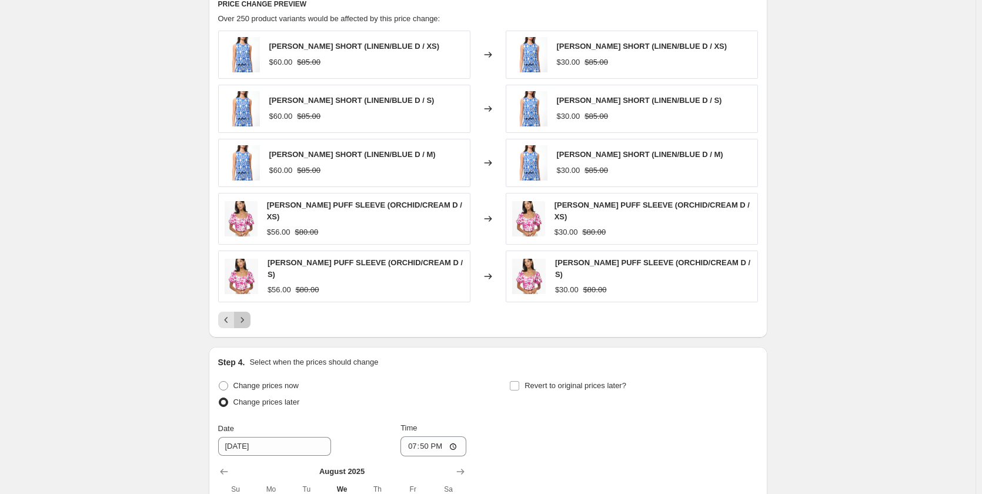
click at [246, 316] on icon "Next" at bounding box center [242, 320] width 12 height 12
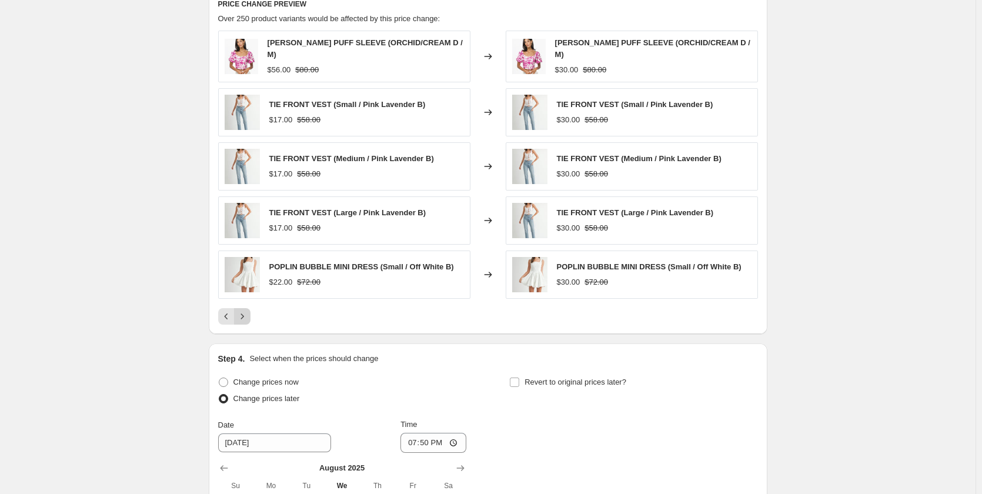
click at [246, 316] on icon "Next" at bounding box center [242, 316] width 12 height 12
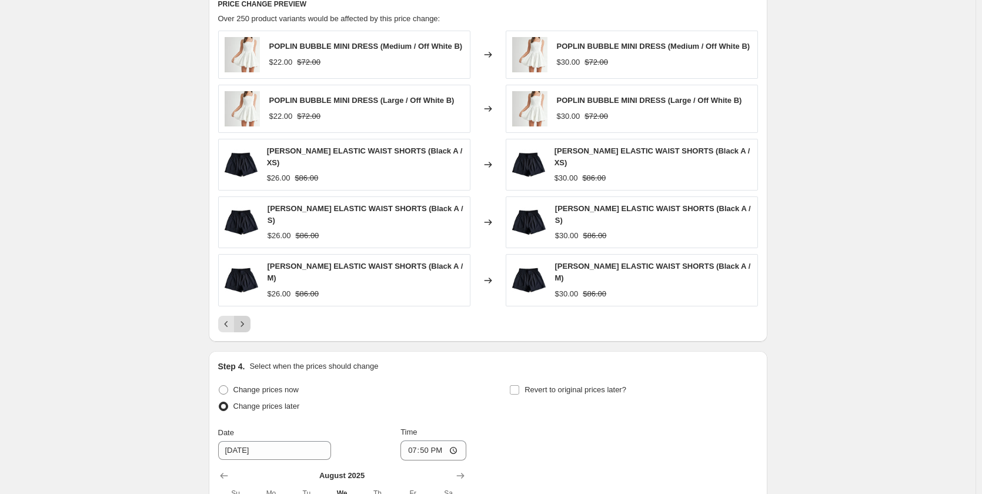
click at [246, 318] on icon "Next" at bounding box center [242, 324] width 12 height 12
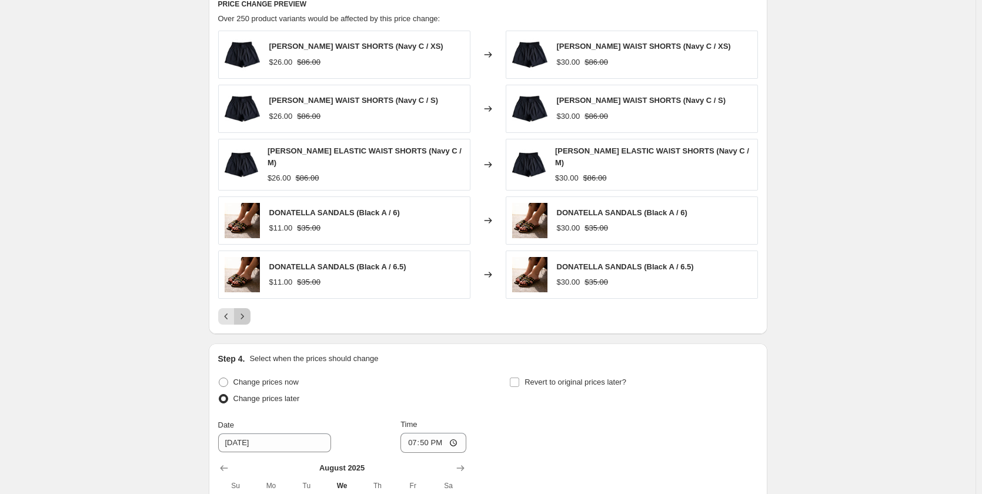
click at [246, 316] on icon "Next" at bounding box center [242, 316] width 12 height 12
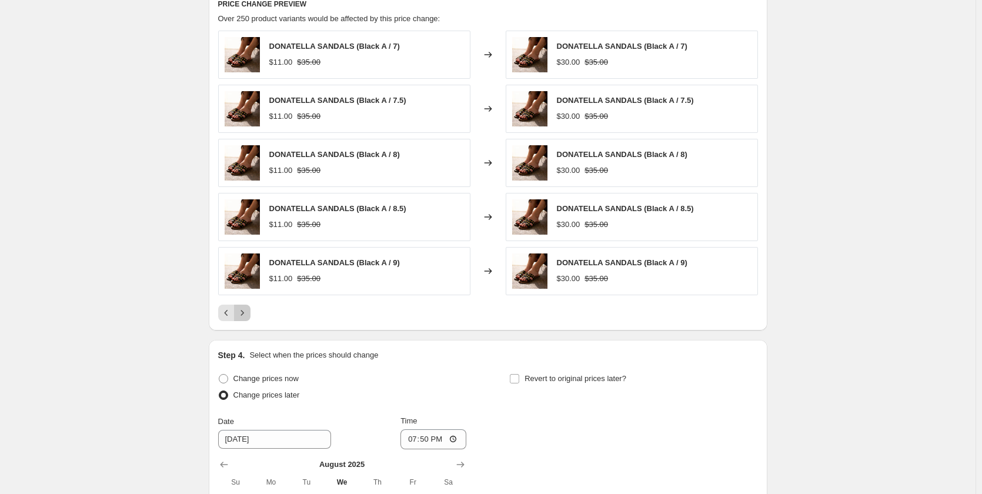
click at [246, 316] on icon "Next" at bounding box center [242, 313] width 12 height 12
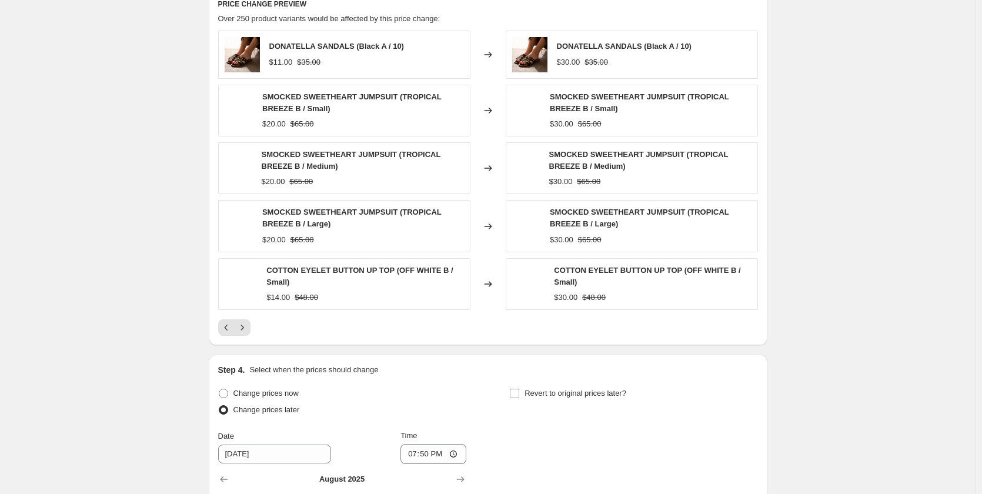
click at [248, 319] on div "DONATELLA SANDALS (Black A / 10) $11.00 $35.00 Changed to DONATELLA SANDALS (Bl…" at bounding box center [488, 184] width 540 height 306
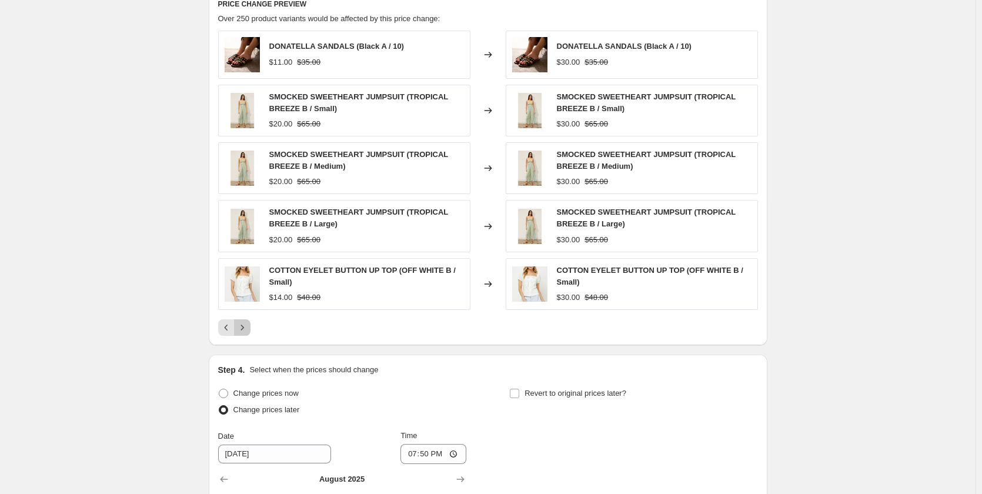
click at [247, 324] on icon "Next" at bounding box center [242, 328] width 12 height 12
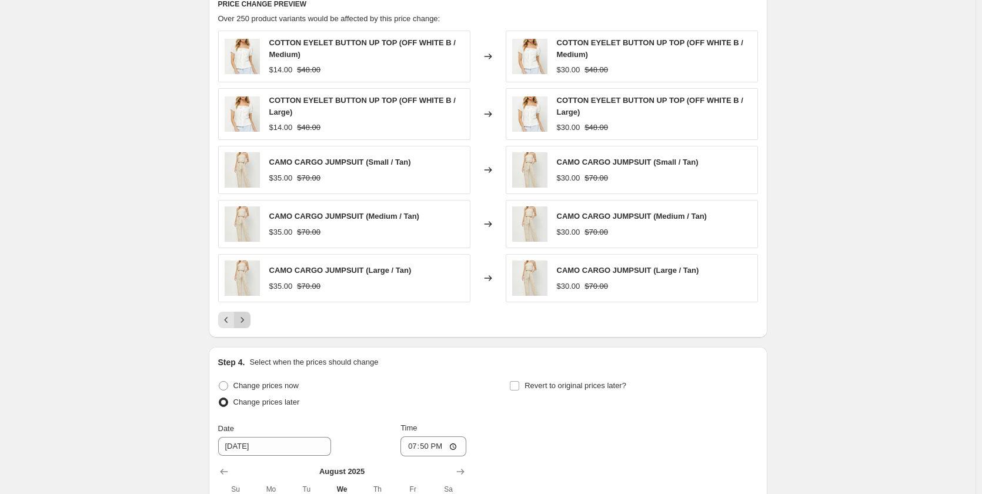
click at [247, 324] on icon "Next" at bounding box center [242, 320] width 12 height 12
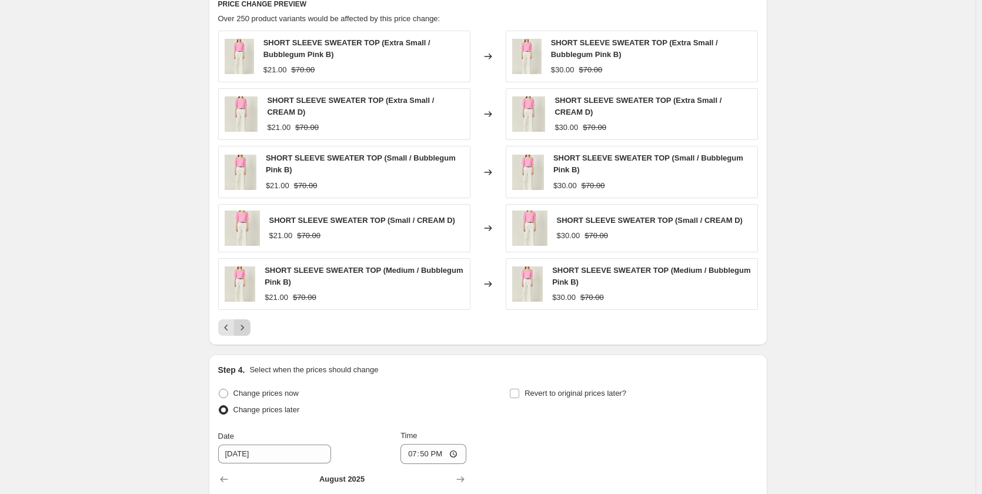
click at [247, 324] on icon "Next" at bounding box center [242, 328] width 12 height 12
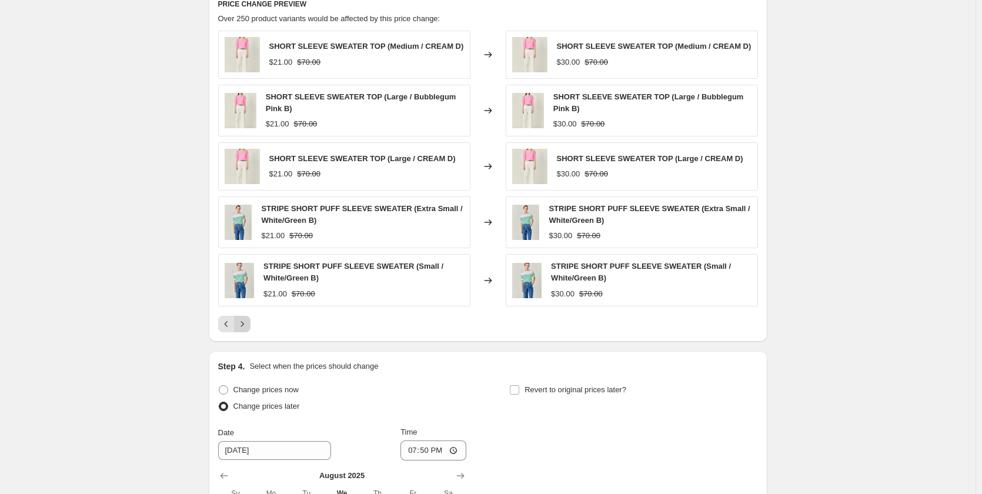
click at [247, 324] on icon "Next" at bounding box center [242, 324] width 12 height 12
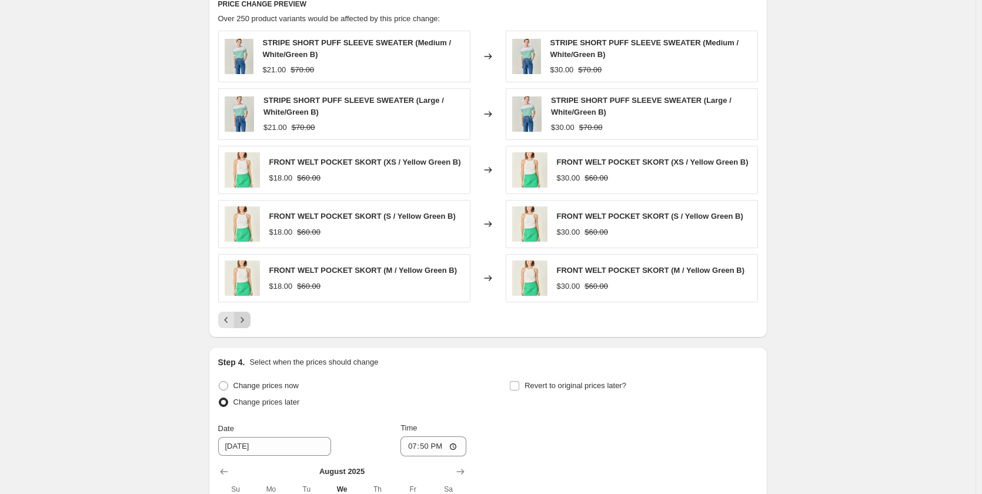
click at [247, 324] on icon "Next" at bounding box center [242, 320] width 12 height 12
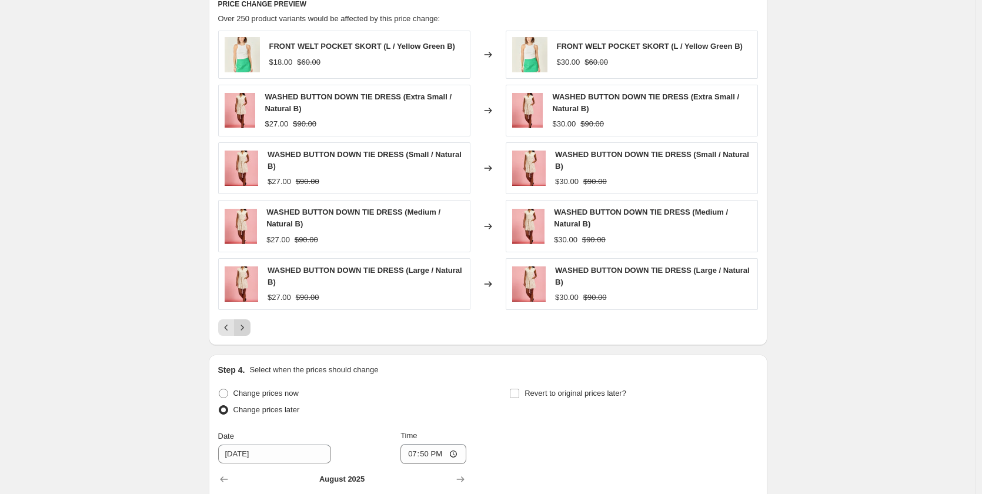
click at [247, 324] on icon "Next" at bounding box center [242, 328] width 12 height 12
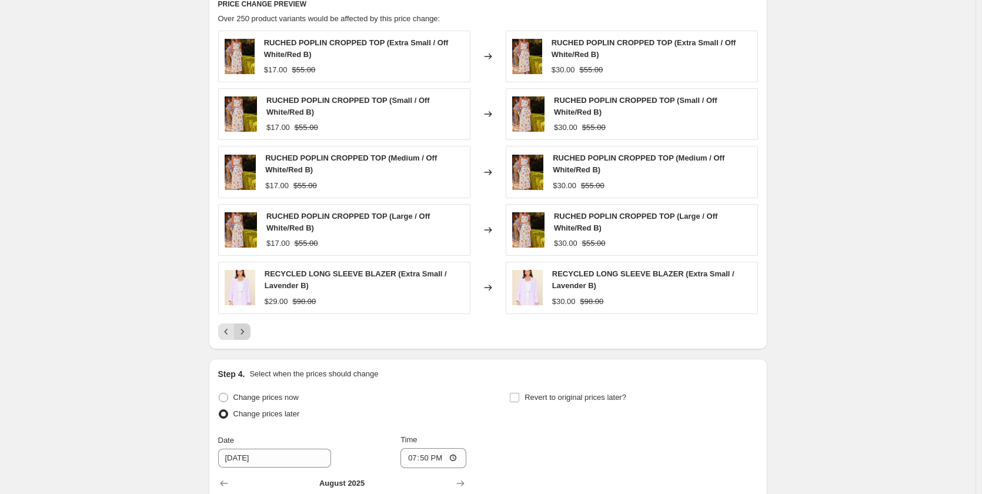
click at [247, 324] on button "Next" at bounding box center [242, 331] width 16 height 16
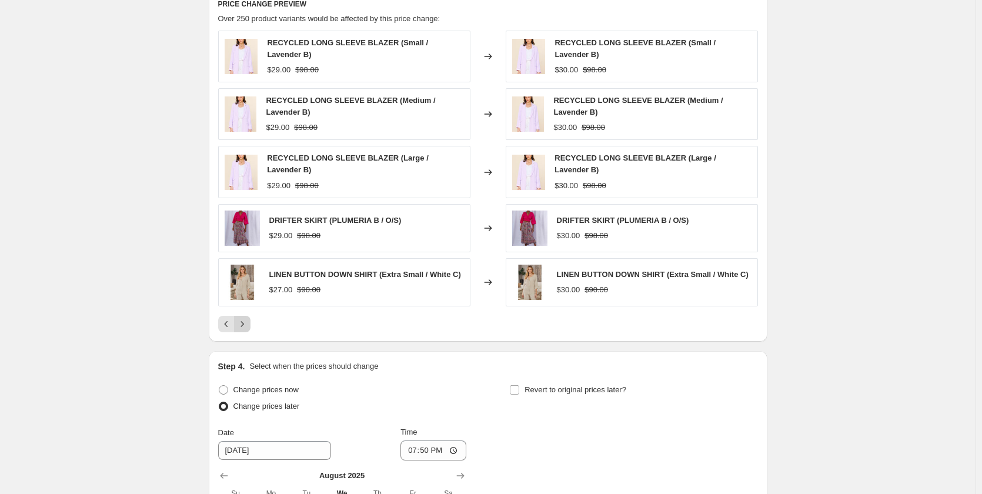
click at [247, 324] on button "Next" at bounding box center [242, 324] width 16 height 16
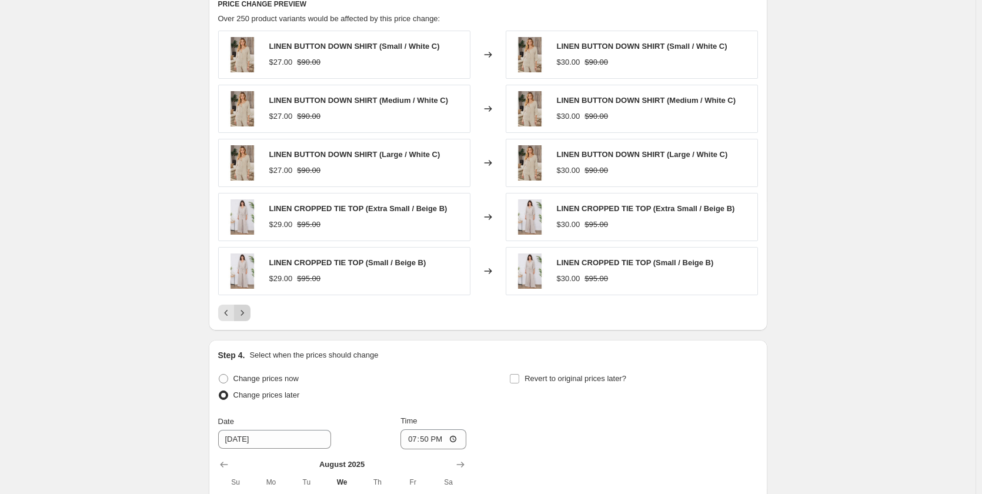
click at [246, 318] on icon "Next" at bounding box center [242, 313] width 12 height 12
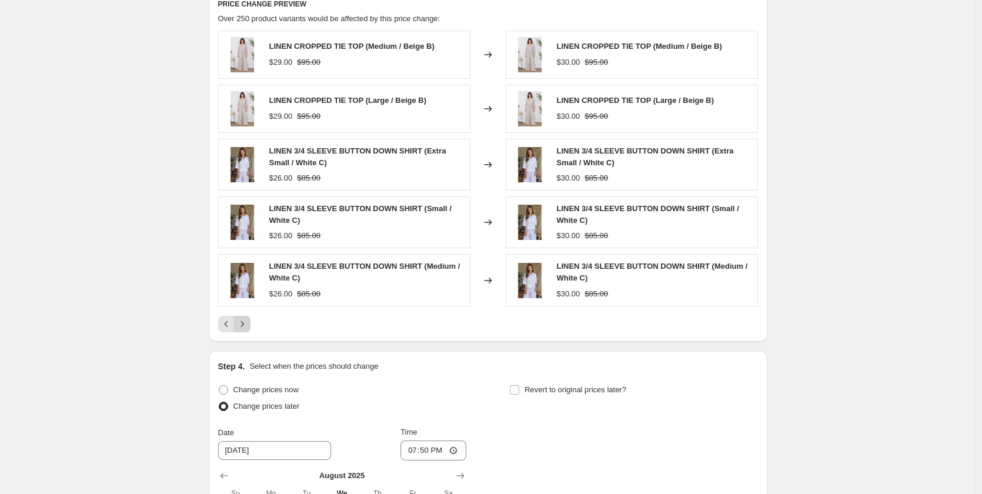
click at [246, 317] on button "Next" at bounding box center [242, 324] width 16 height 16
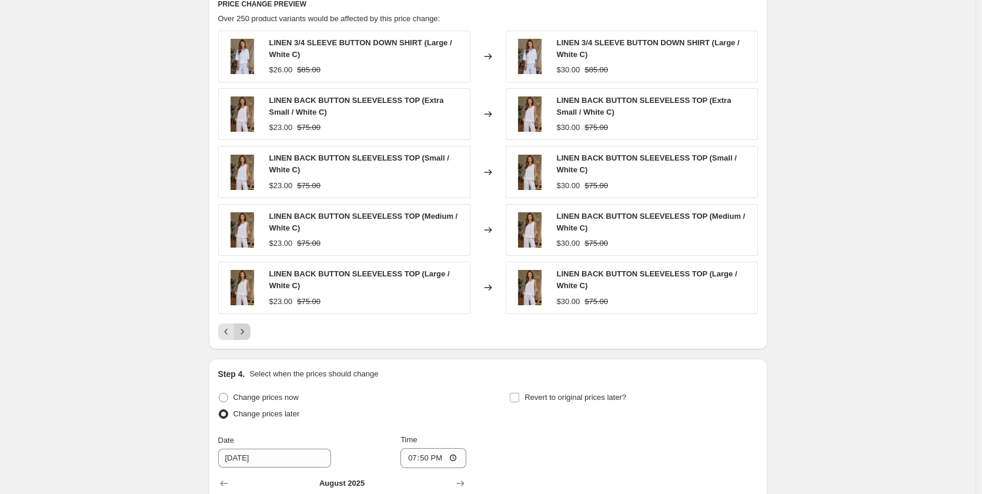
click at [246, 317] on div "LINEN 3/4 SLEEVE BUTTON DOWN SHIRT (Large / White C) $26.00 $85.00 Changed to L…" at bounding box center [488, 185] width 540 height 309
click at [243, 329] on button "Next" at bounding box center [242, 331] width 16 height 16
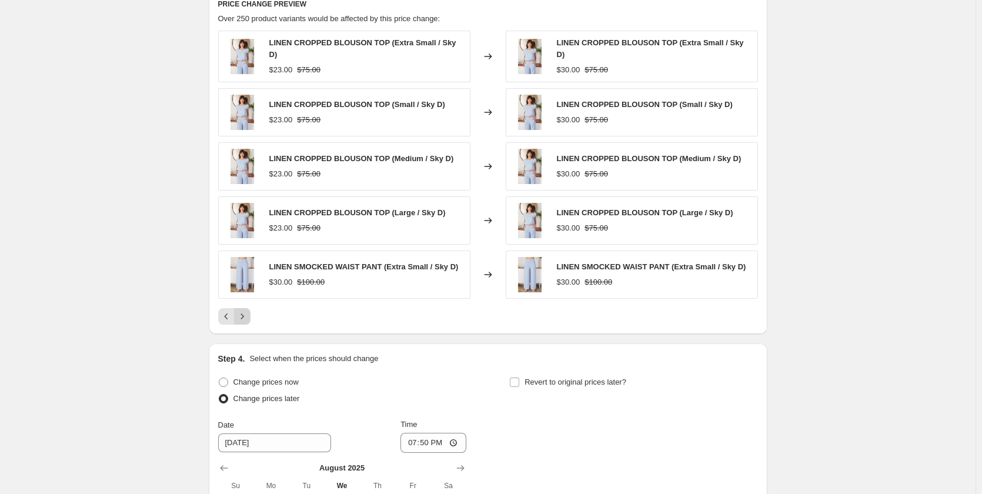
click at [246, 315] on icon "Next" at bounding box center [242, 316] width 12 height 12
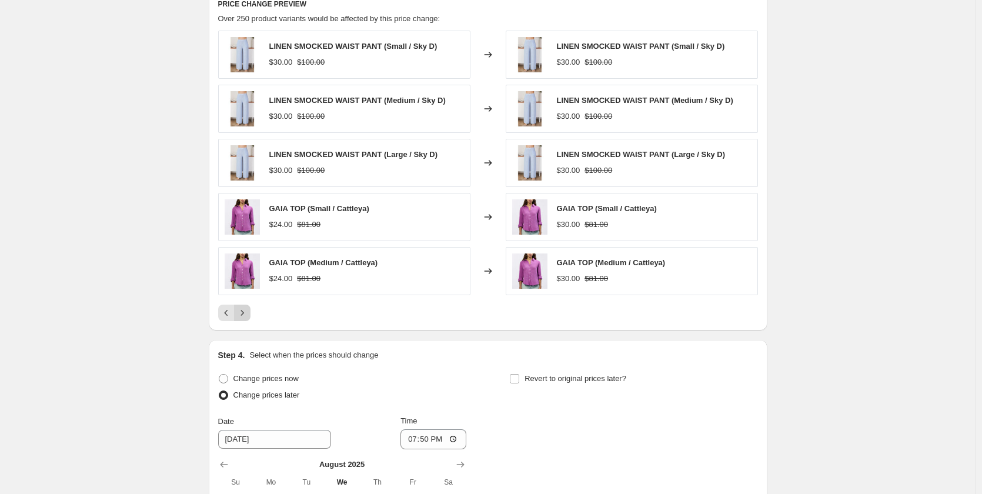
click at [246, 315] on icon "Next" at bounding box center [242, 313] width 12 height 12
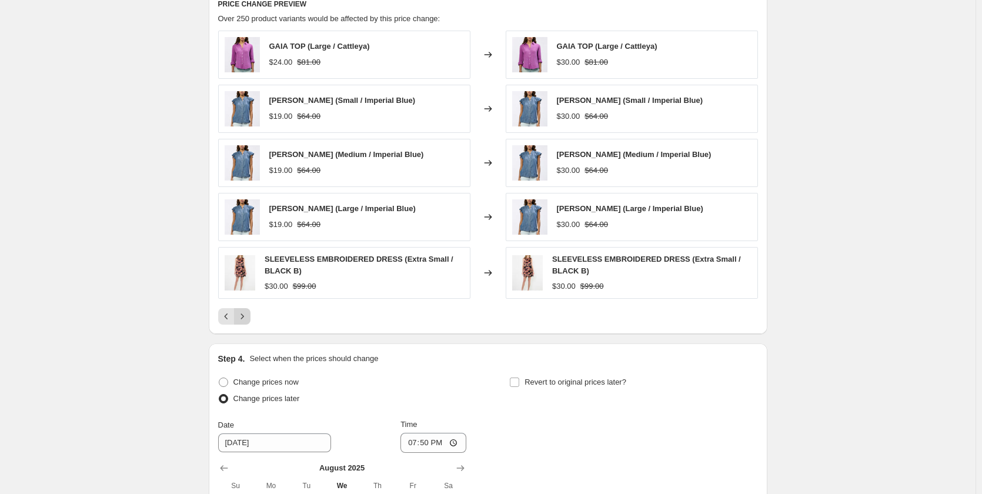
click at [246, 315] on icon "Next" at bounding box center [242, 316] width 12 height 12
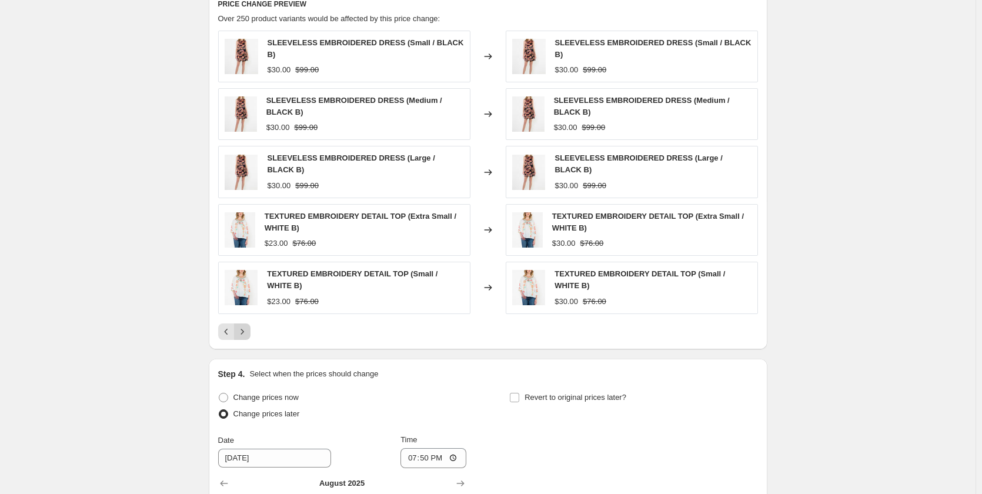
click at [246, 315] on div "SLEEVELESS EMBROIDERED DRESS (Small / BLACK B) $30.00 $99.00 Changed to SLEEVEL…" at bounding box center [488, 185] width 540 height 309
click at [244, 326] on icon "Next" at bounding box center [242, 332] width 12 height 12
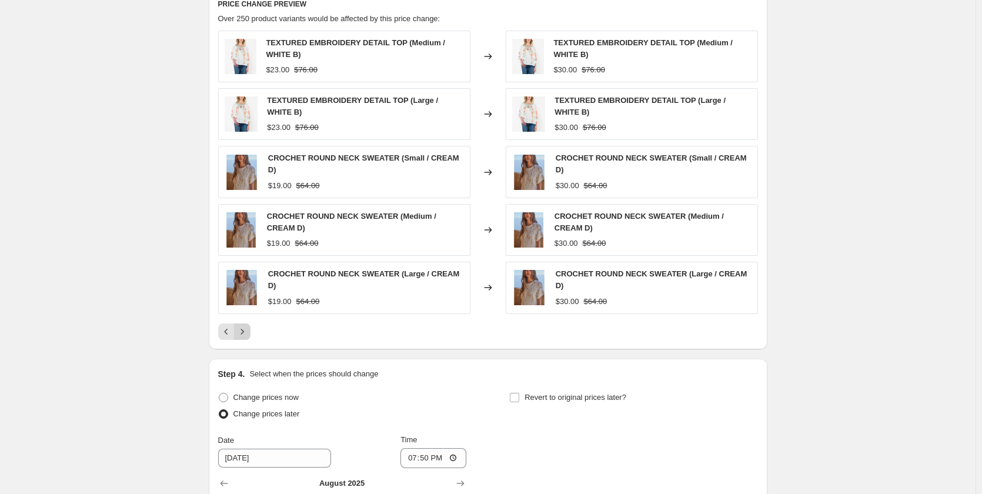
click at [242, 326] on icon "Next" at bounding box center [242, 332] width 12 height 12
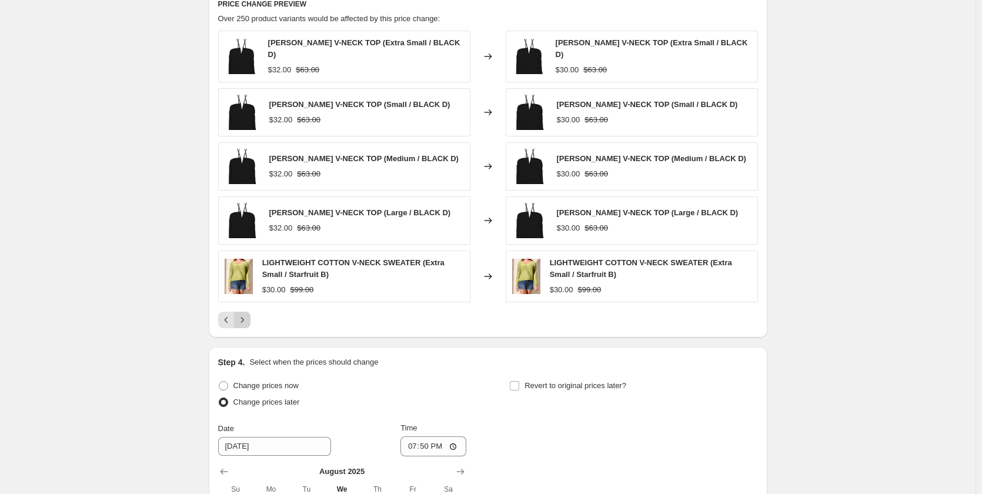
click at [242, 320] on icon "Next" at bounding box center [242, 320] width 12 height 12
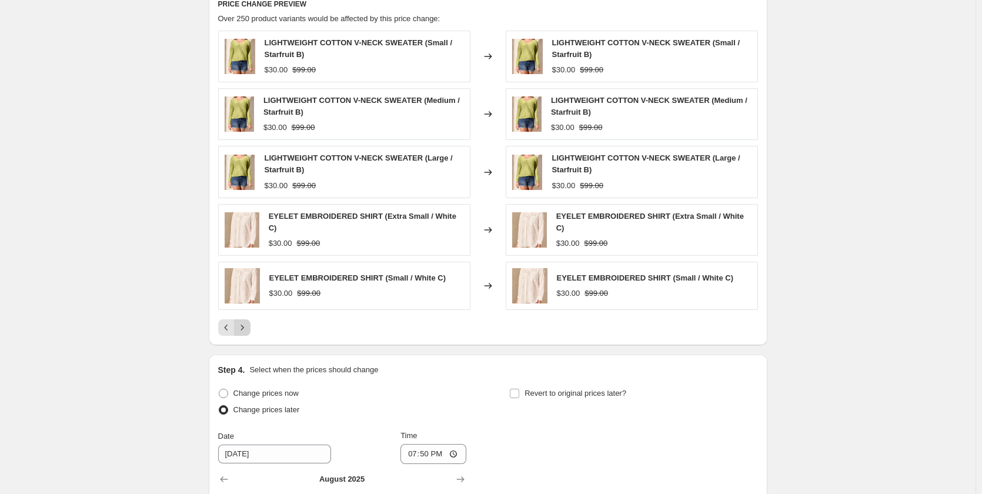
click at [242, 322] on icon "Next" at bounding box center [242, 328] width 12 height 12
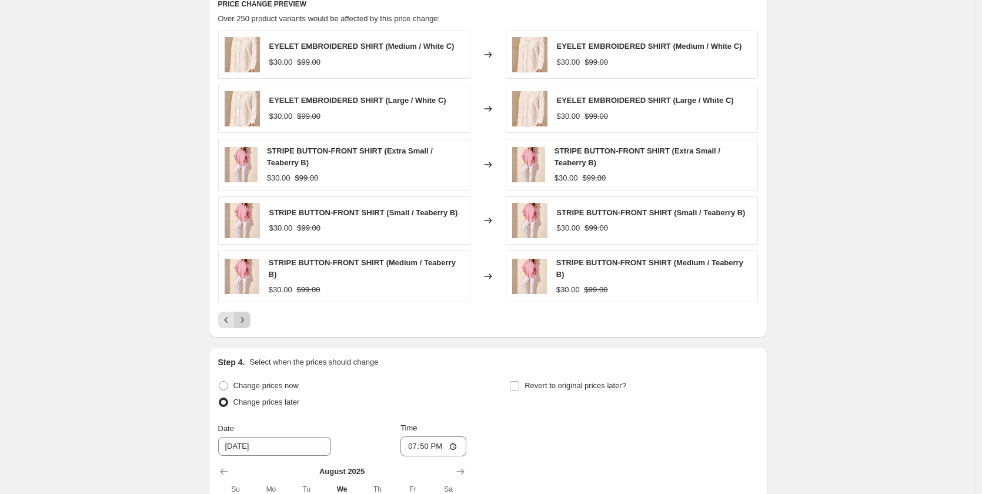
click at [242, 320] on icon "Next" at bounding box center [242, 320] width 12 height 12
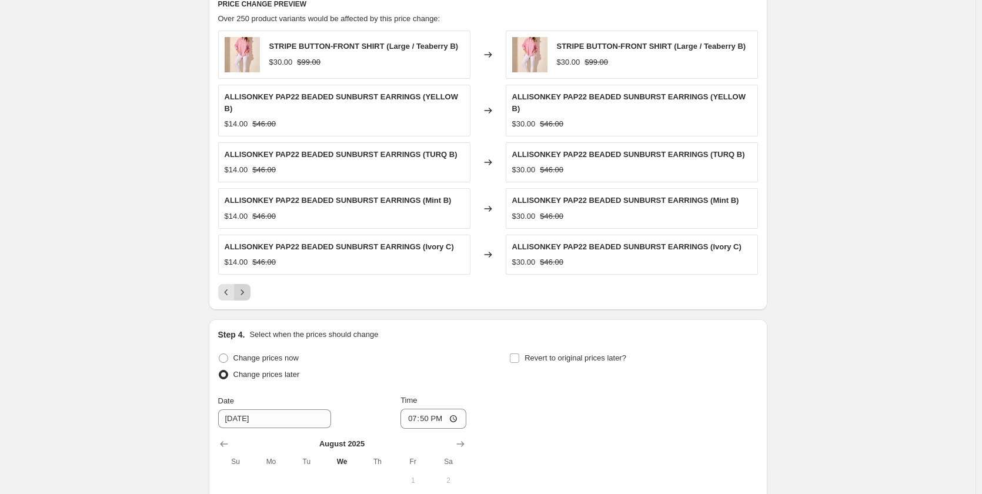
click at [247, 286] on icon "Next" at bounding box center [242, 292] width 12 height 12
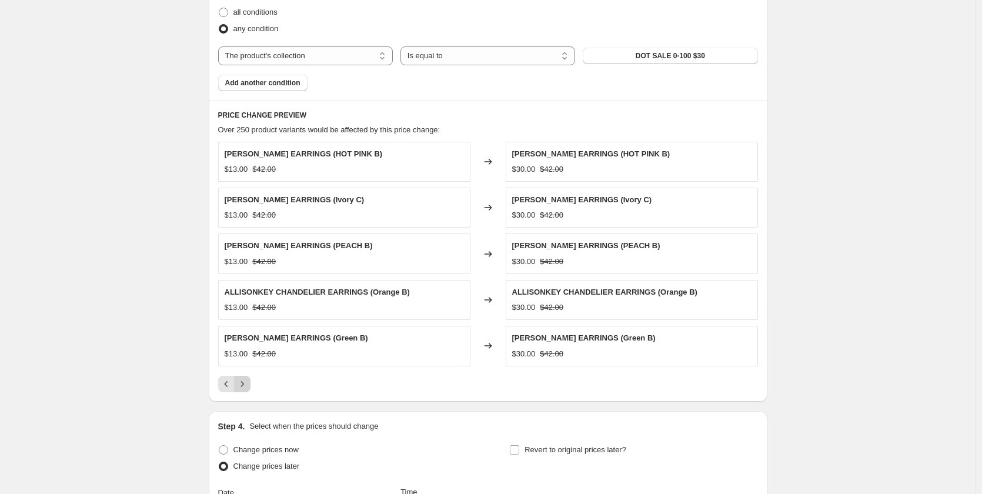
scroll to position [706, 0]
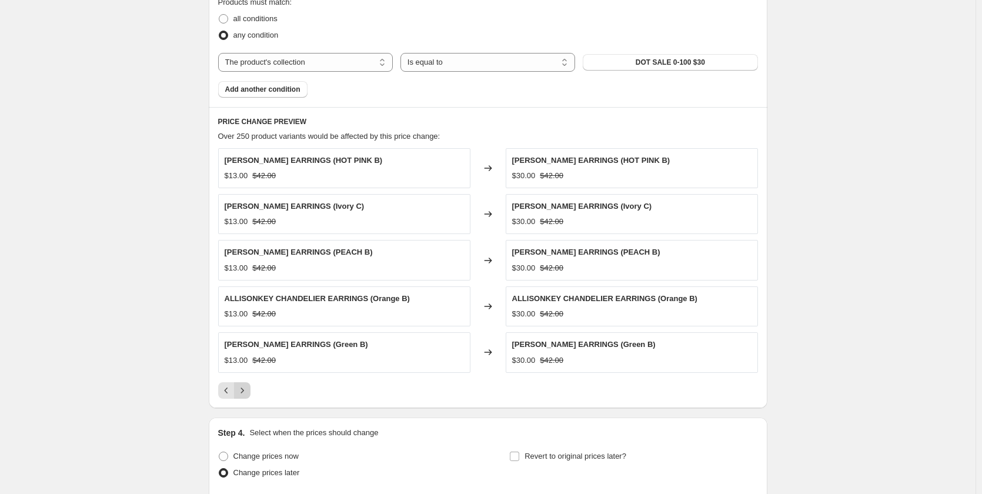
click at [244, 388] on icon "Next" at bounding box center [242, 391] width 12 height 12
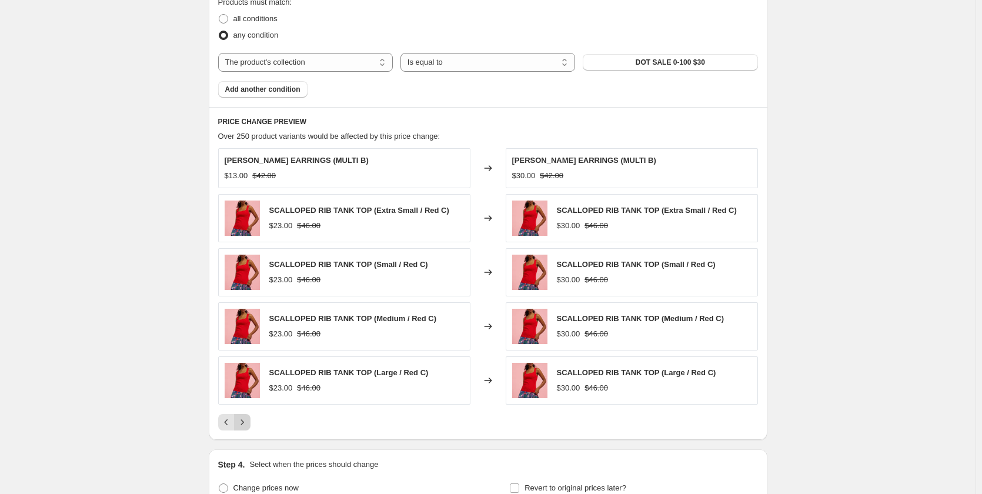
click at [243, 416] on button "Next" at bounding box center [242, 422] width 16 height 16
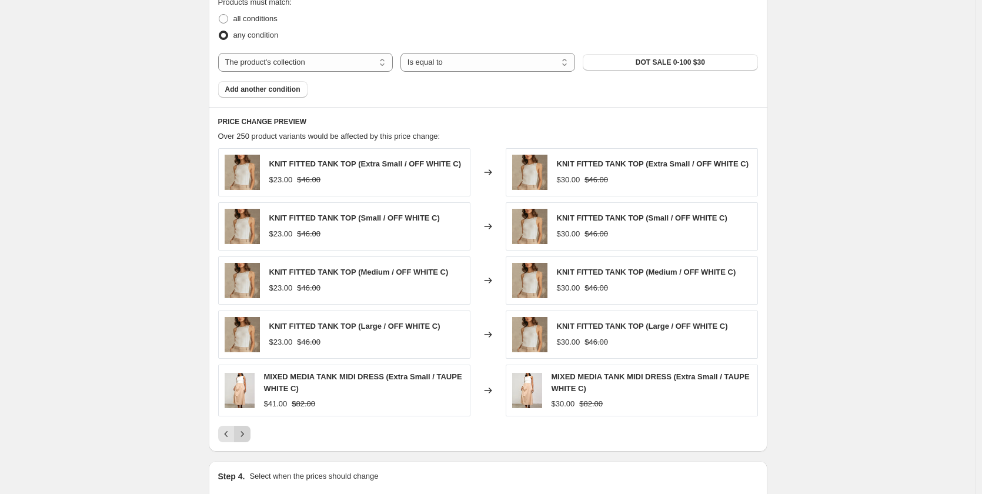
click at [245, 430] on icon "Next" at bounding box center [242, 434] width 12 height 12
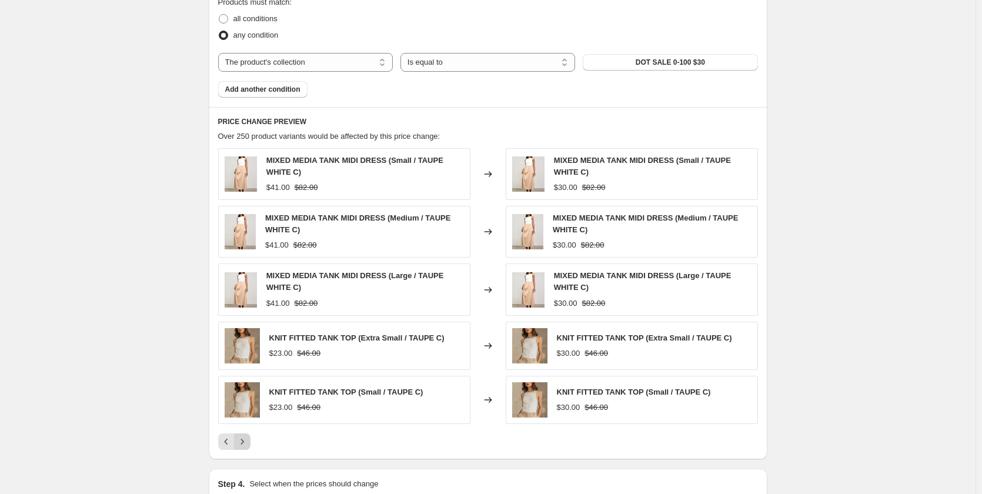
click at [245, 430] on div "MIXED MEDIA TANK MIDI DRESS (Small / TAUPE WHITE C) $41.00 $82.00 Changed to MI…" at bounding box center [488, 299] width 540 height 302
click at [245, 441] on icon "Next" at bounding box center [242, 442] width 12 height 12
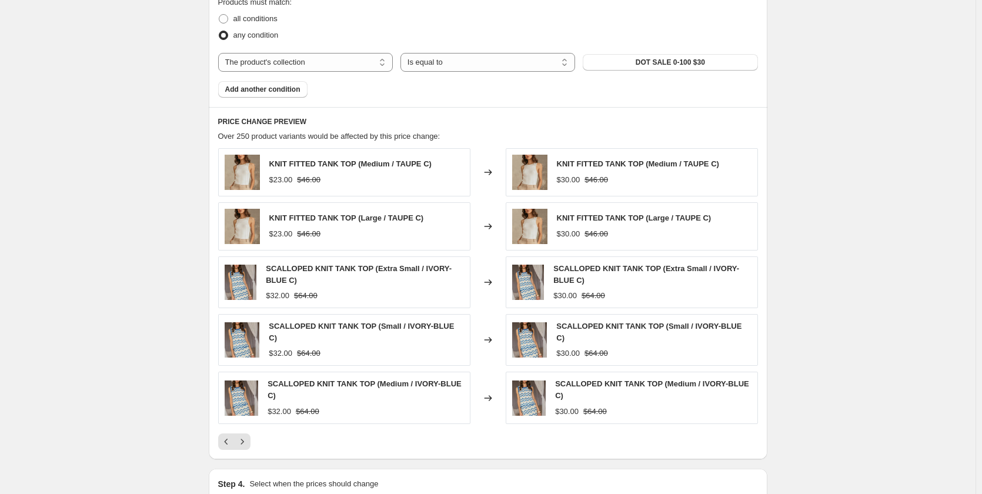
click at [245, 441] on icon "Next" at bounding box center [242, 442] width 12 height 12
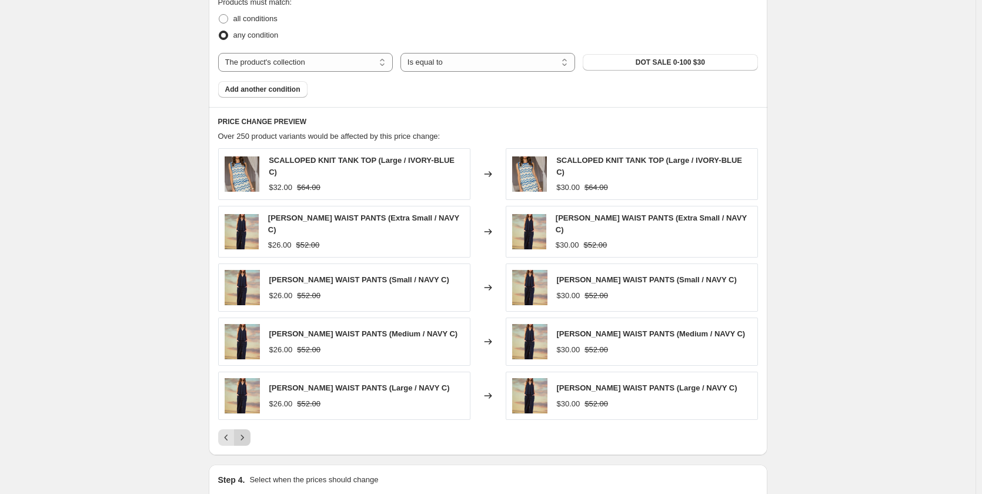
click at [245, 435] on icon "Next" at bounding box center [242, 438] width 12 height 12
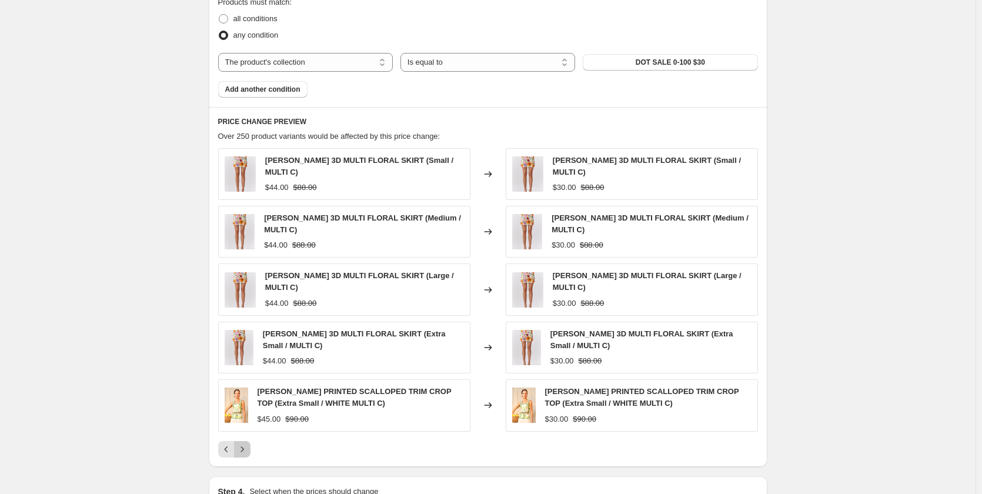
click at [241, 443] on icon "Next" at bounding box center [242, 449] width 12 height 12
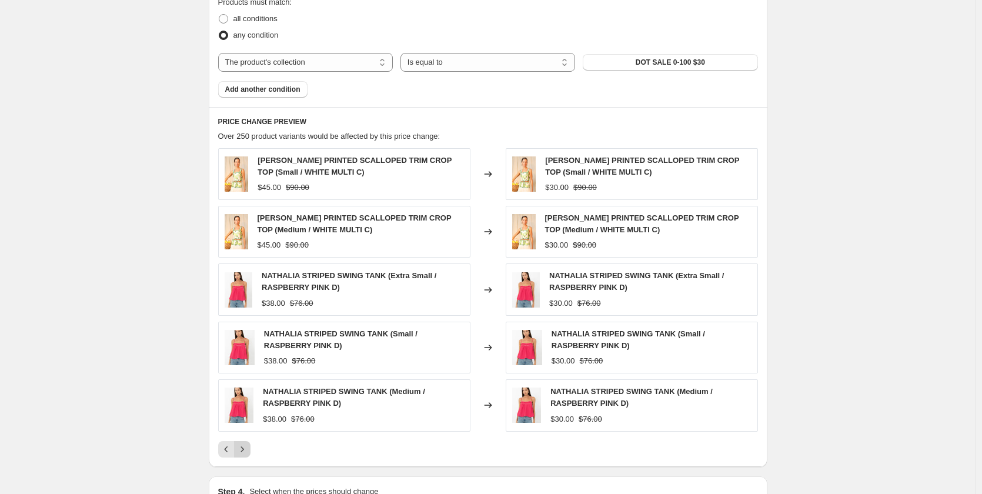
click at [241, 431] on div "NATHALIA STRIPED SWING TANK (Medium / RASPBERRY PINK D) $38.00 $76.00" at bounding box center [344, 405] width 252 height 52
click at [243, 451] on icon "Next" at bounding box center [242, 449] width 12 height 12
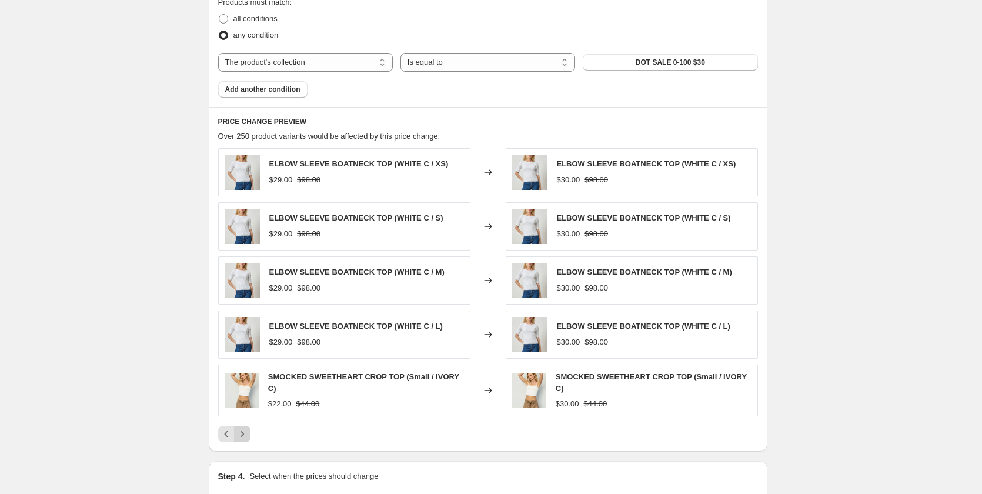
click at [247, 435] on icon "Next" at bounding box center [242, 434] width 12 height 12
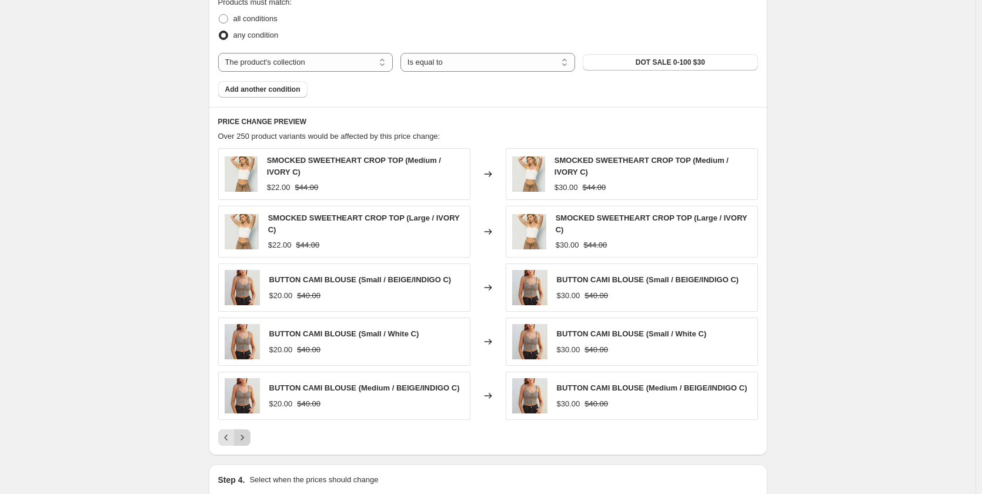
click at [247, 435] on icon "Next" at bounding box center [242, 438] width 12 height 12
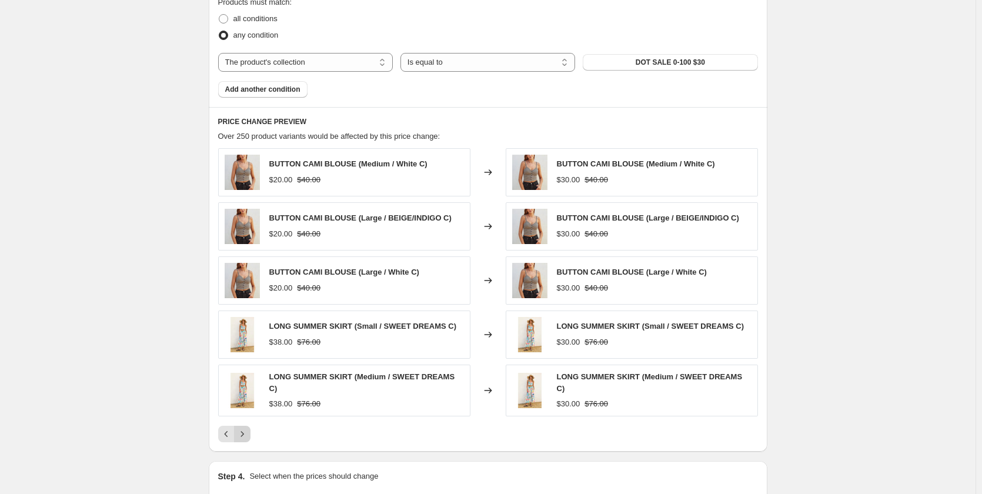
click at [248, 434] on icon "Next" at bounding box center [242, 434] width 12 height 12
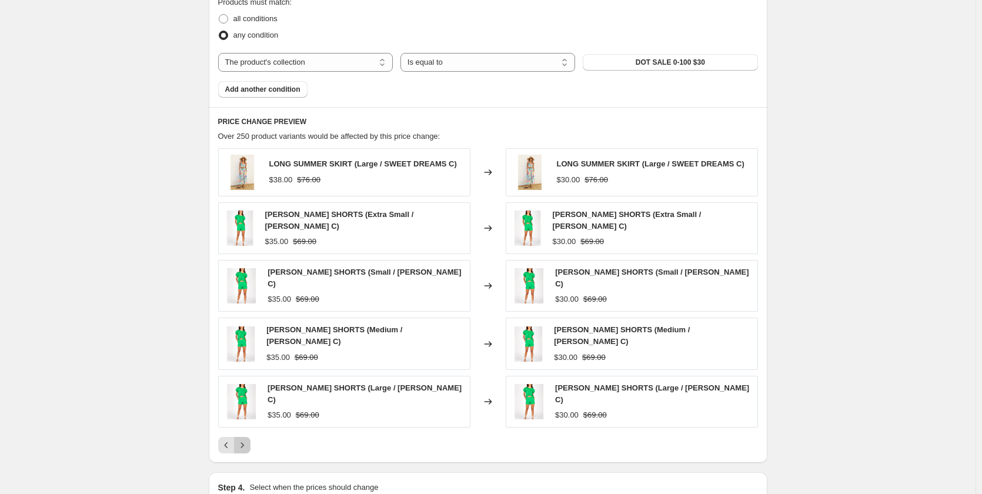
click at [248, 439] on icon "Next" at bounding box center [242, 445] width 12 height 12
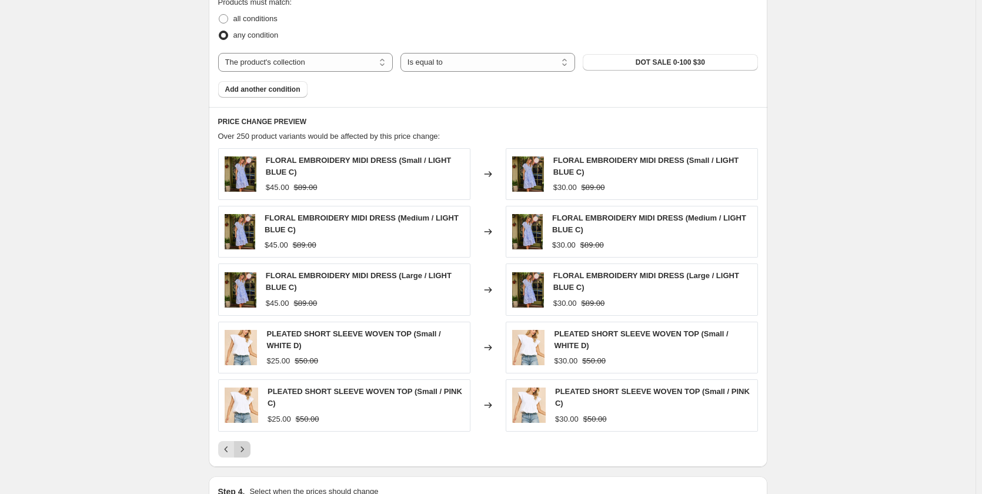
click at [249, 426] on div "PLEATED SHORT SLEEVE WOVEN TOP (Small / PINK C) $25.00 $50.00" at bounding box center [344, 405] width 252 height 52
click at [242, 445] on icon "Next" at bounding box center [242, 449] width 12 height 12
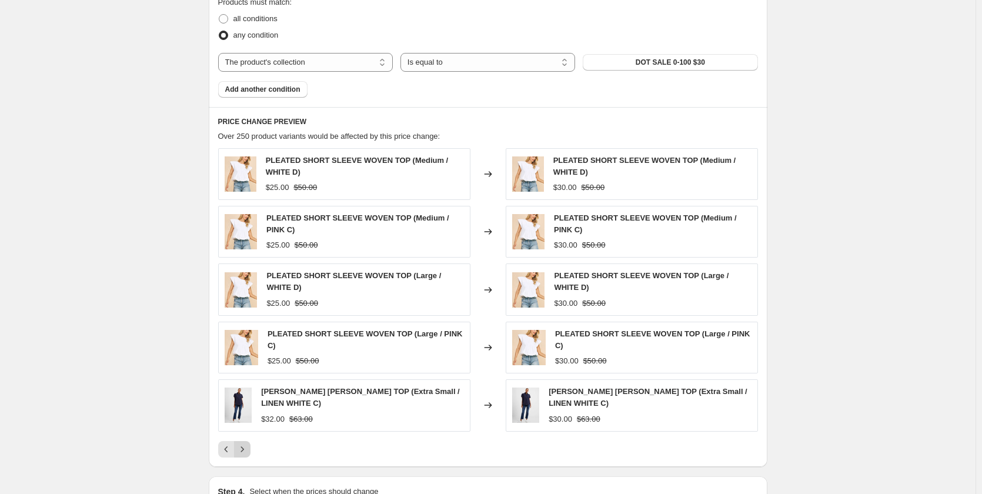
click at [247, 445] on icon "Next" at bounding box center [242, 449] width 12 height 12
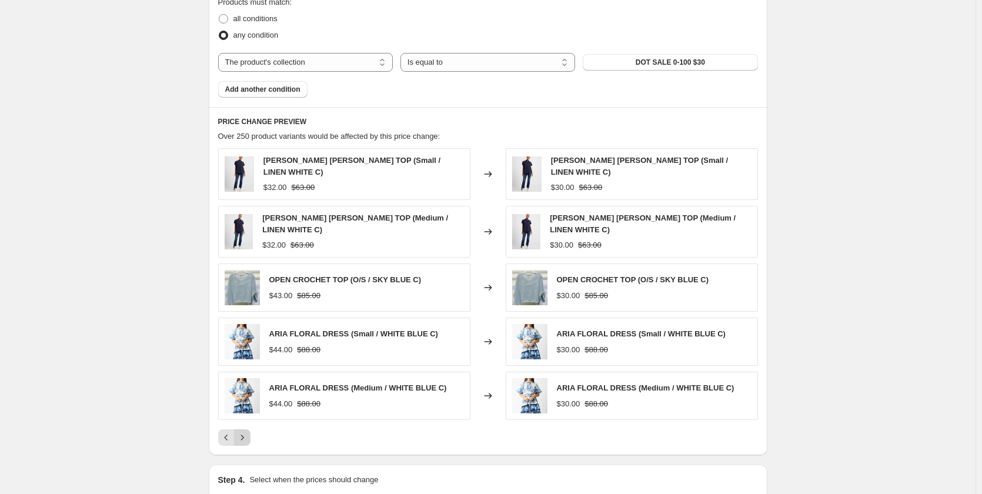
click at [247, 445] on div "PRICE CHANGE PREVIEW Over 250 product variants would be affected by this price …" at bounding box center [488, 281] width 559 height 348
click at [245, 437] on icon "Next" at bounding box center [242, 438] width 12 height 12
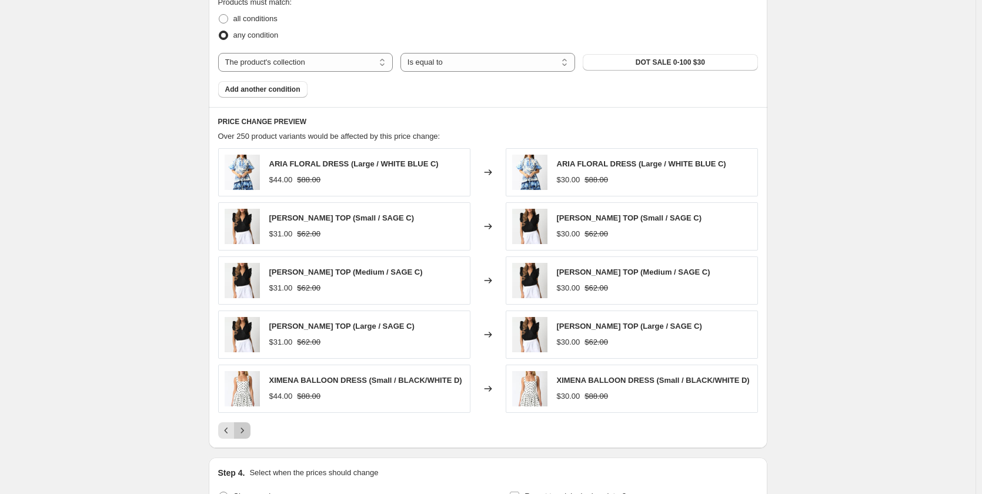
click at [244, 436] on icon "Next" at bounding box center [242, 431] width 12 height 12
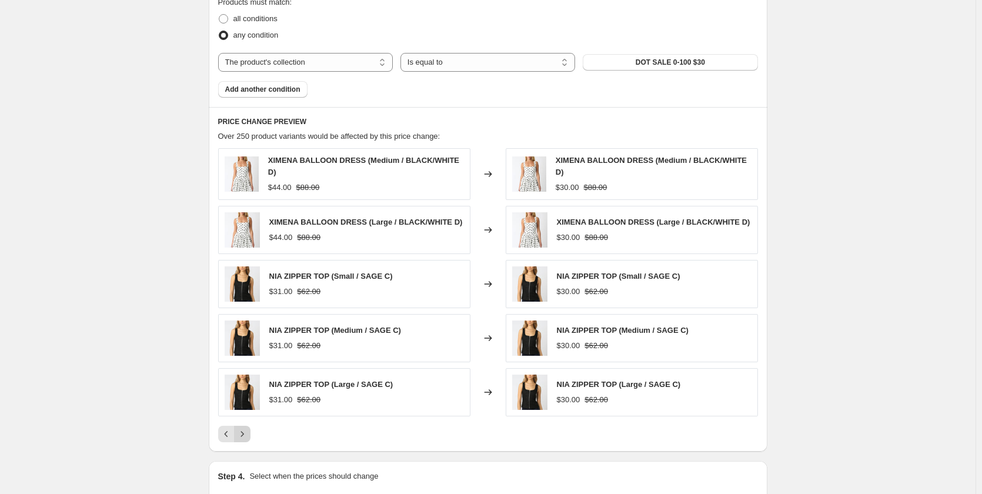
click at [244, 436] on icon "Next" at bounding box center [242, 434] width 12 height 12
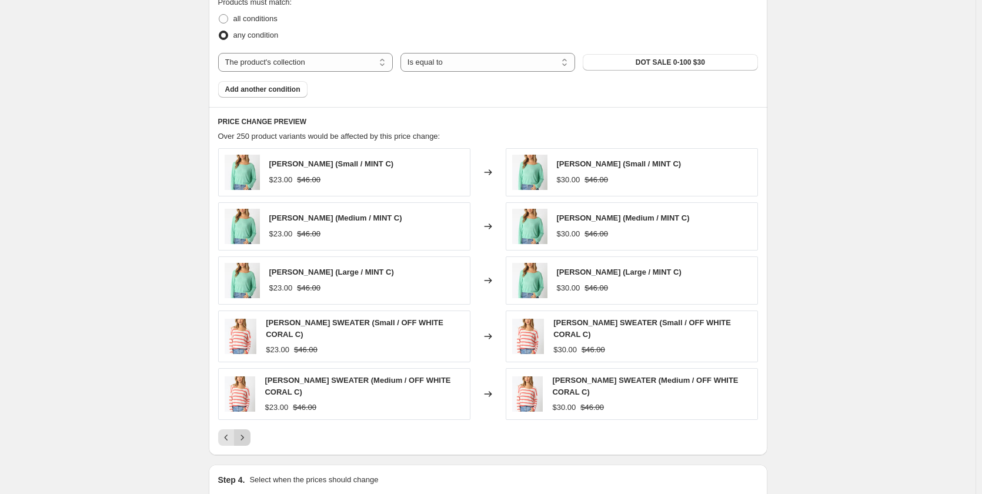
click at [244, 436] on icon "Next" at bounding box center [242, 438] width 12 height 12
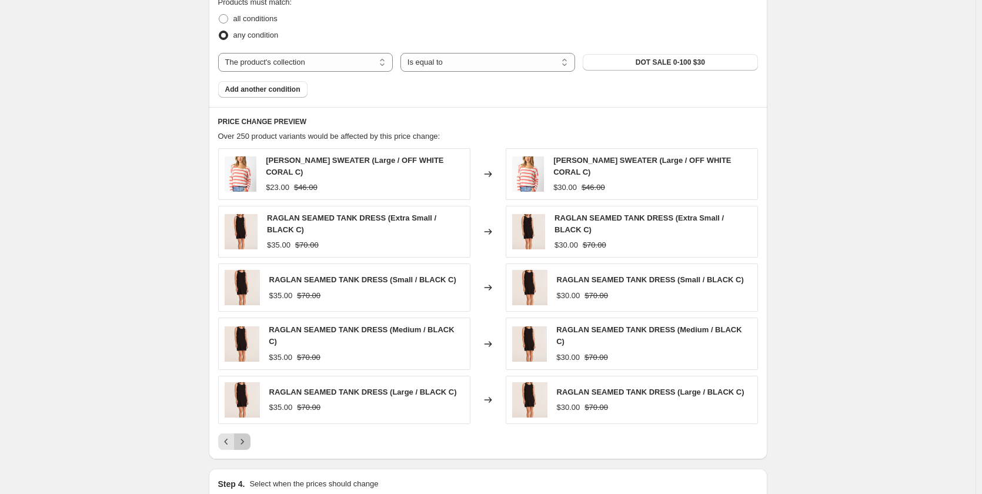
click at [244, 436] on icon "Next" at bounding box center [242, 442] width 12 height 12
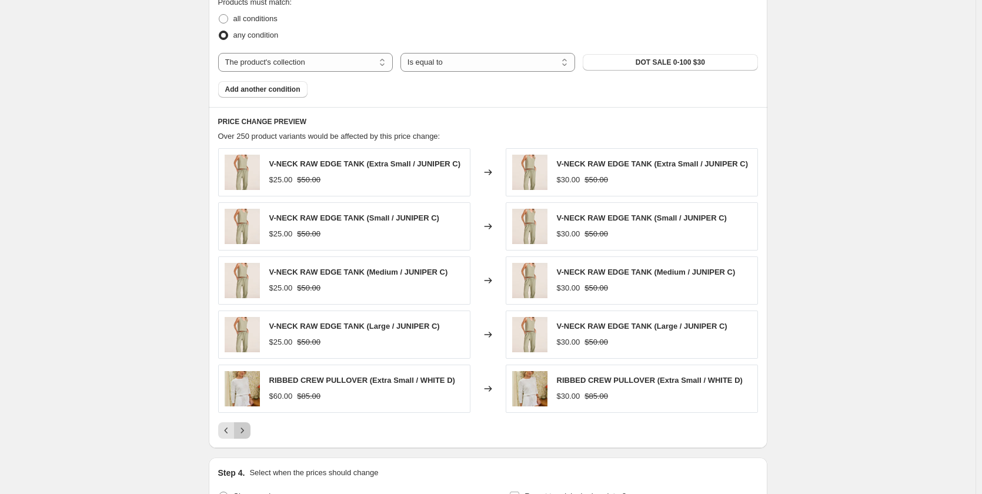
click at [244, 436] on icon "Next" at bounding box center [242, 431] width 12 height 12
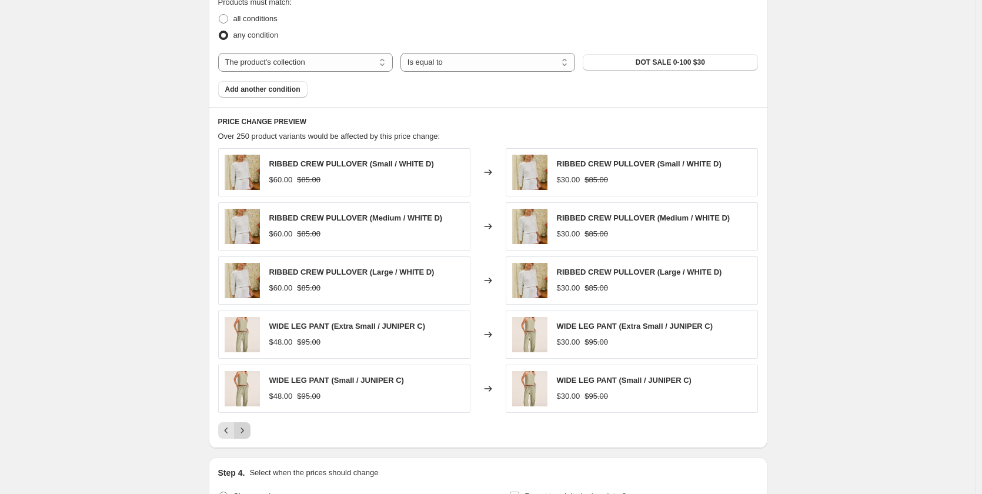
click at [243, 433] on icon "Next" at bounding box center [242, 430] width 3 height 5
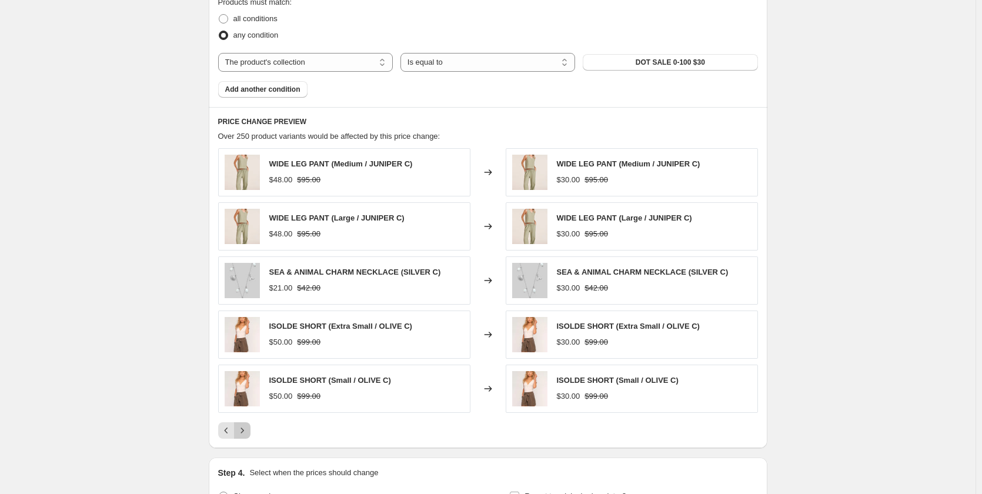
click at [243, 433] on icon "Next" at bounding box center [242, 430] width 3 height 5
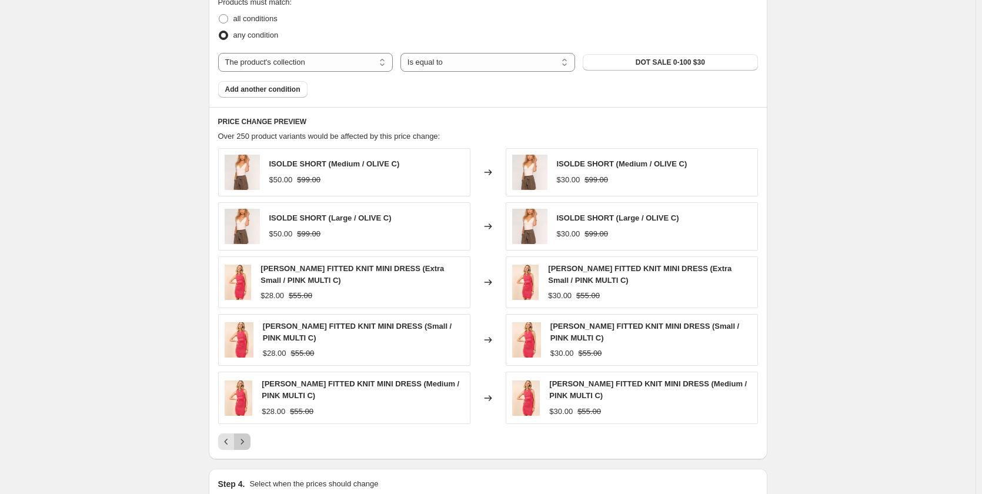
click at [244, 433] on button "Next" at bounding box center [242, 441] width 16 height 16
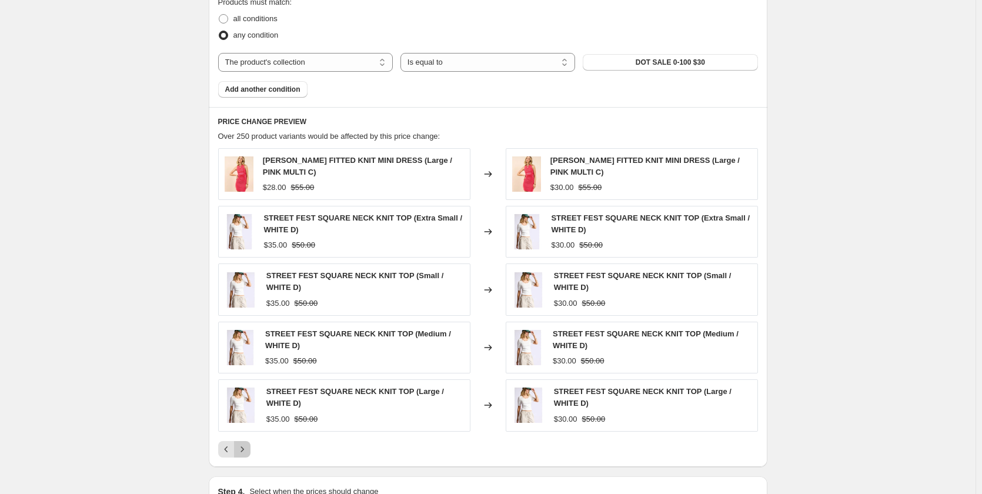
click at [243, 442] on button "Next" at bounding box center [242, 449] width 16 height 16
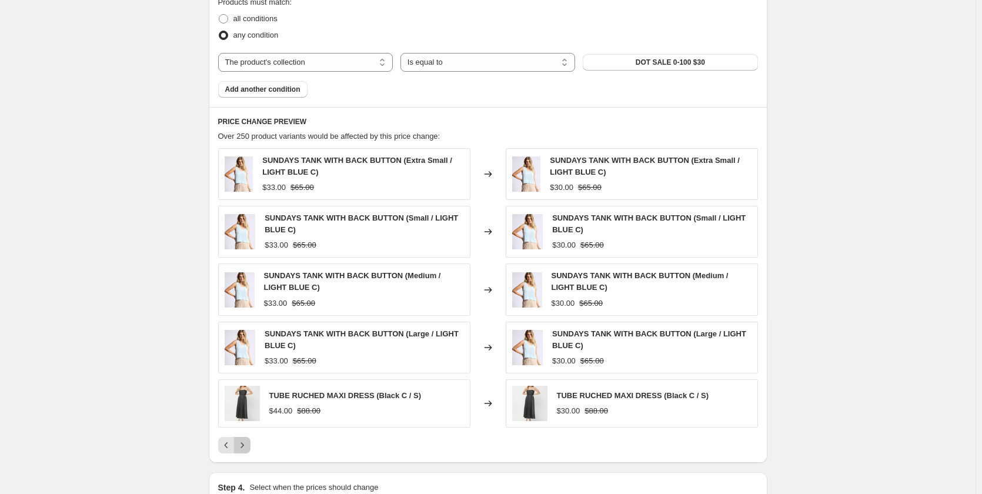
click at [248, 446] on icon "Next" at bounding box center [242, 445] width 12 height 12
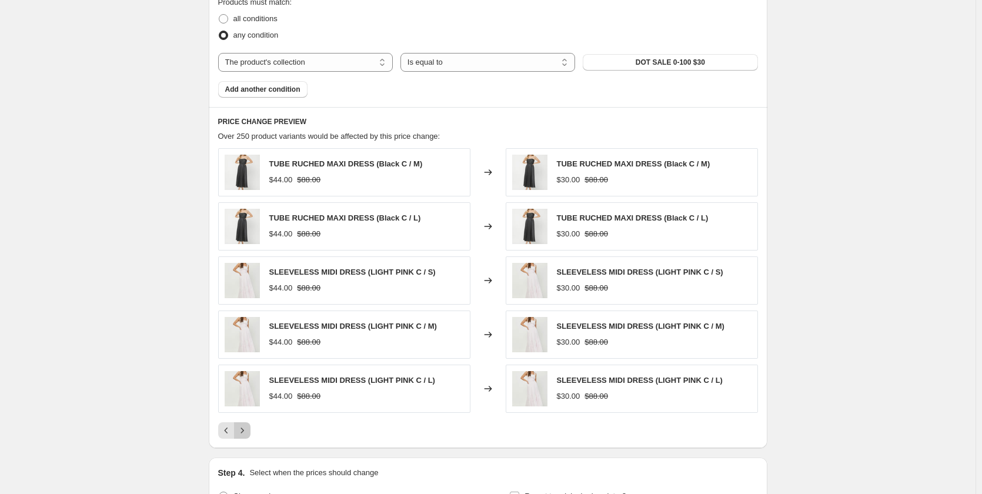
click at [243, 431] on icon "Next" at bounding box center [242, 430] width 3 height 5
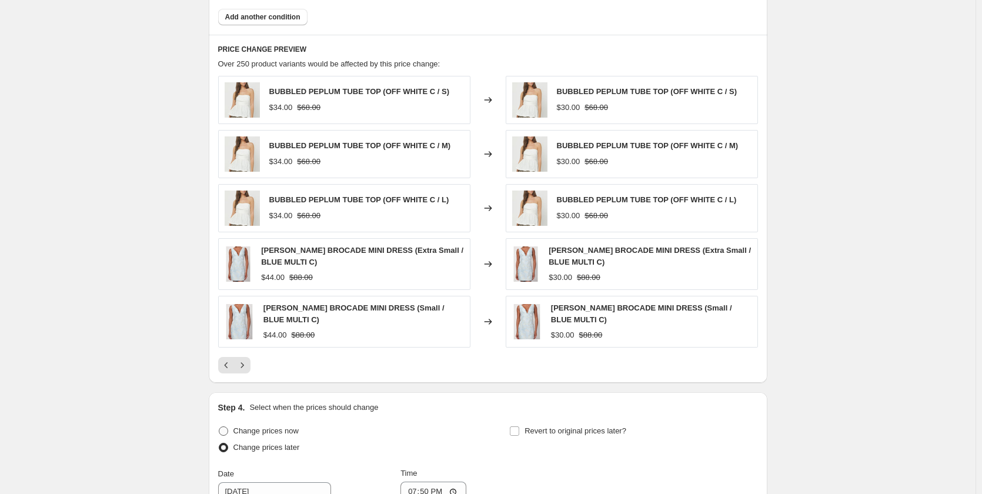
scroll to position [882, 0]
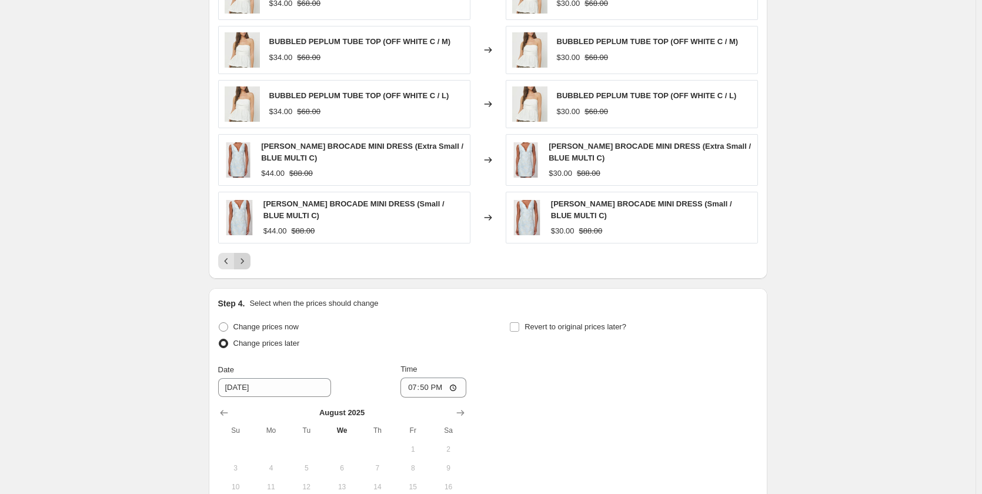
click at [248, 261] on icon "Next" at bounding box center [242, 261] width 12 height 12
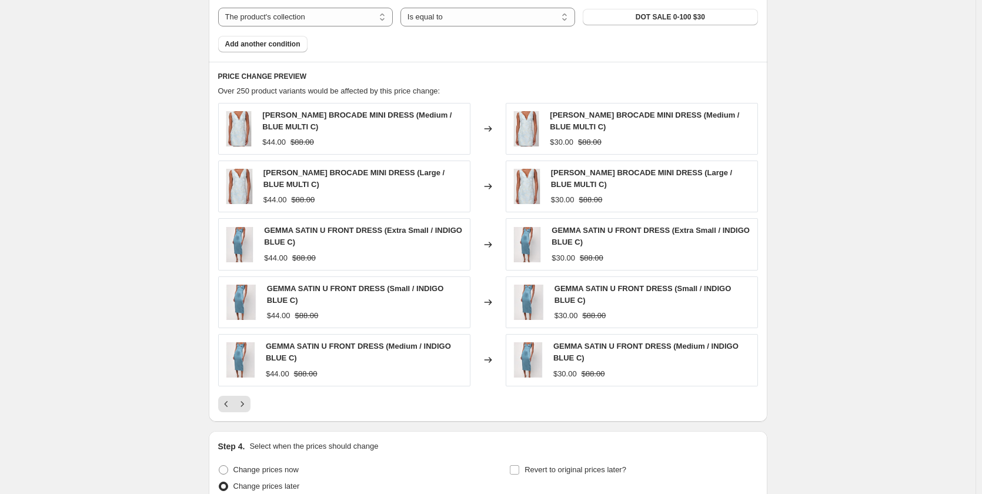
scroll to position [764, 0]
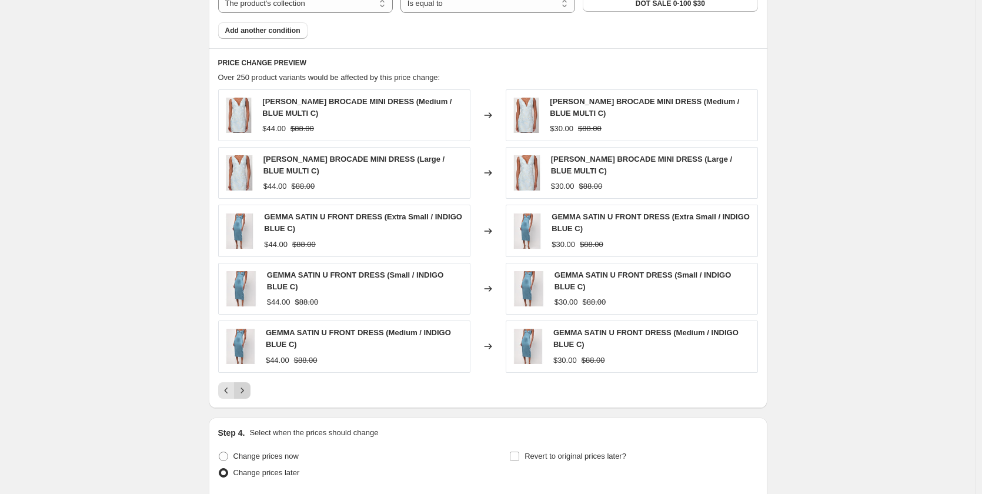
click at [243, 386] on icon "Next" at bounding box center [242, 391] width 12 height 12
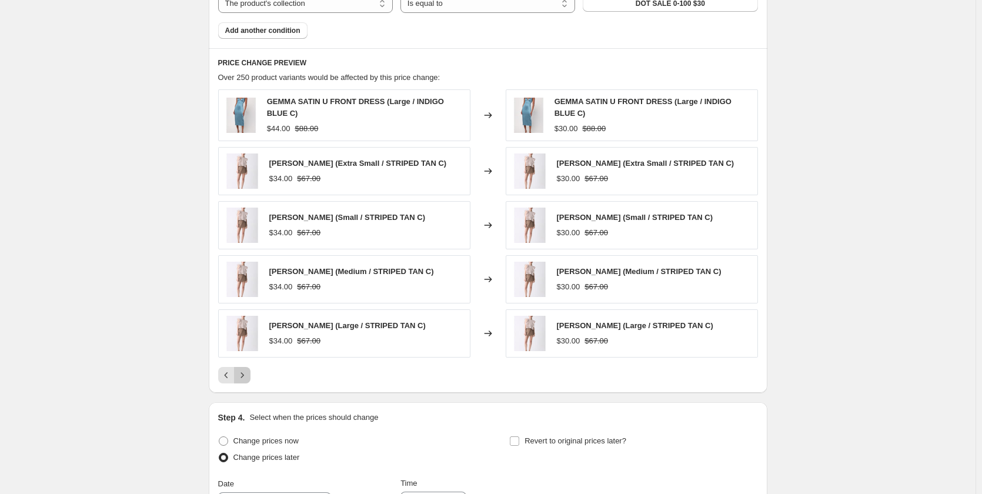
click at [246, 379] on icon "Next" at bounding box center [242, 375] width 12 height 12
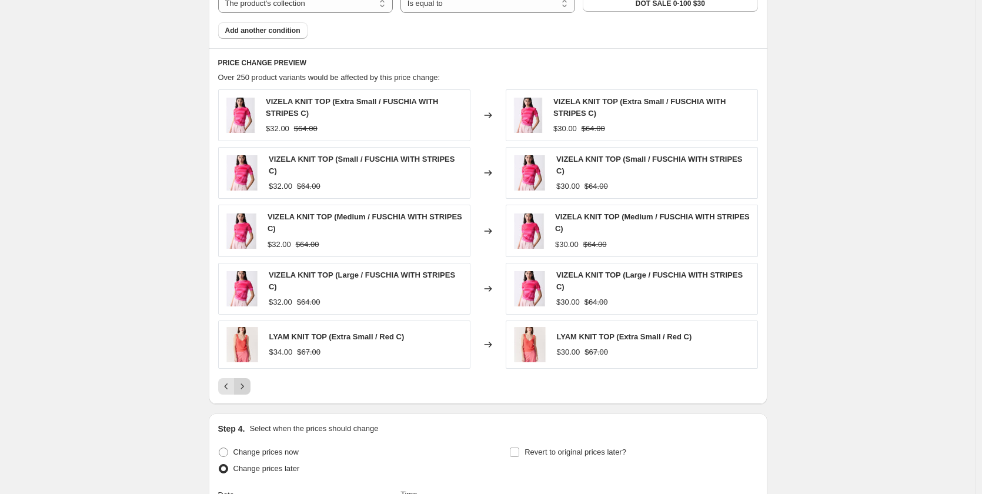
click at [246, 380] on icon "Next" at bounding box center [242, 386] width 12 height 12
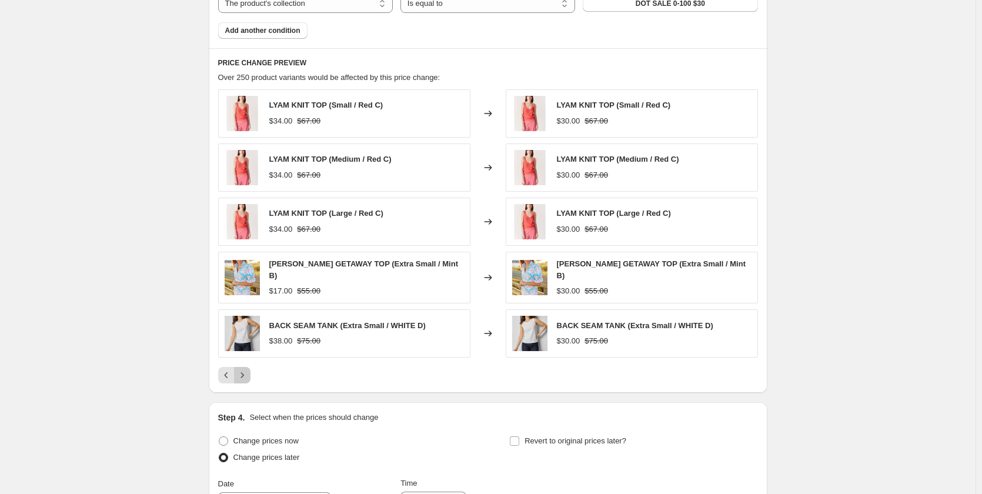
click at [245, 380] on icon "Next" at bounding box center [242, 375] width 12 height 12
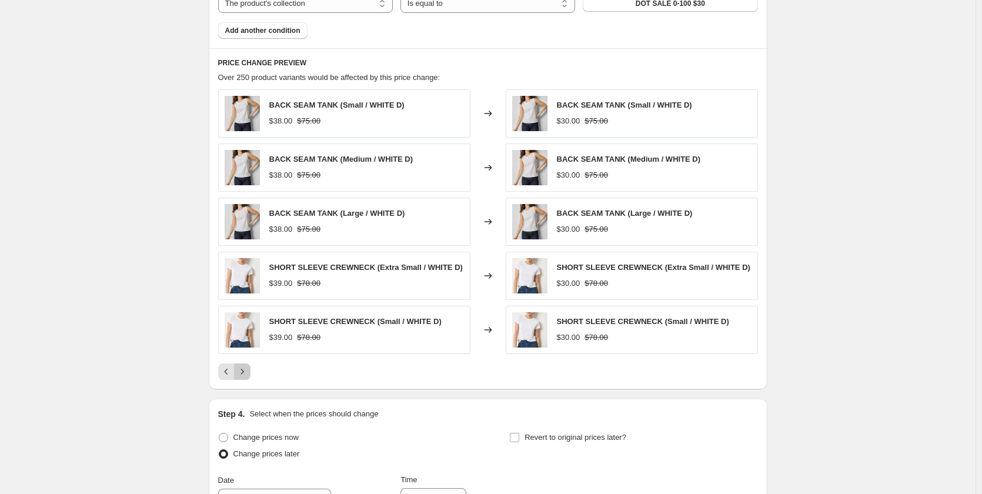
click at [246, 377] on icon "Next" at bounding box center [242, 372] width 12 height 12
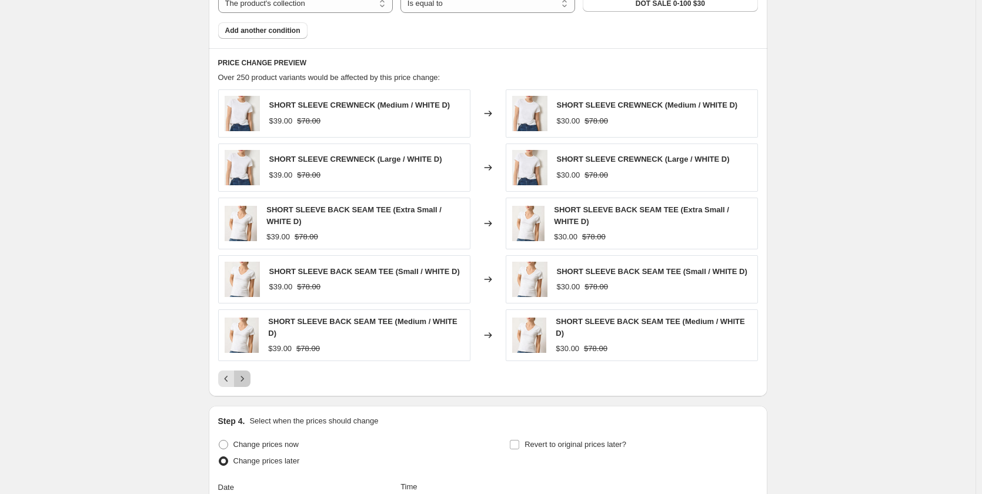
click at [246, 377] on icon "Next" at bounding box center [242, 379] width 12 height 12
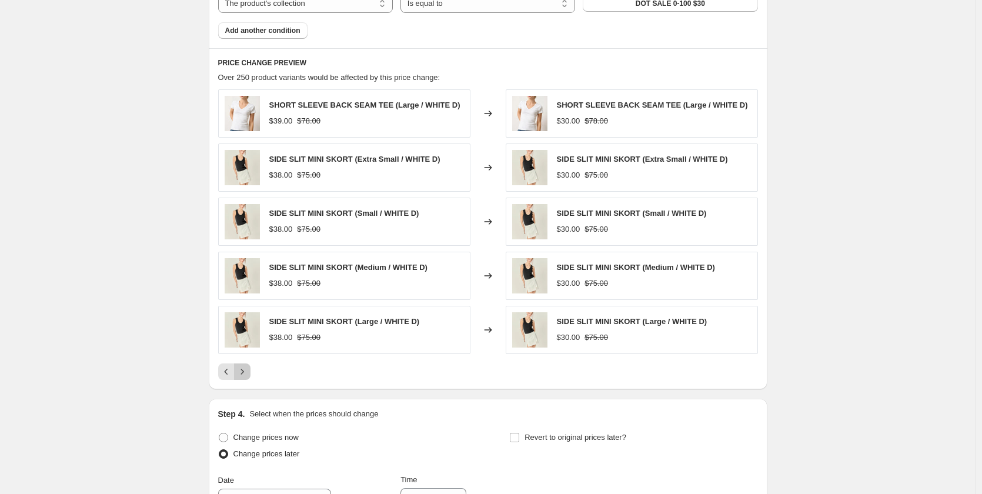
click at [246, 377] on icon "Next" at bounding box center [242, 372] width 12 height 12
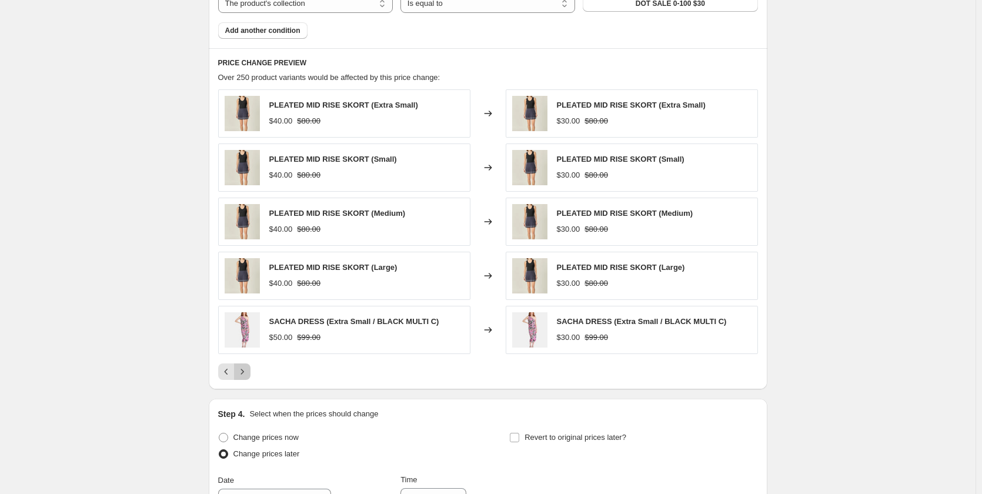
click at [245, 368] on icon "Next" at bounding box center [242, 372] width 12 height 12
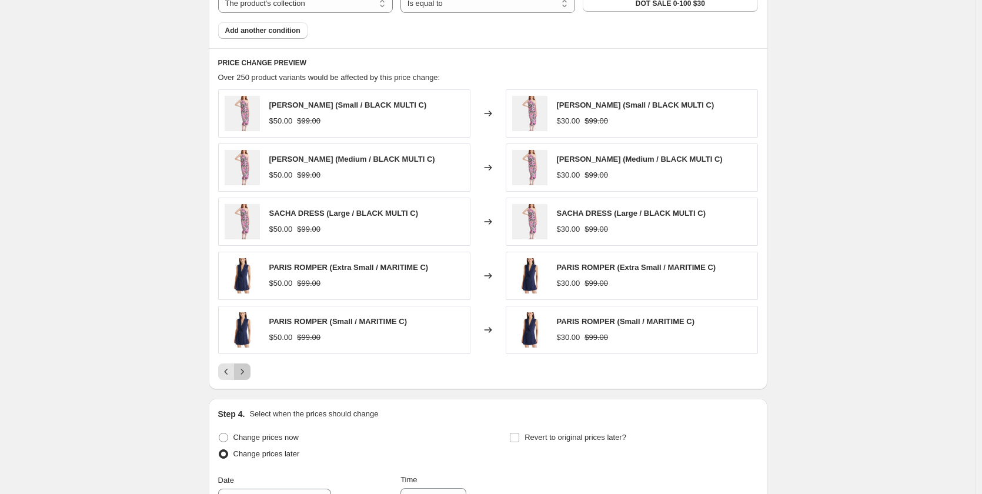
click at [245, 368] on icon "Next" at bounding box center [242, 372] width 12 height 12
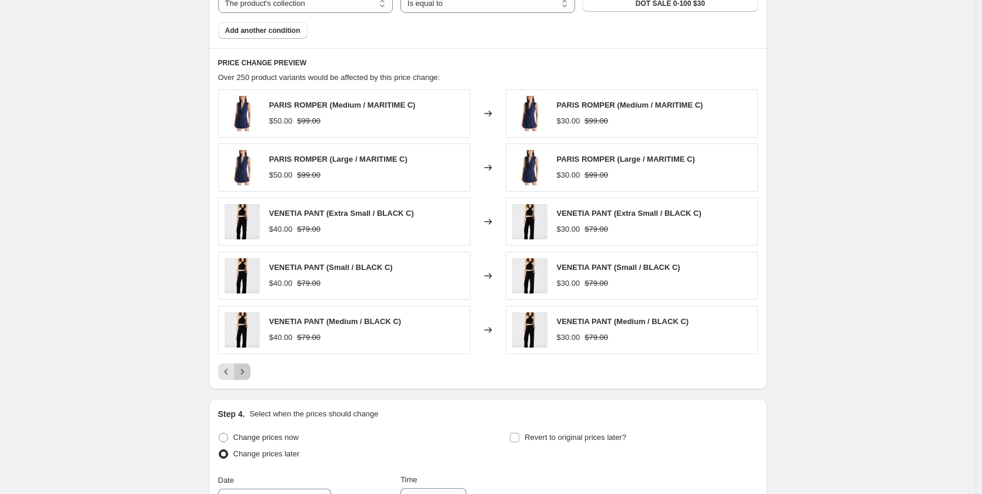
click at [245, 368] on icon "Next" at bounding box center [242, 372] width 12 height 12
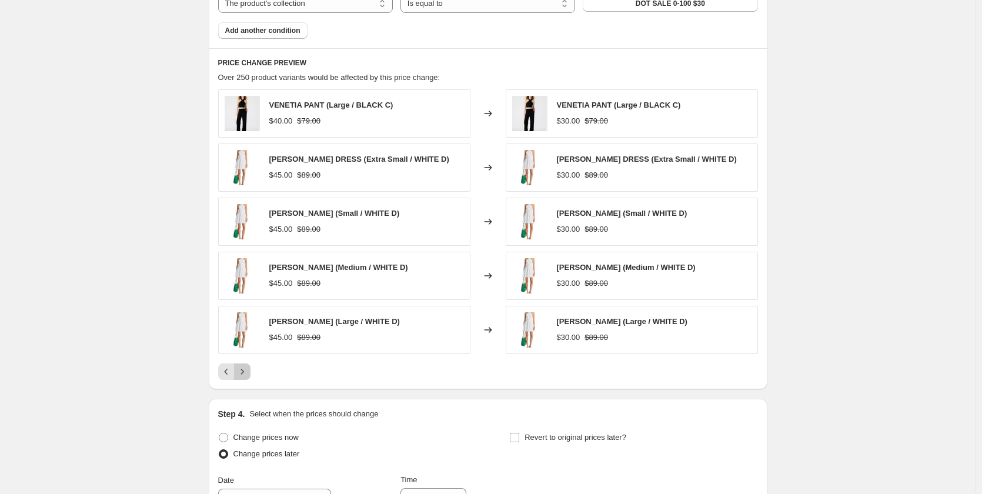
click at [245, 368] on icon "Next" at bounding box center [242, 372] width 12 height 12
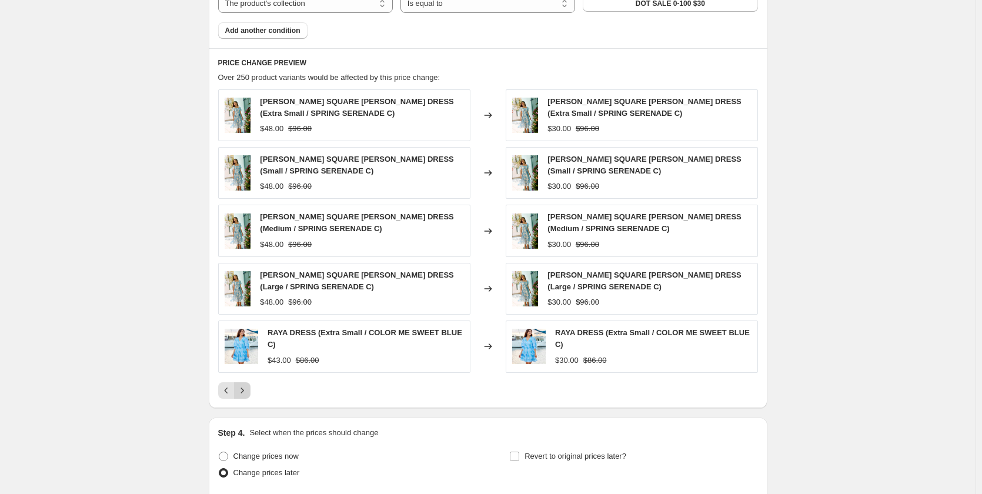
click at [245, 368] on div "RAYA DRESS (Extra Small / COLOR ME SWEET BLUE C) $43.00 $86.00" at bounding box center [344, 346] width 252 height 52
click at [245, 385] on icon "Next" at bounding box center [242, 391] width 12 height 12
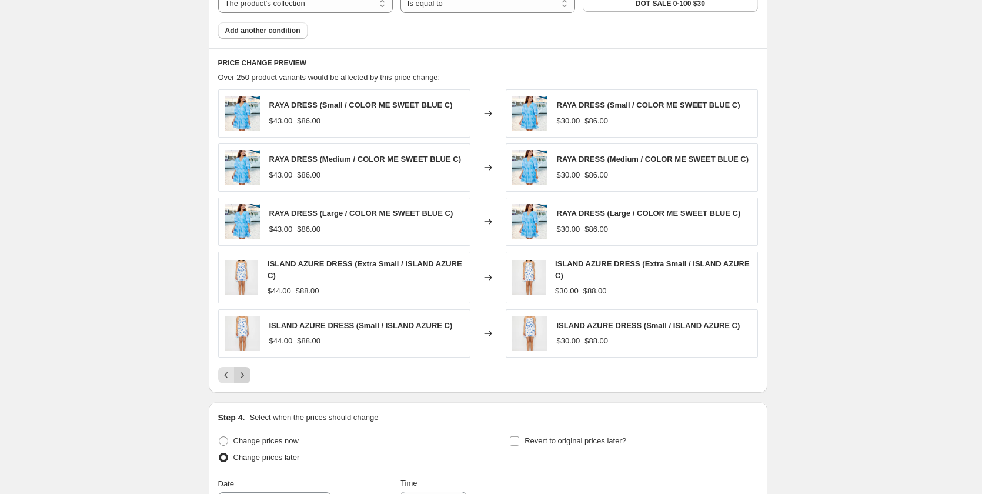
click at [245, 385] on div "PRICE CHANGE PREVIEW Over 250 product variants would be affected by this price …" at bounding box center [488, 220] width 559 height 345
click at [243, 374] on icon "Next" at bounding box center [242, 375] width 12 height 12
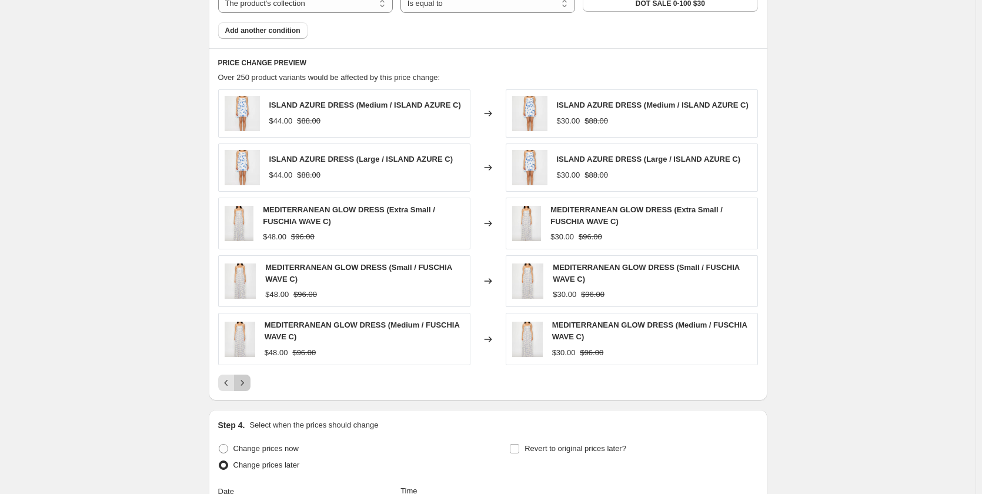
click at [239, 384] on icon "Next" at bounding box center [242, 383] width 12 height 12
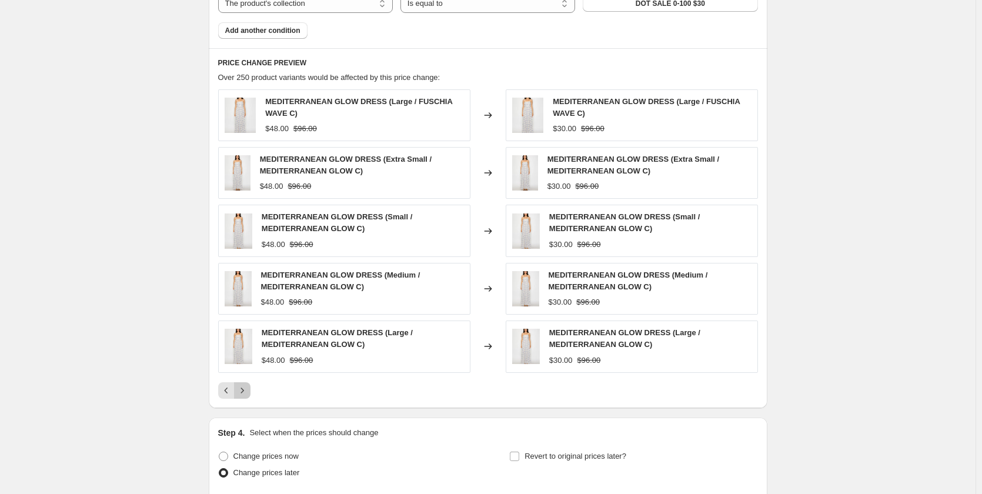
click at [239, 384] on button "Next" at bounding box center [242, 390] width 16 height 16
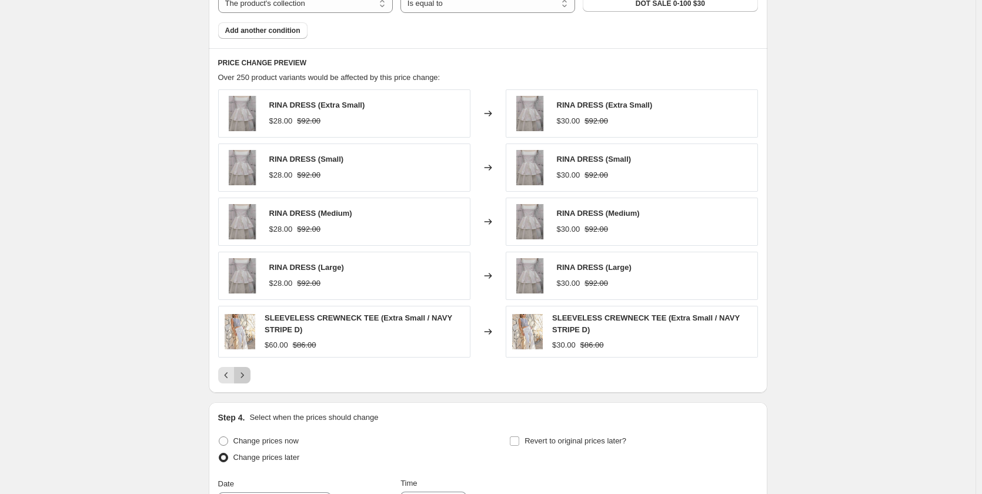
click at [244, 378] on icon "Next" at bounding box center [242, 375] width 12 height 12
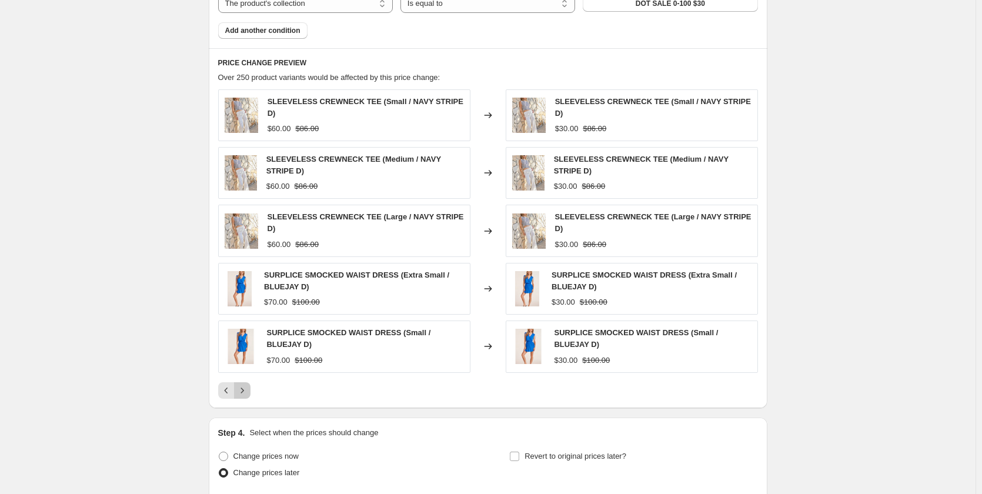
click at [244, 385] on icon "Next" at bounding box center [242, 391] width 12 height 12
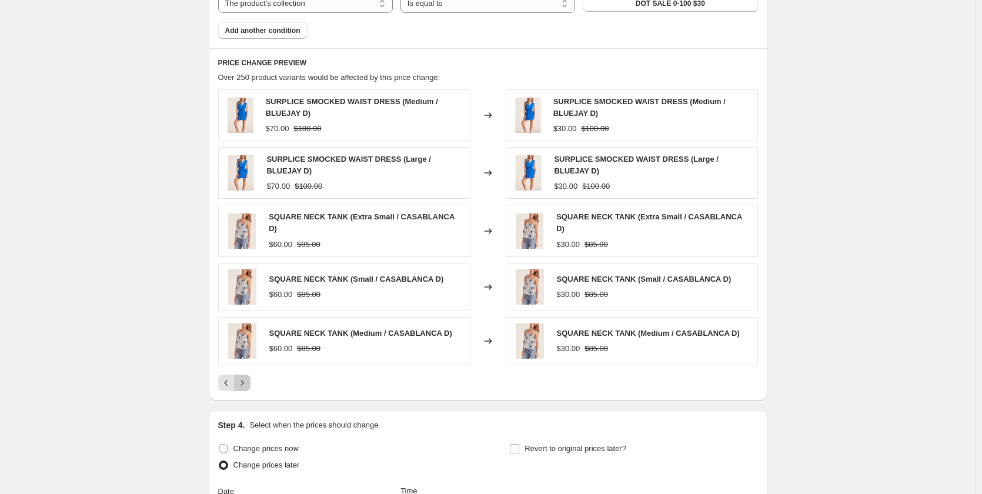
click at [243, 380] on icon "Next" at bounding box center [242, 382] width 3 height 5
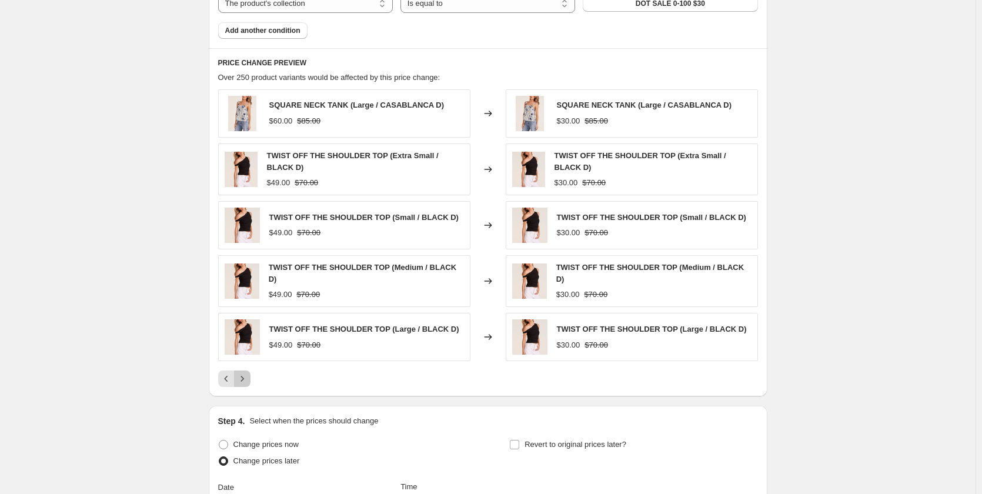
click at [243, 377] on icon "Next" at bounding box center [242, 378] width 3 height 5
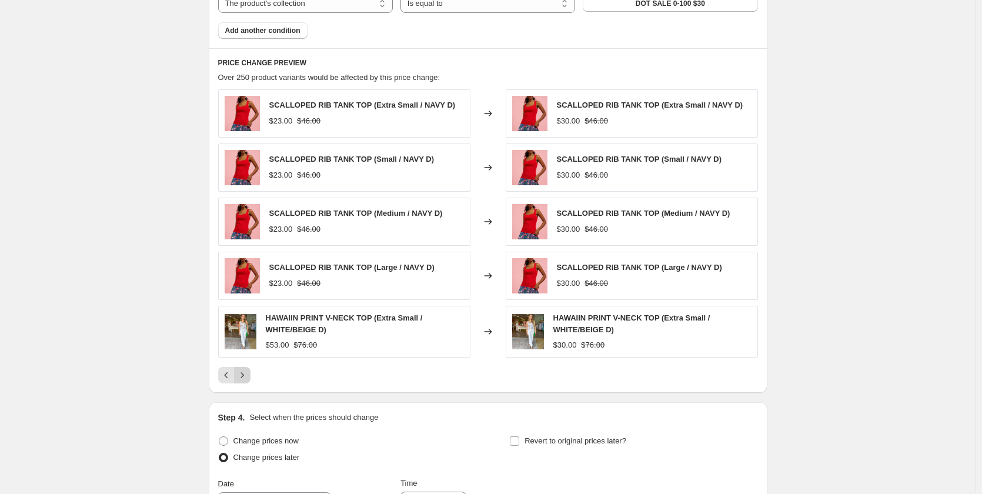
click at [244, 378] on icon "Next" at bounding box center [242, 375] width 12 height 12
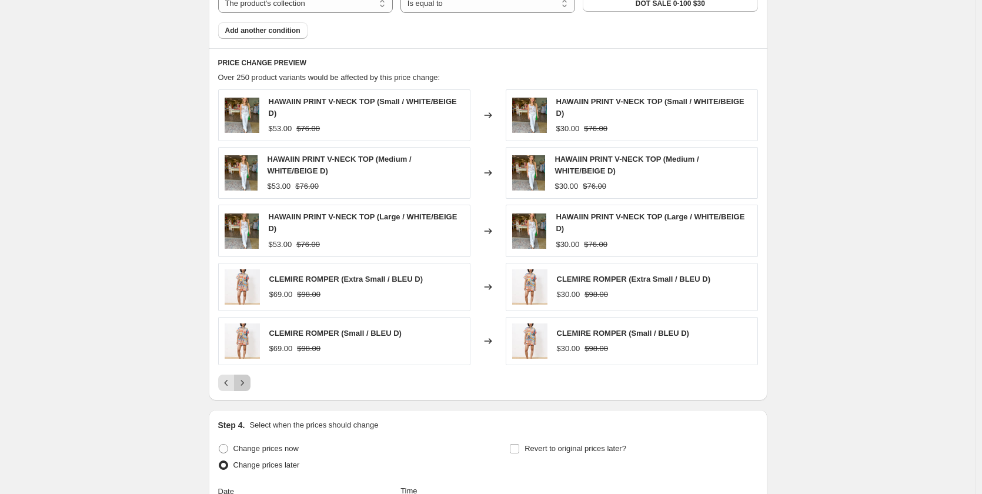
click at [244, 378] on icon "Next" at bounding box center [242, 383] width 12 height 12
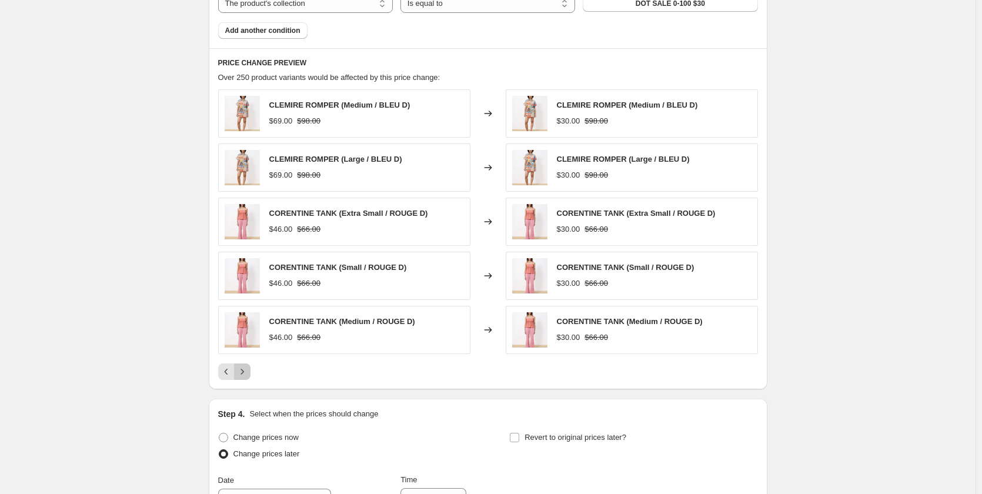
click at [244, 378] on icon "Next" at bounding box center [242, 372] width 12 height 12
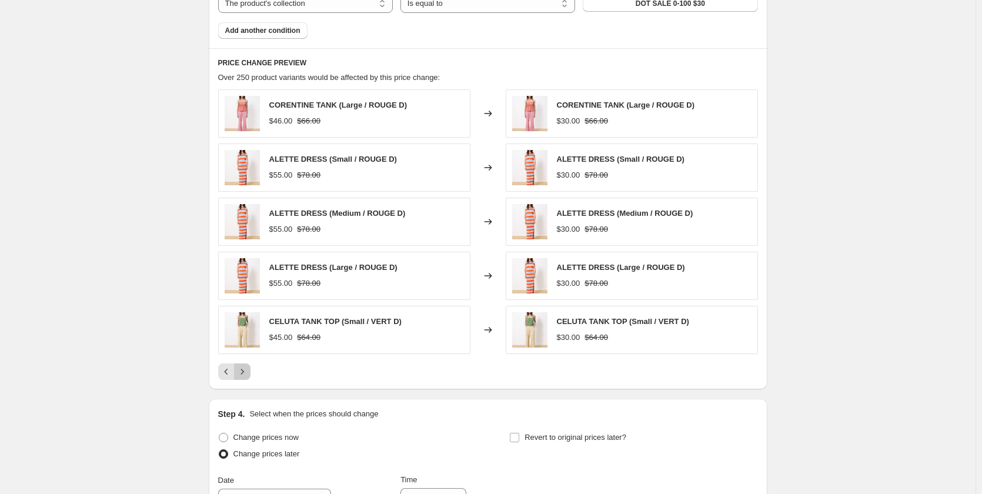
click at [248, 371] on icon "Next" at bounding box center [242, 372] width 12 height 12
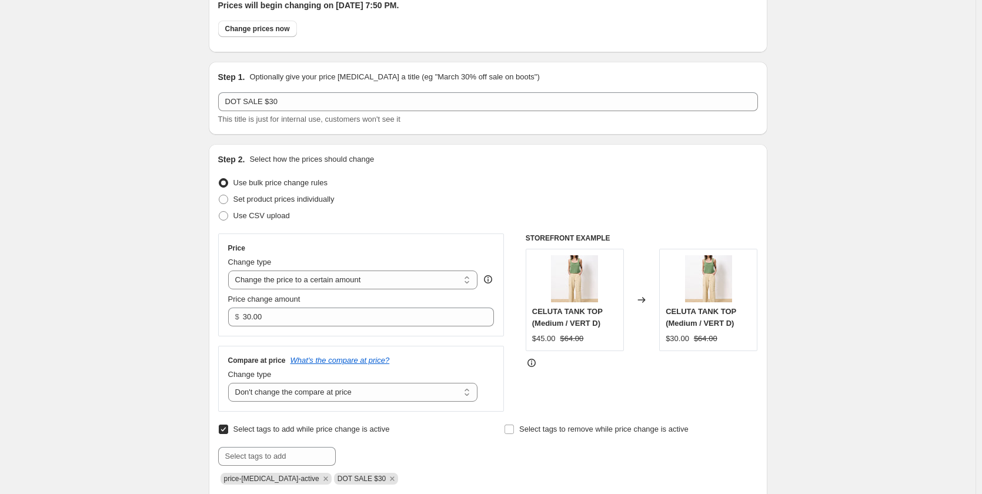
scroll to position [0, 0]
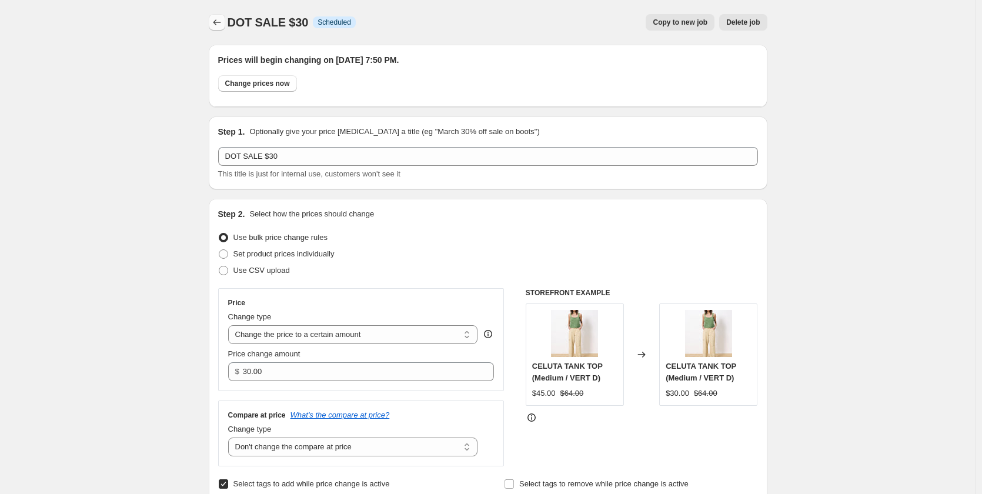
click at [223, 25] on icon "Price change jobs" at bounding box center [217, 22] width 12 height 12
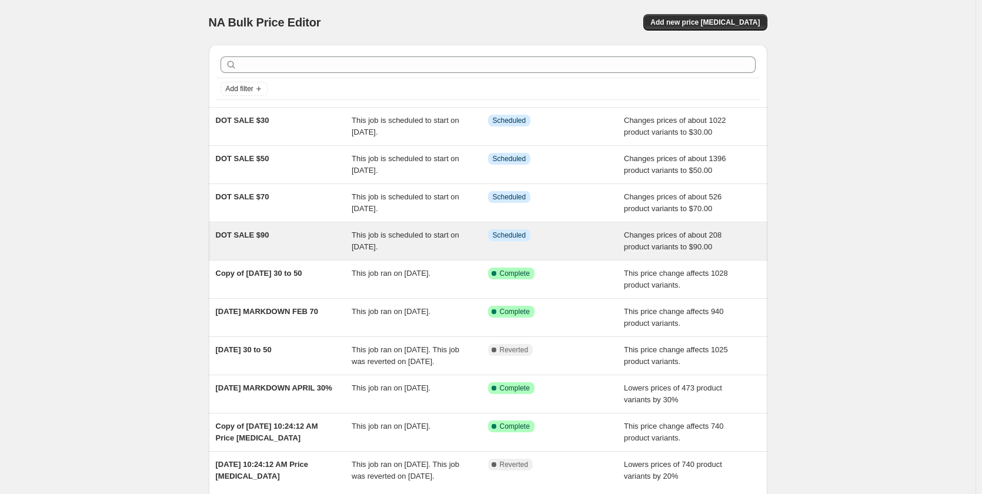
click at [258, 233] on span "DOT SALE $90" at bounding box center [243, 235] width 54 height 9
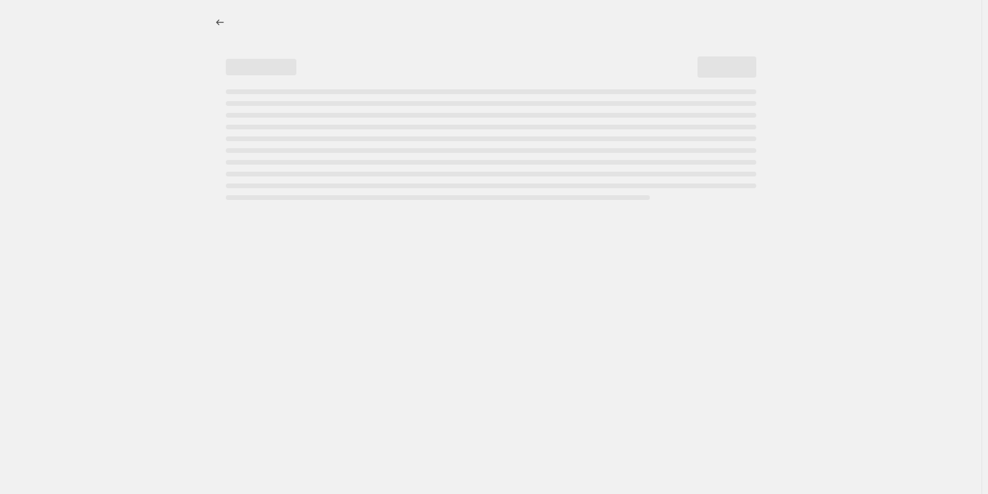
select select "no_change"
select select "collection"
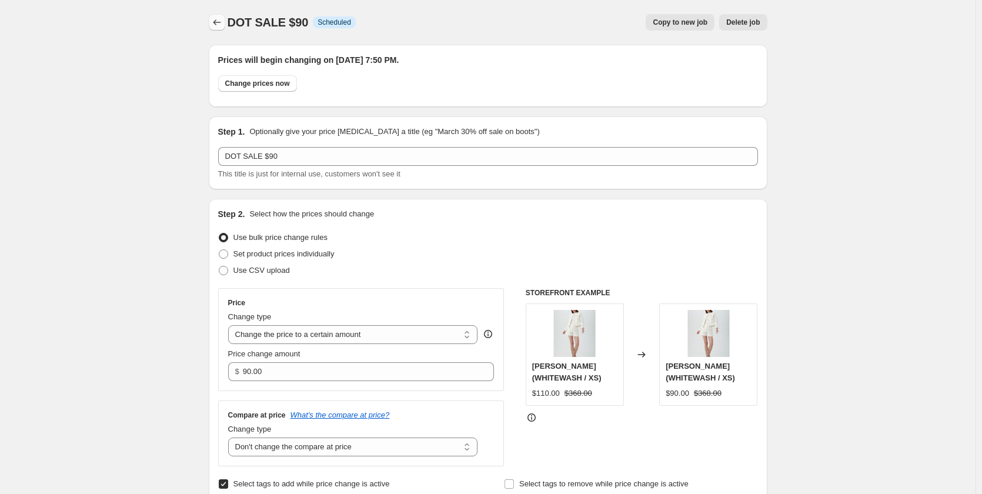
click at [222, 26] on icon "Price change jobs" at bounding box center [217, 22] width 12 height 12
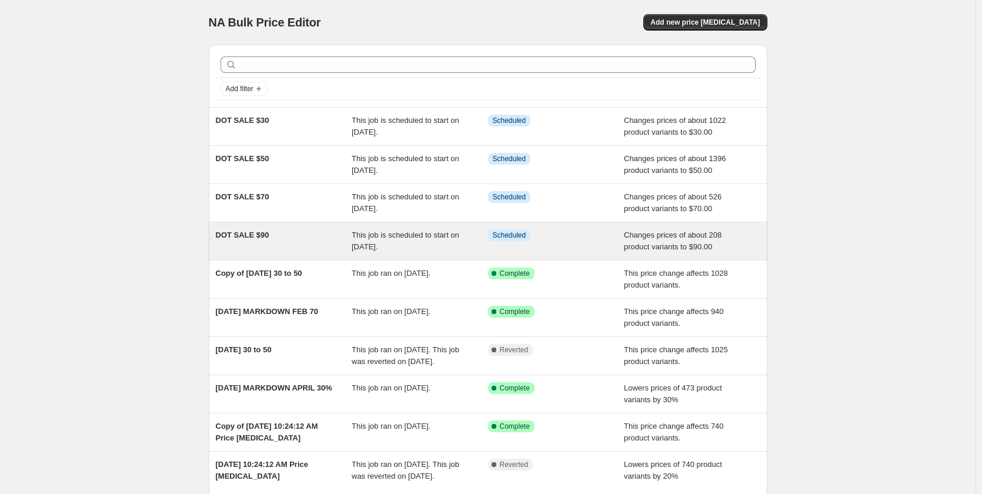
click at [259, 233] on span "DOT SALE $90" at bounding box center [243, 235] width 54 height 9
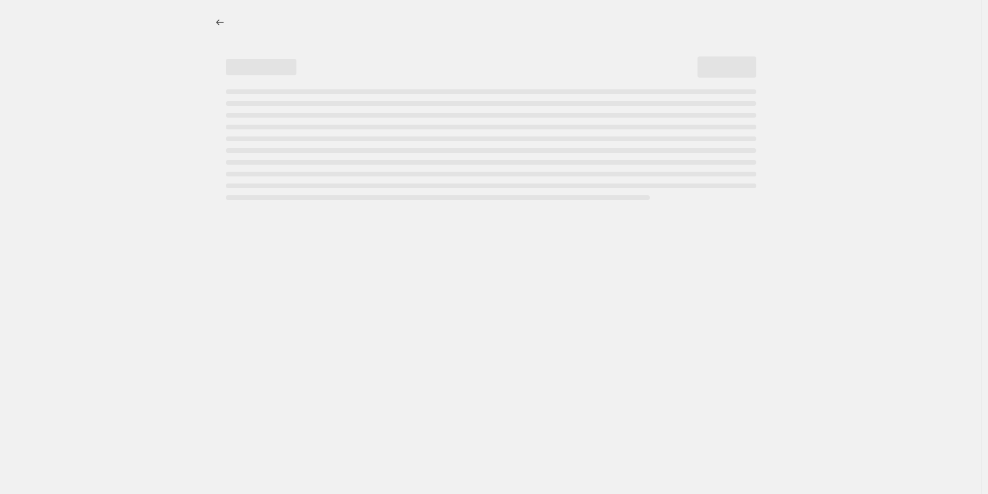
select select "no_change"
select select "collection"
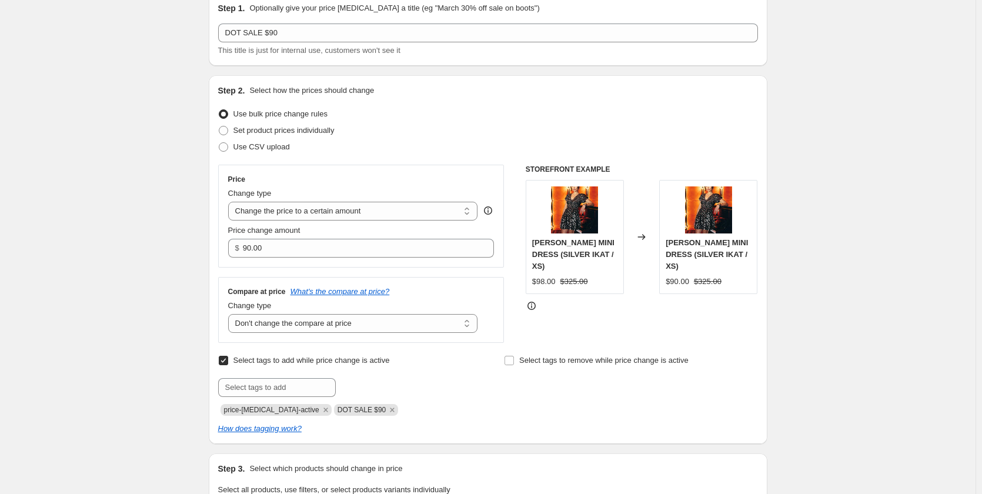
scroll to position [118, 0]
